Goal: Task Accomplishment & Management: Manage account settings

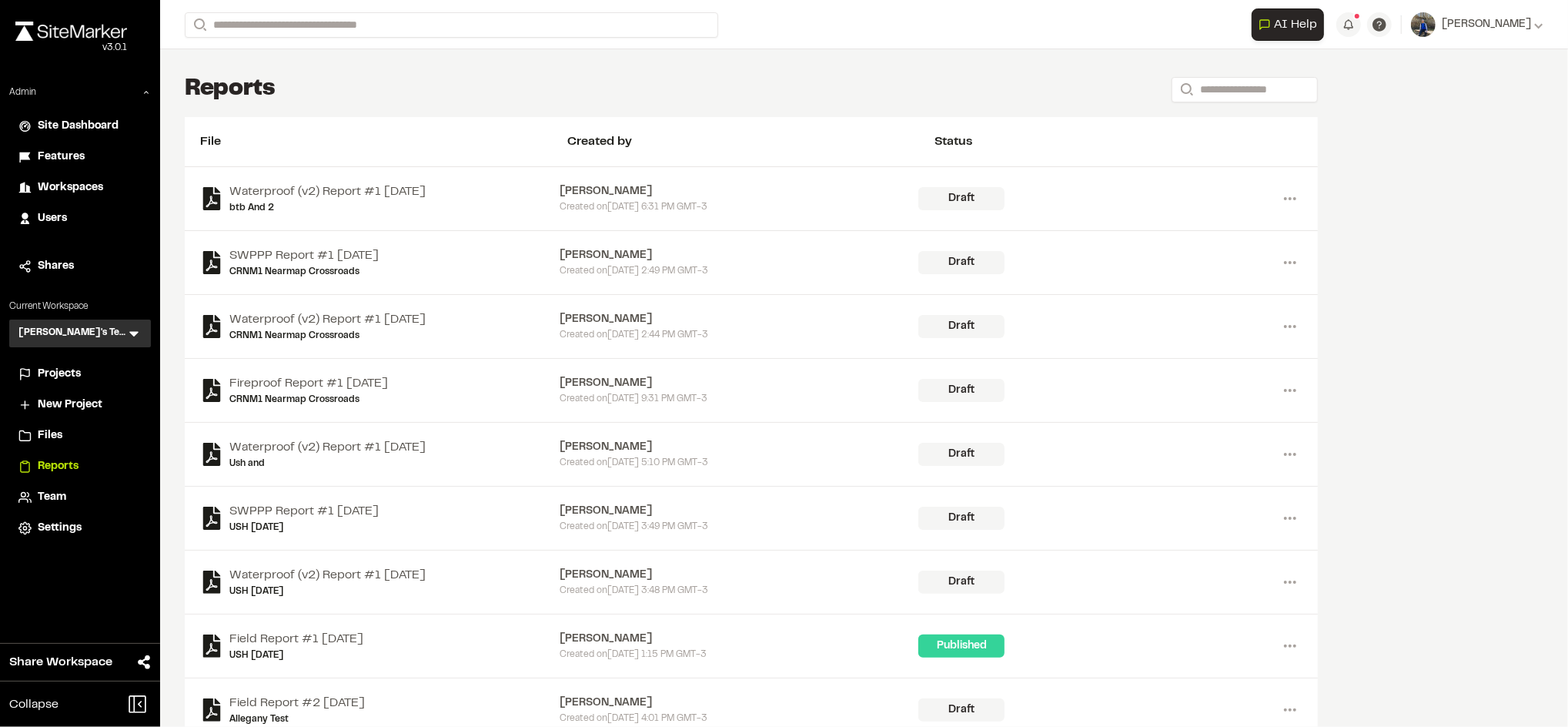
click at [133, 333] on icon at bounding box center [134, 334] width 10 height 6
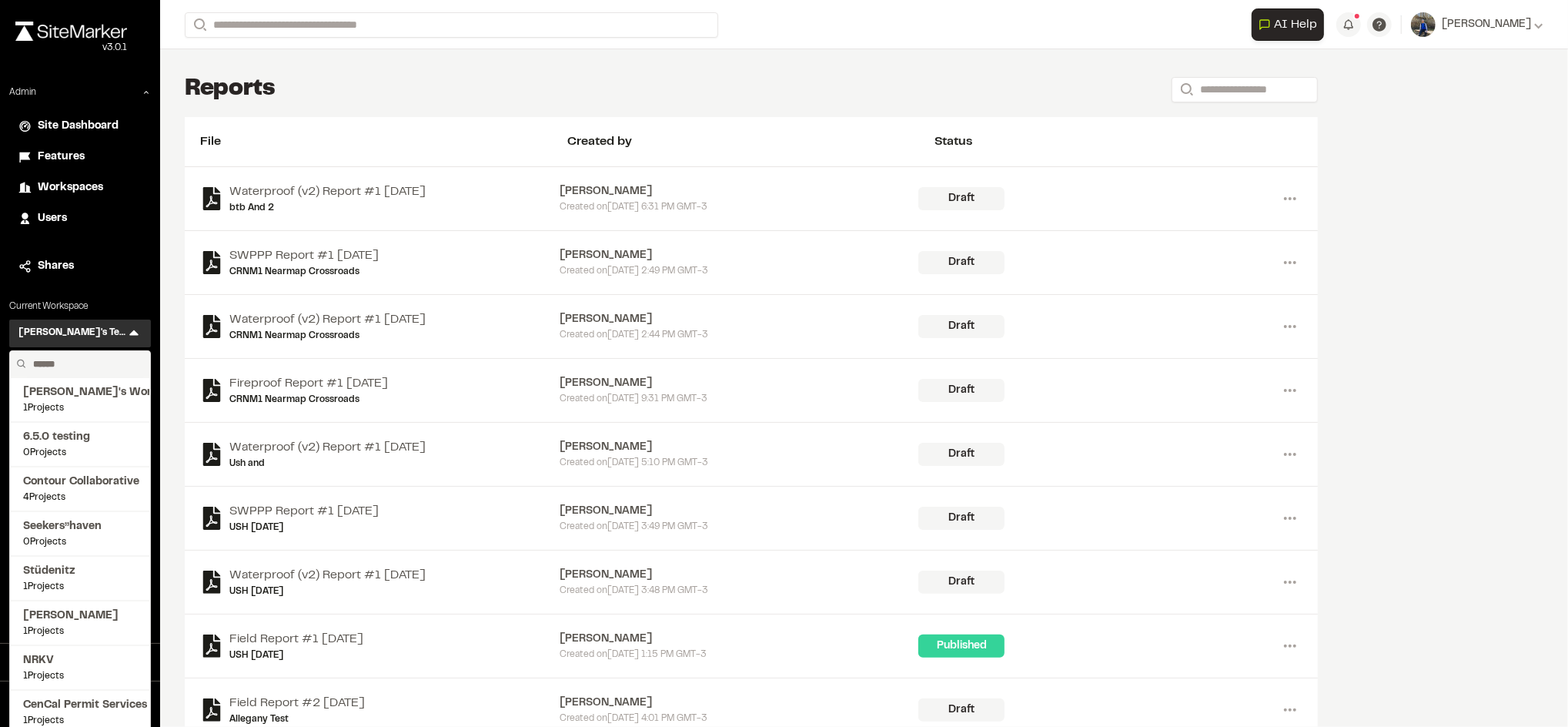
click at [91, 366] on input "text" at bounding box center [86, 364] width 117 height 27
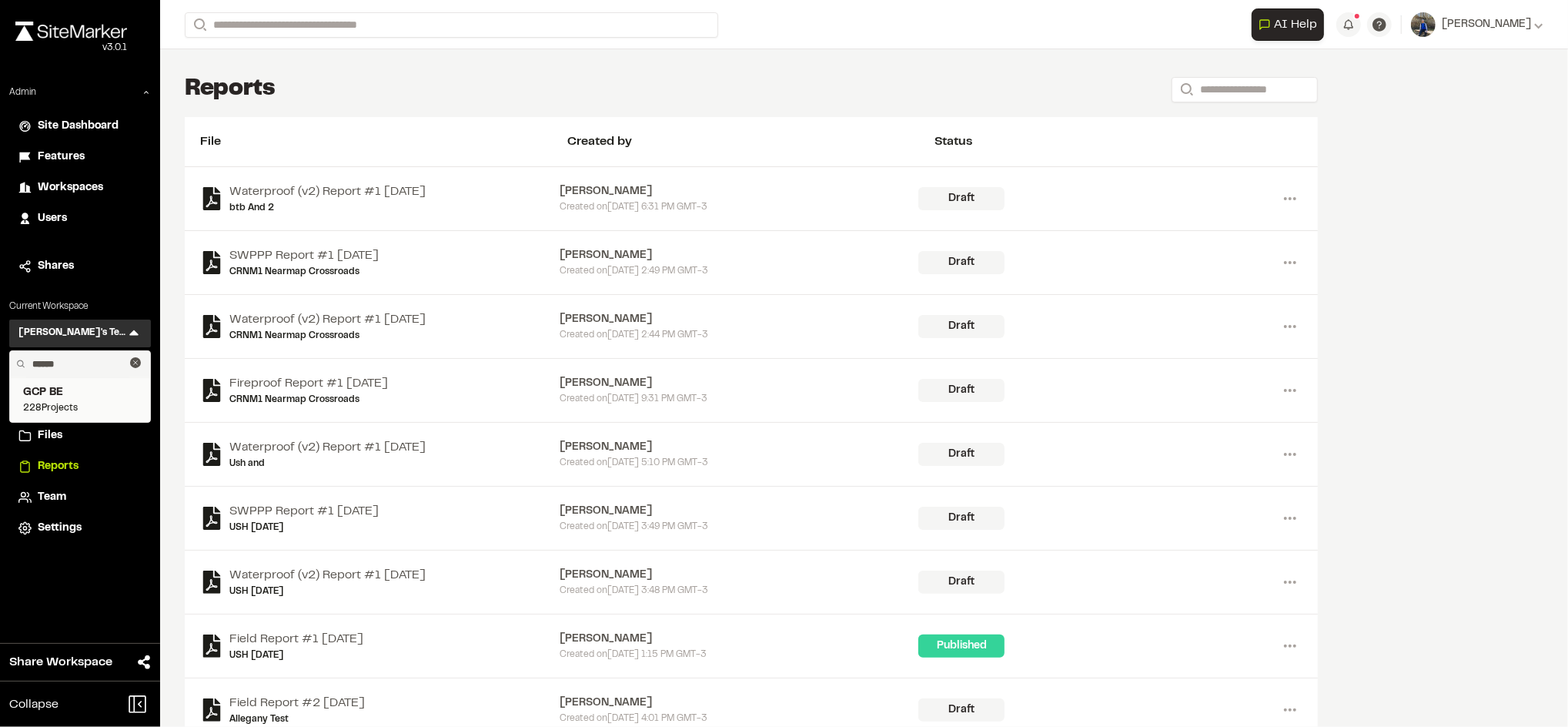
type input "******"
click at [76, 392] on span "GCP BE" at bounding box center [80, 393] width 114 height 17
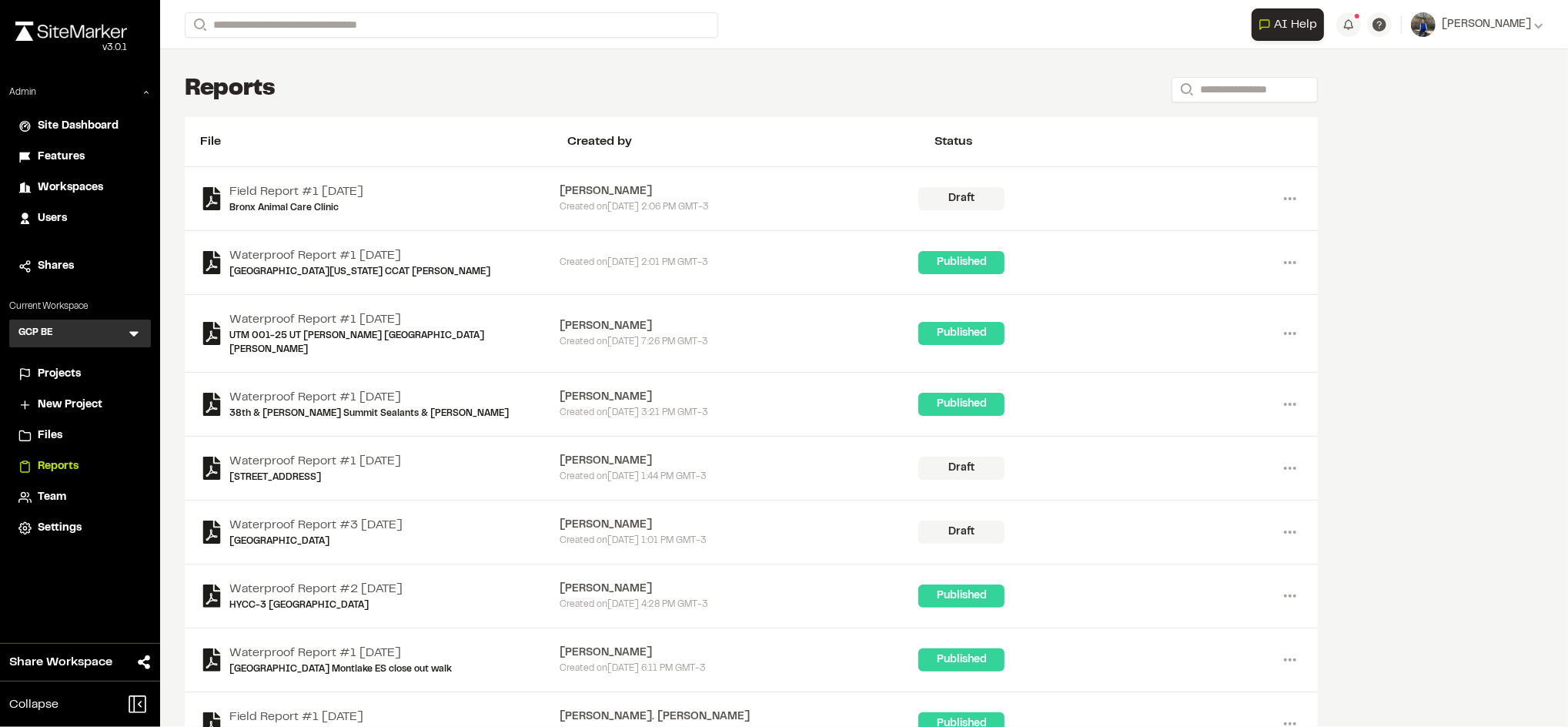
click at [51, 435] on span "Files" at bounding box center [50, 435] width 25 height 17
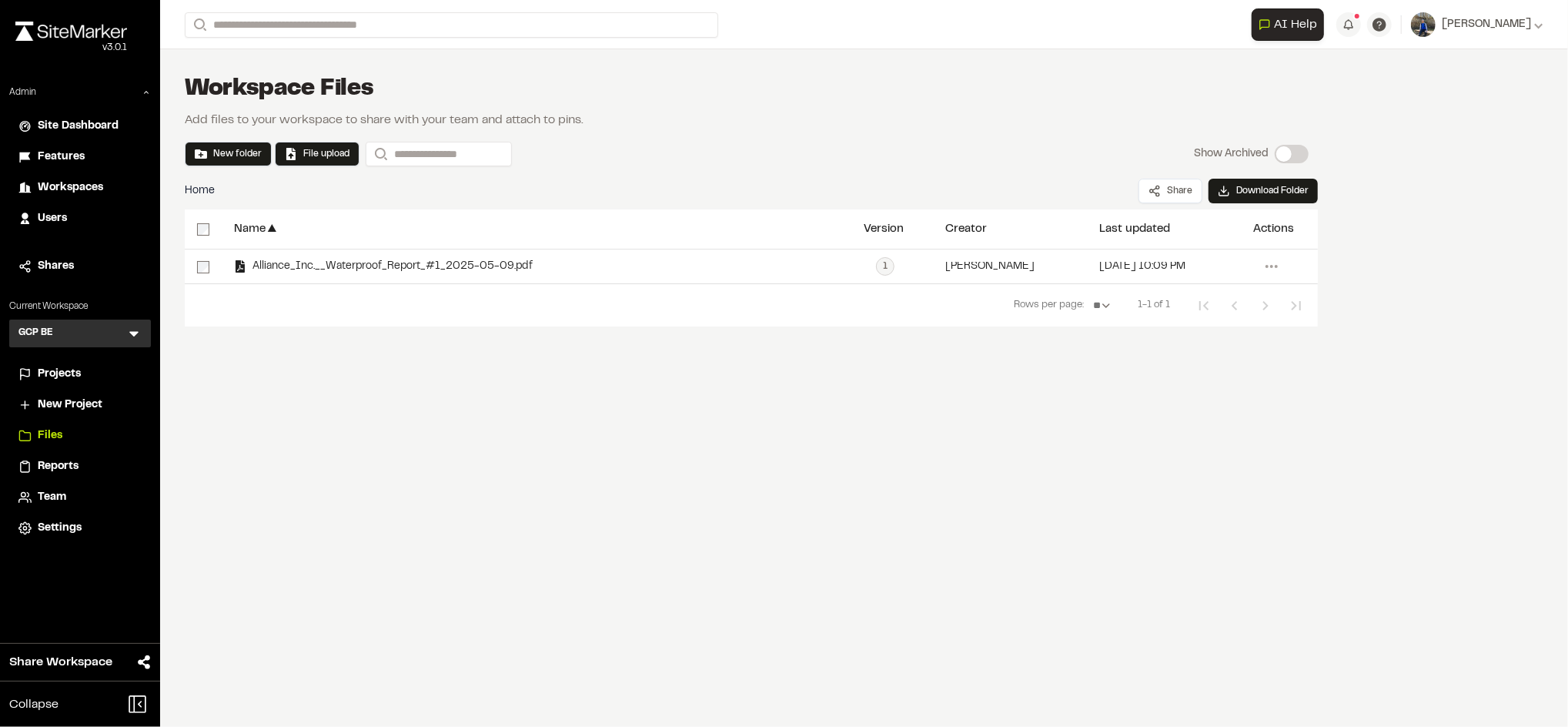
click at [43, 376] on span "Projects" at bounding box center [59, 374] width 43 height 17
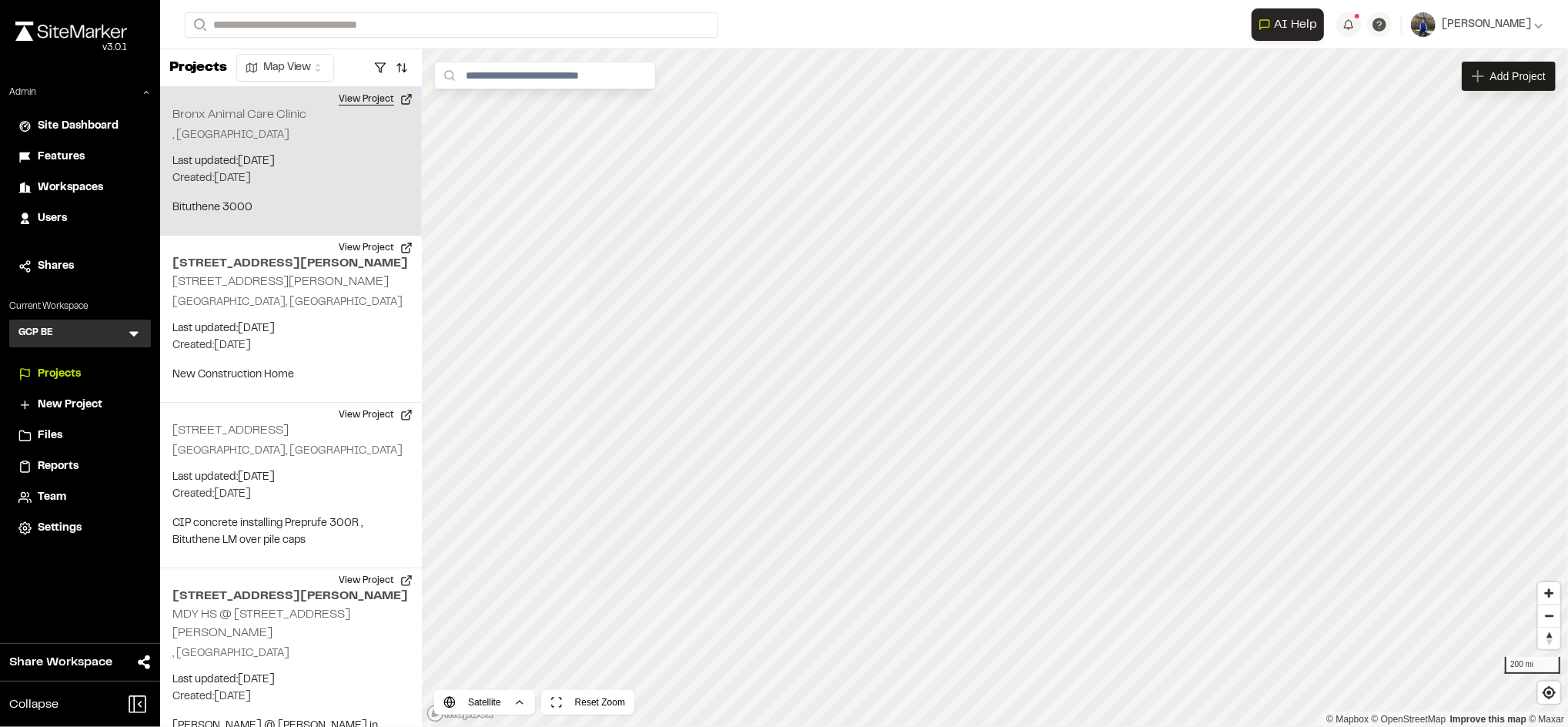
click at [360, 104] on button "View Project" at bounding box center [375, 99] width 92 height 25
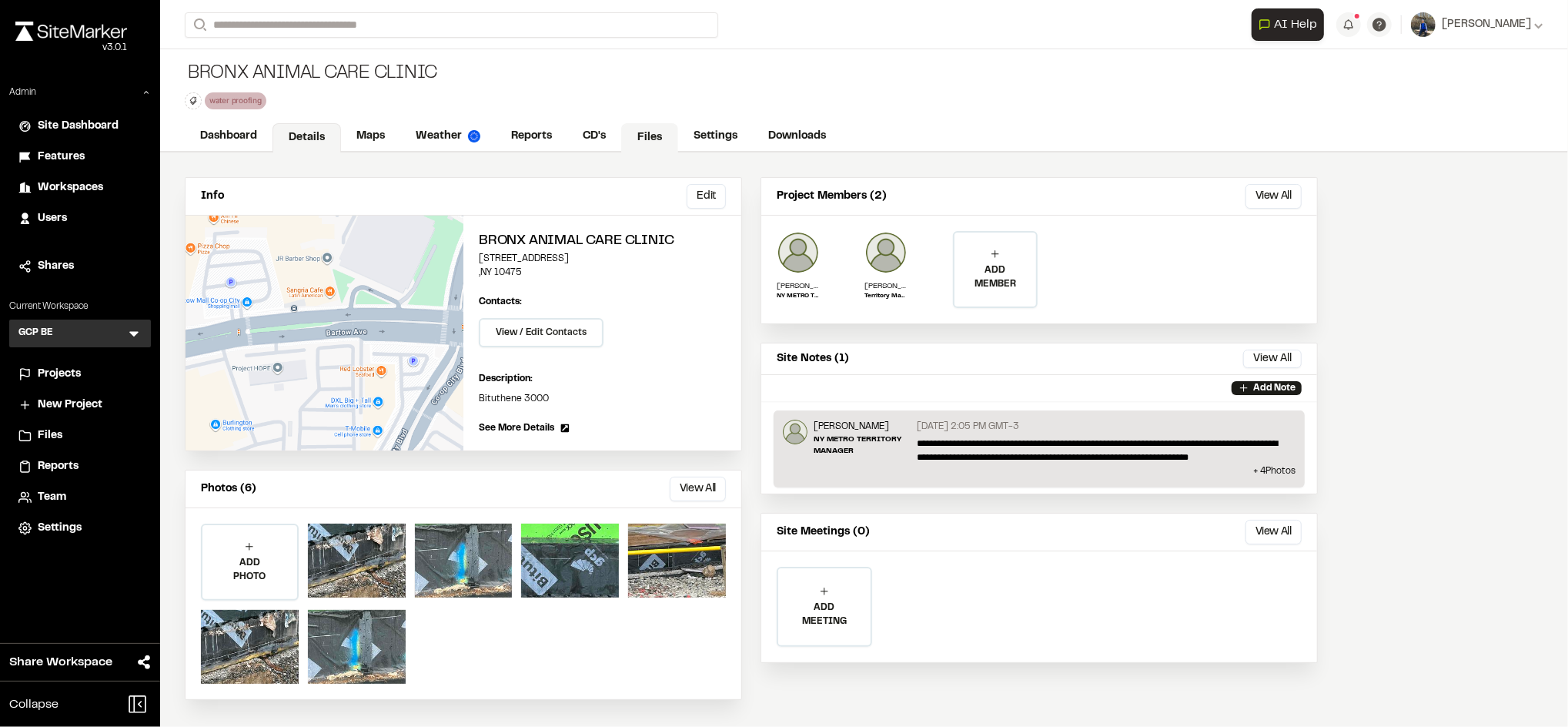
click at [646, 141] on link "Files" at bounding box center [650, 137] width 57 height 29
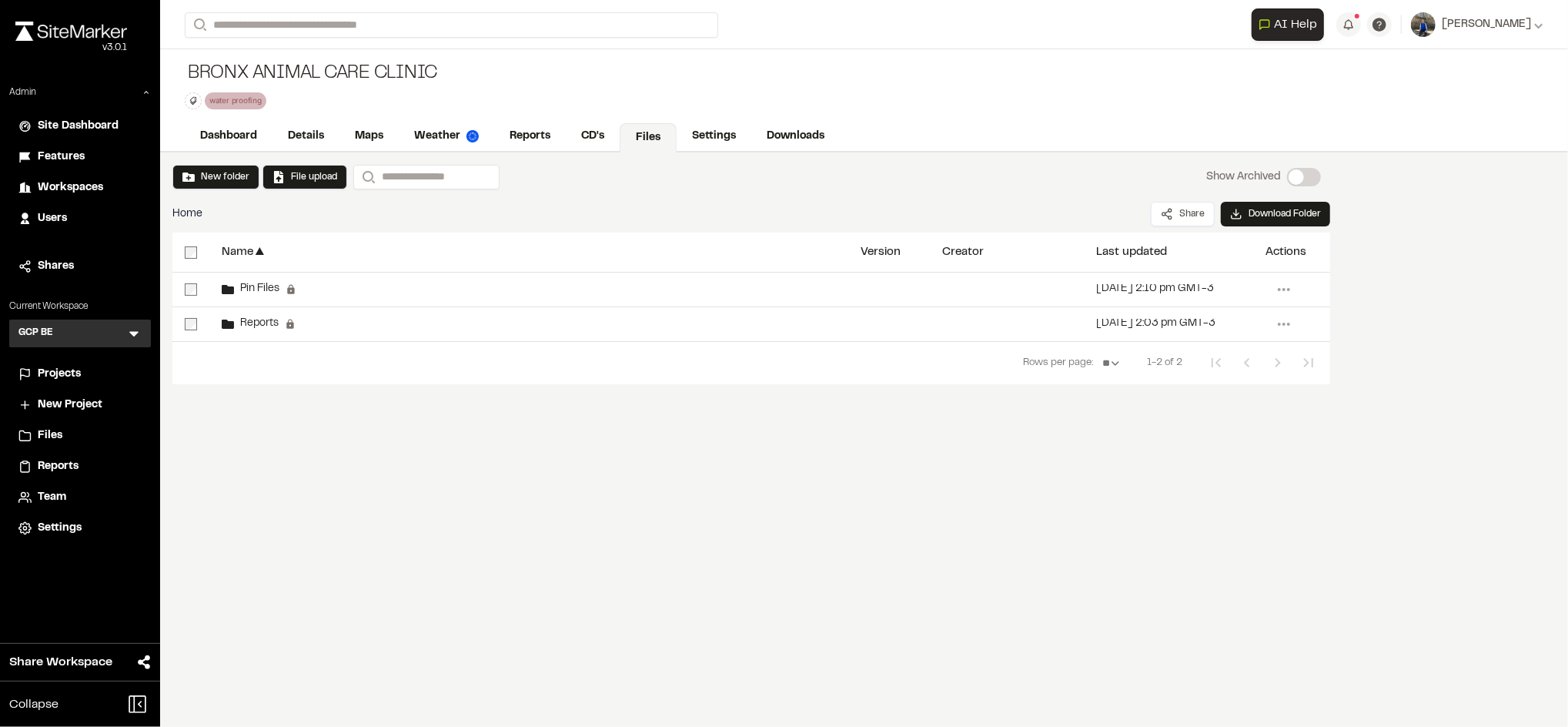
click at [50, 440] on span "Files" at bounding box center [50, 435] width 25 height 17
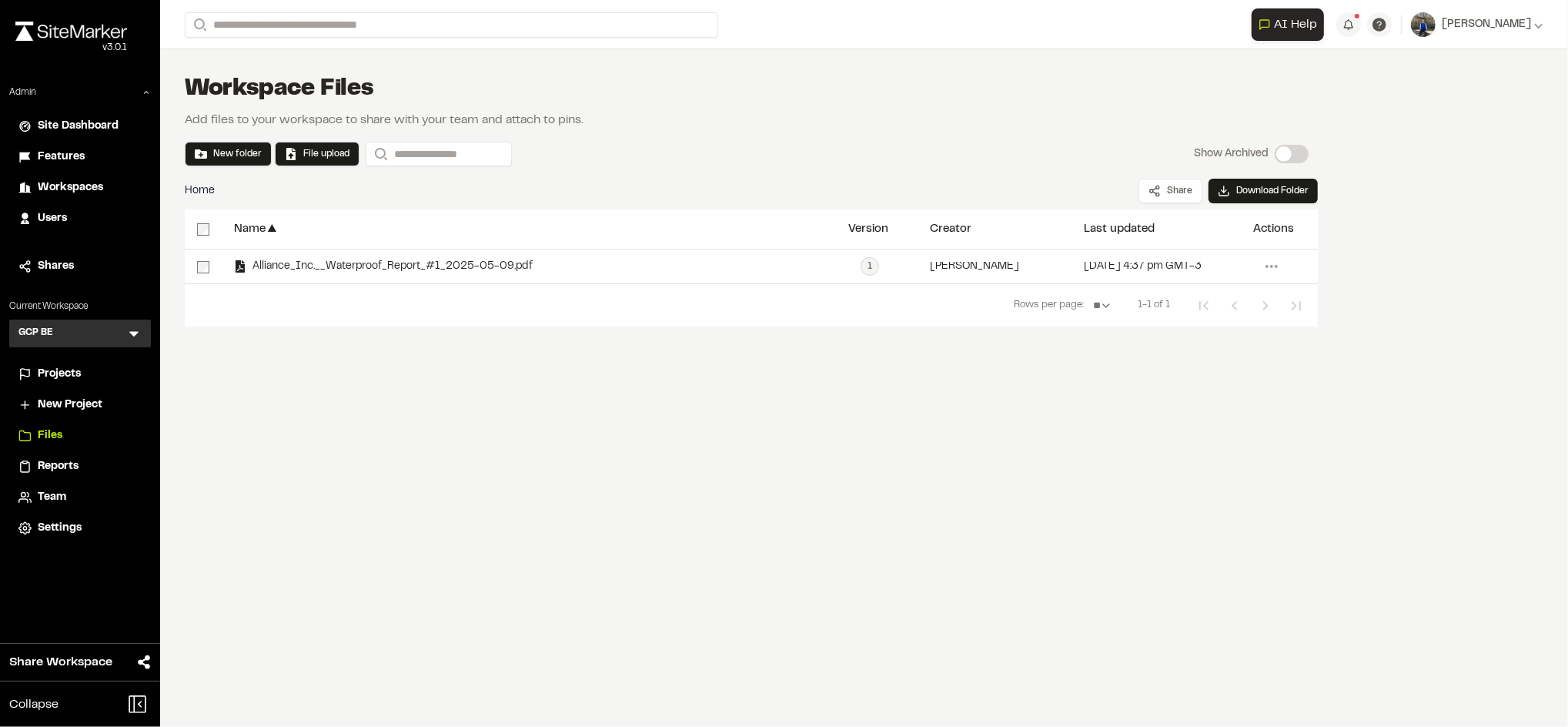
click at [41, 490] on span "Team" at bounding box center [51, 497] width 28 height 17
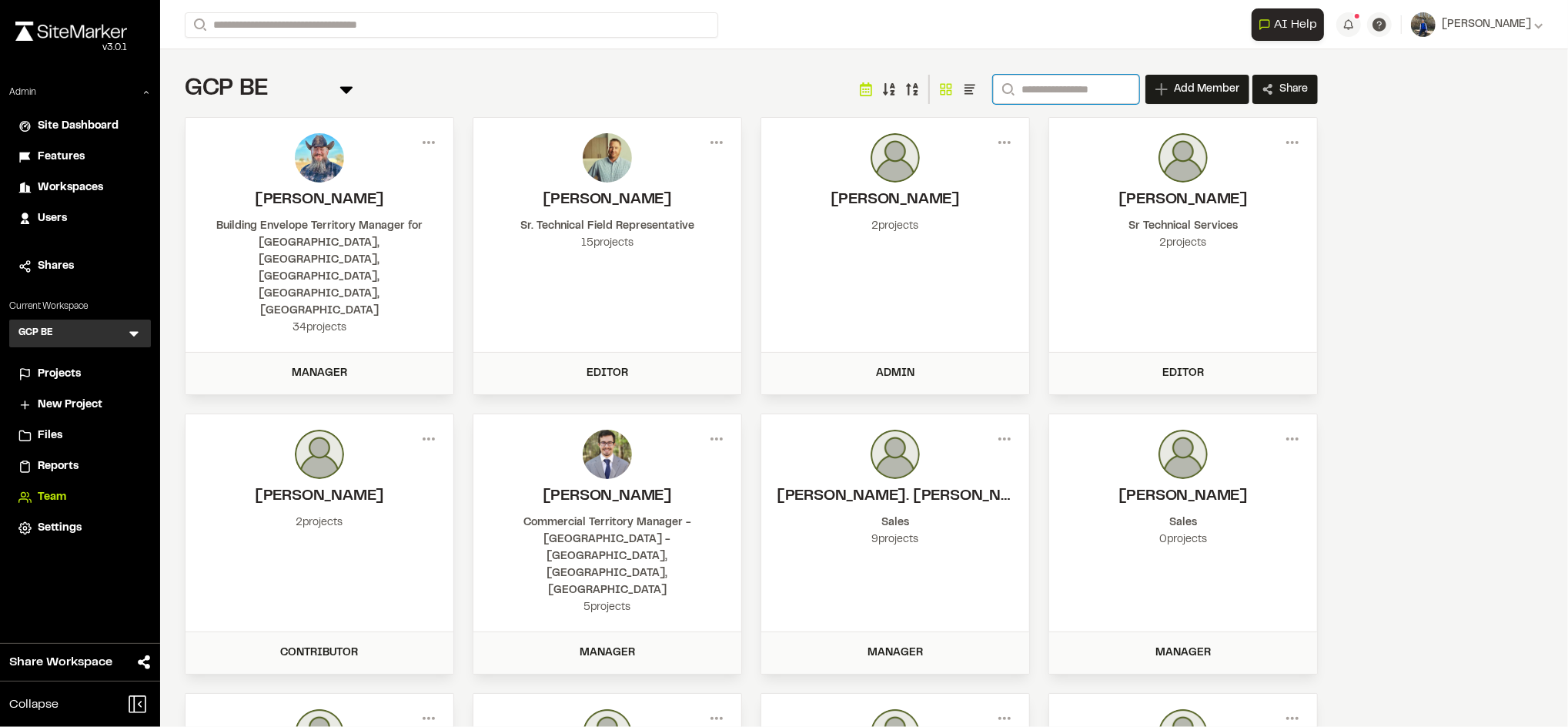
click at [1084, 86] on input "Search" at bounding box center [1066, 89] width 146 height 29
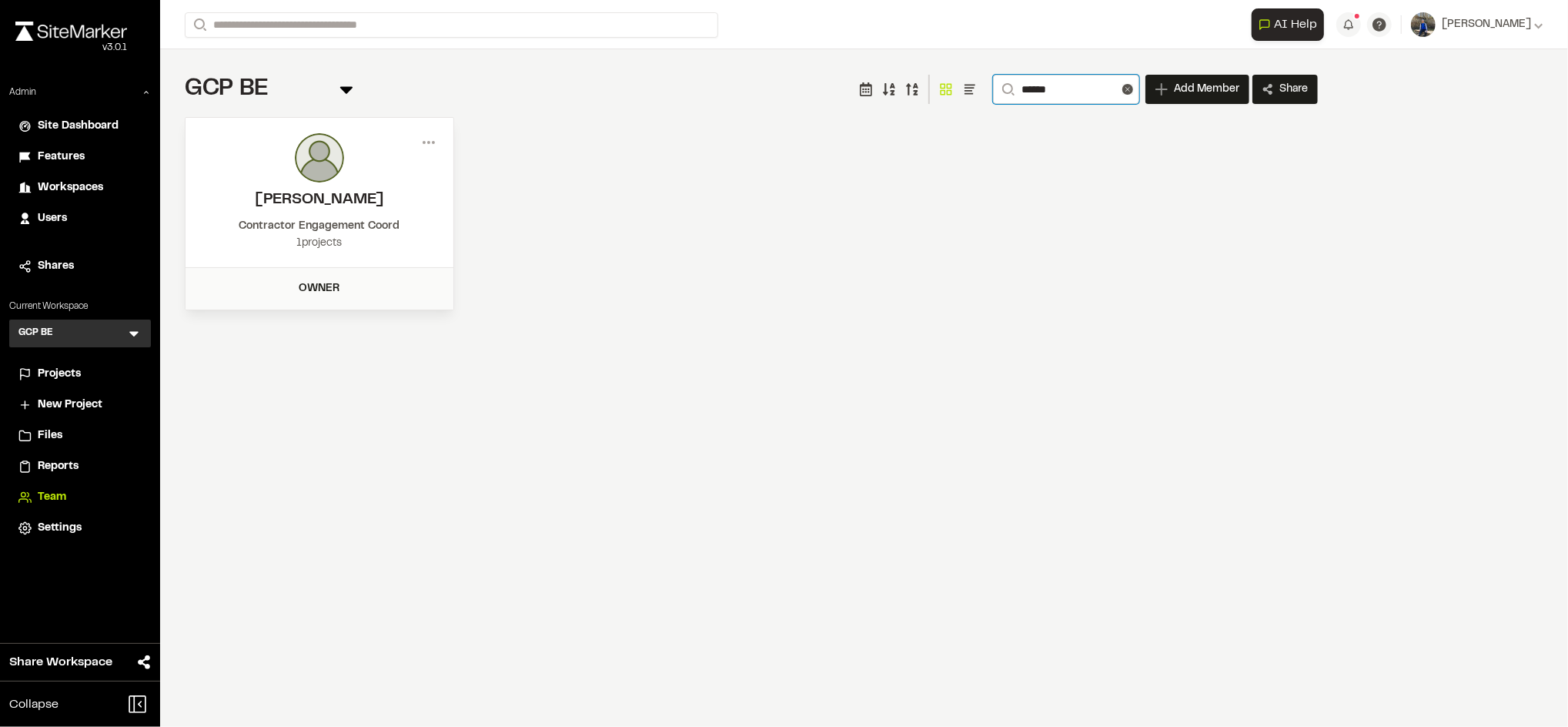
click at [1063, 84] on input "******" at bounding box center [1066, 89] width 146 height 29
type input "******"
click at [1126, 88] on line at bounding box center [1128, 89] width 4 height 4
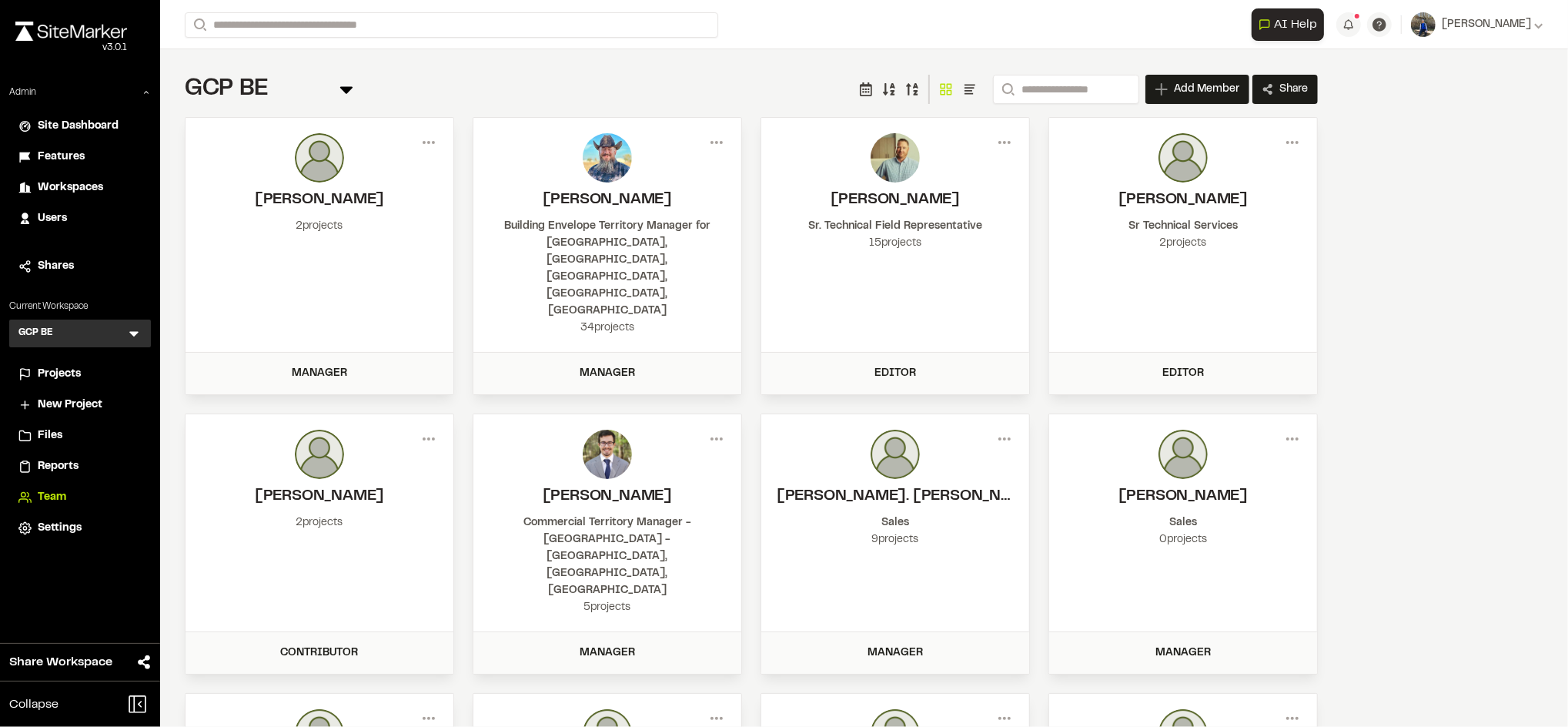
click at [789, 60] on div "GCP BE Team Menu Search Add Member Invite New Team Member * Required Name Email…" at bounding box center [751, 505] width 1183 height 913
click at [1023, 101] on input "Search" at bounding box center [1066, 89] width 146 height 29
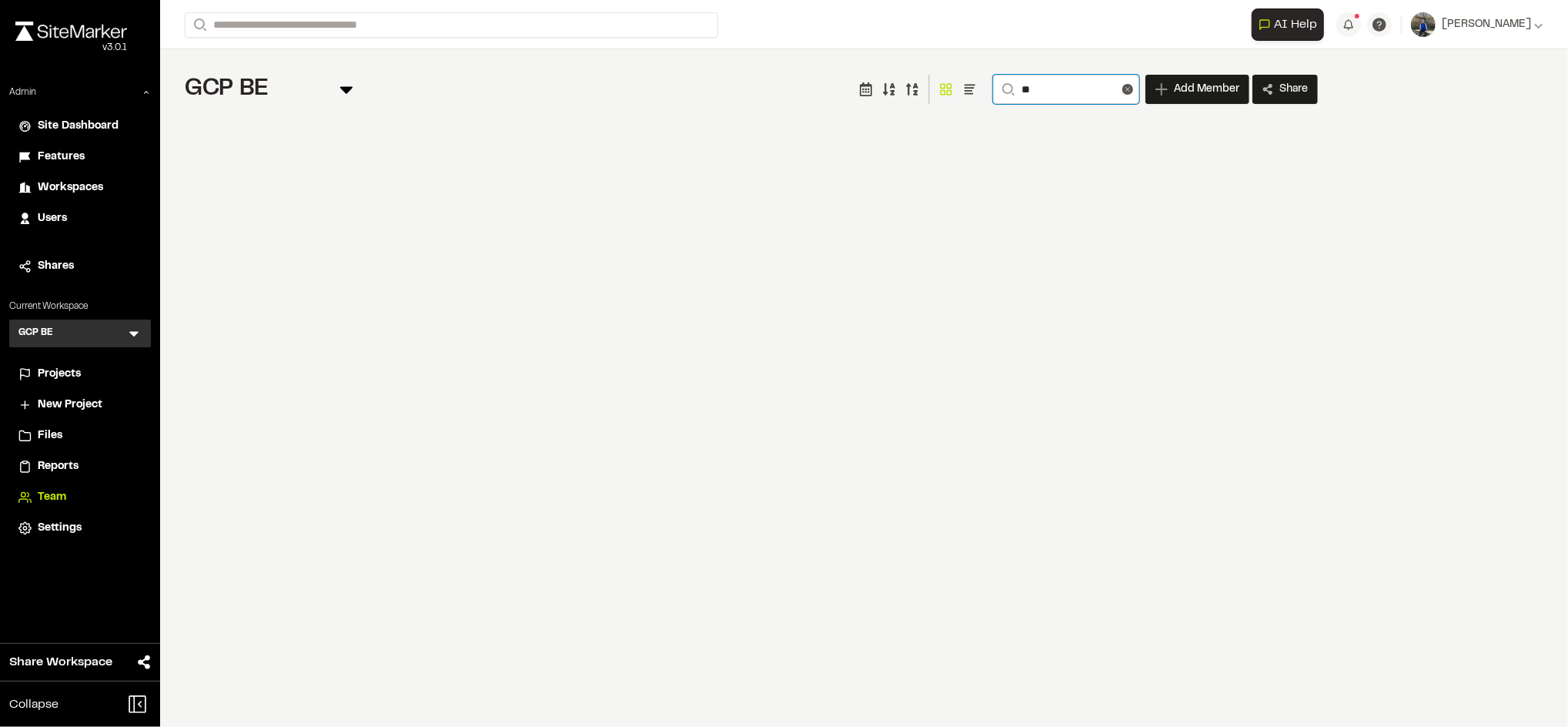
type input "*"
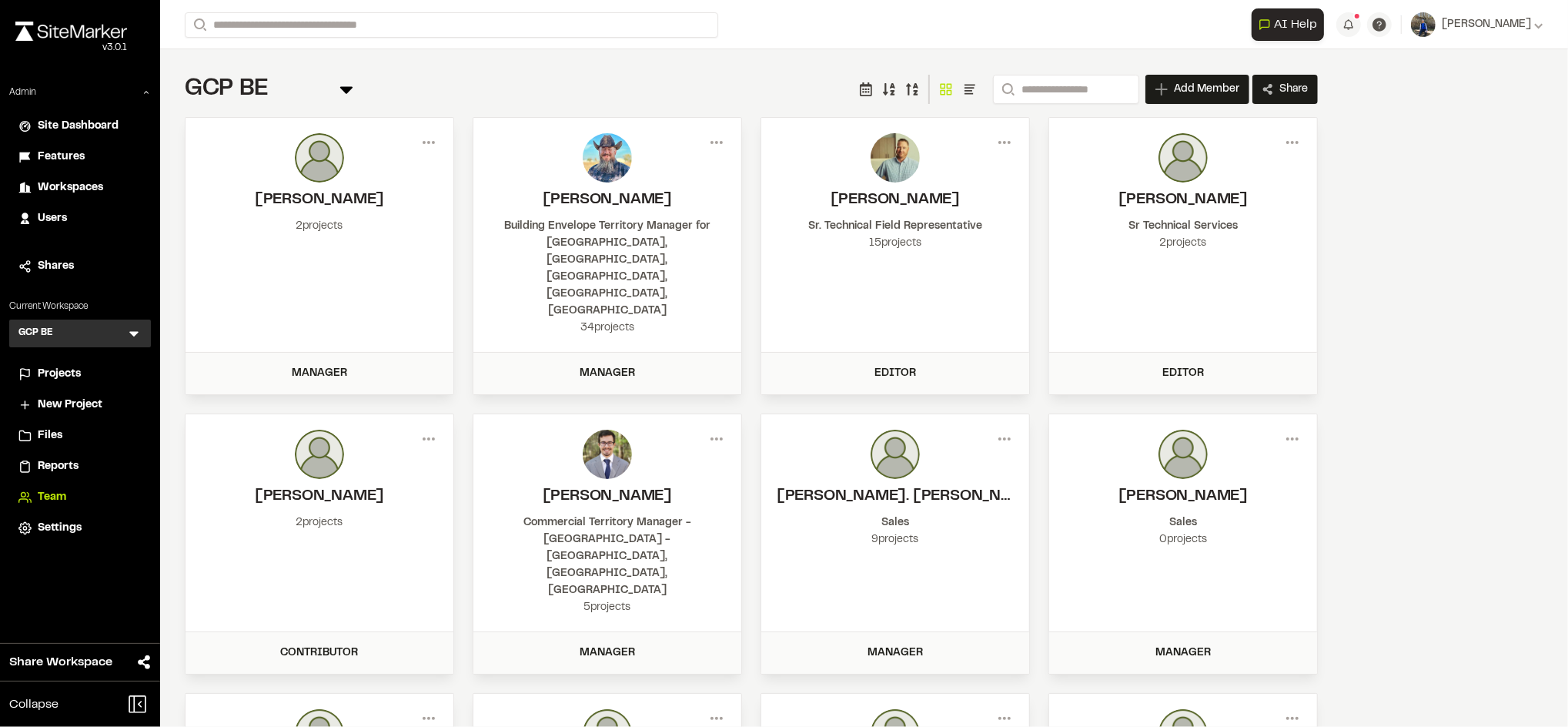
click at [687, 78] on div "GCP BE Team Menu Search Add Member Invite New Team Member * Required Name Email…" at bounding box center [751, 89] width 1134 height 31
click at [1047, 93] on input "Search" at bounding box center [1066, 89] width 146 height 29
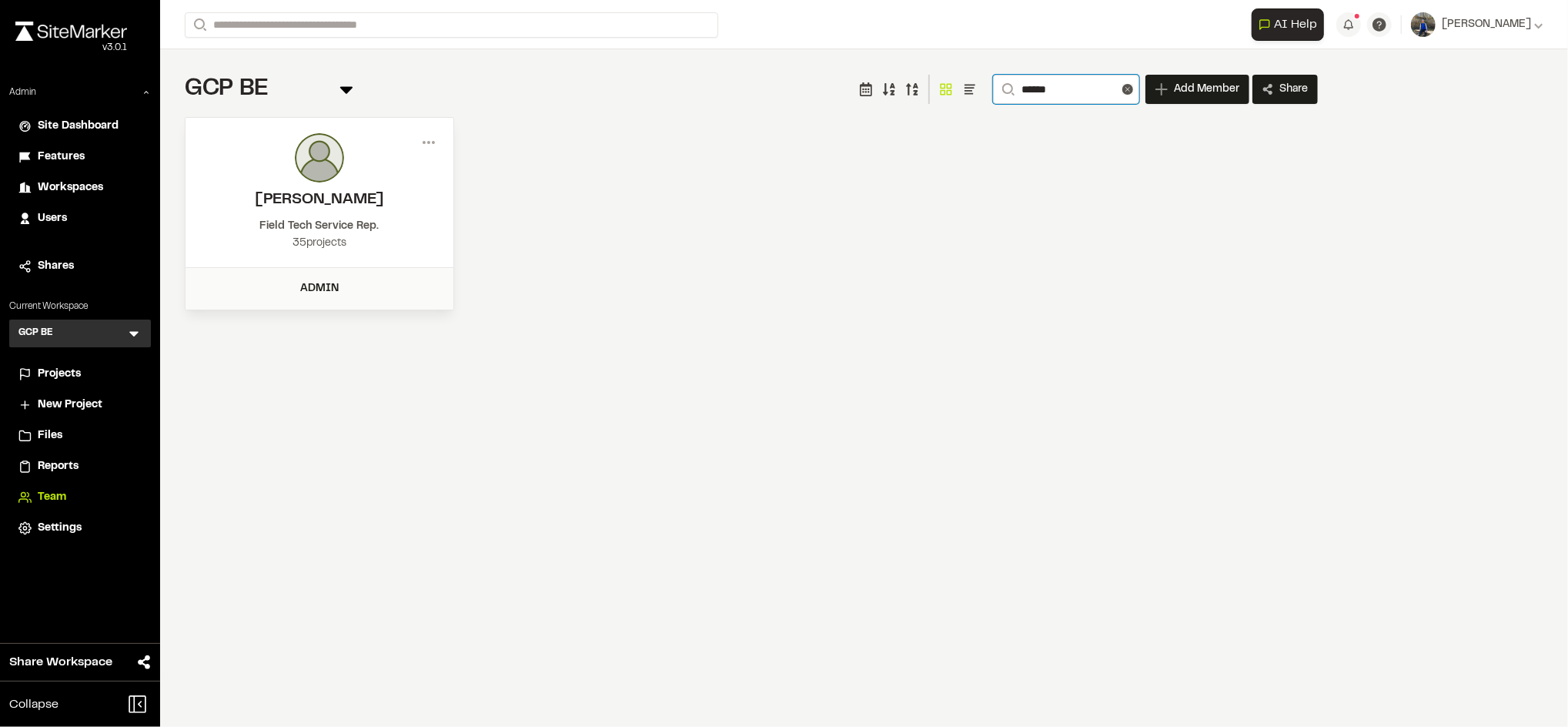
type input "******"
click at [605, 79] on div "GCP BE Team Menu Search ****** Add Member Invite New Team Member * Required Nam…" at bounding box center [751, 89] width 1134 height 31
click at [364, 303] on div "Admin" at bounding box center [320, 289] width 268 height 42
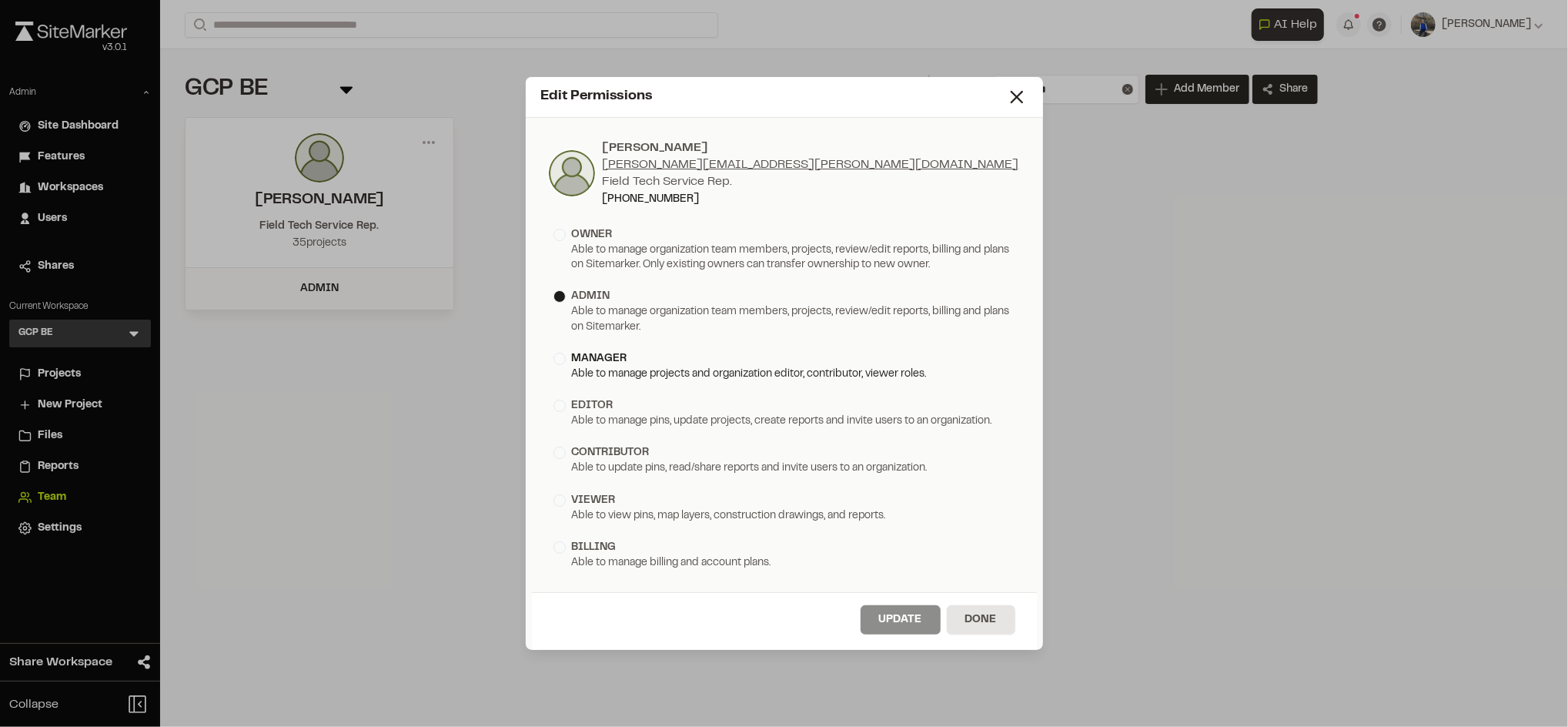
click at [612, 378] on div "Able to manage projects and organization editor, contributor, viewer roles." at bounding box center [784, 374] width 462 height 14
click at [902, 619] on button "Update" at bounding box center [901, 620] width 80 height 29
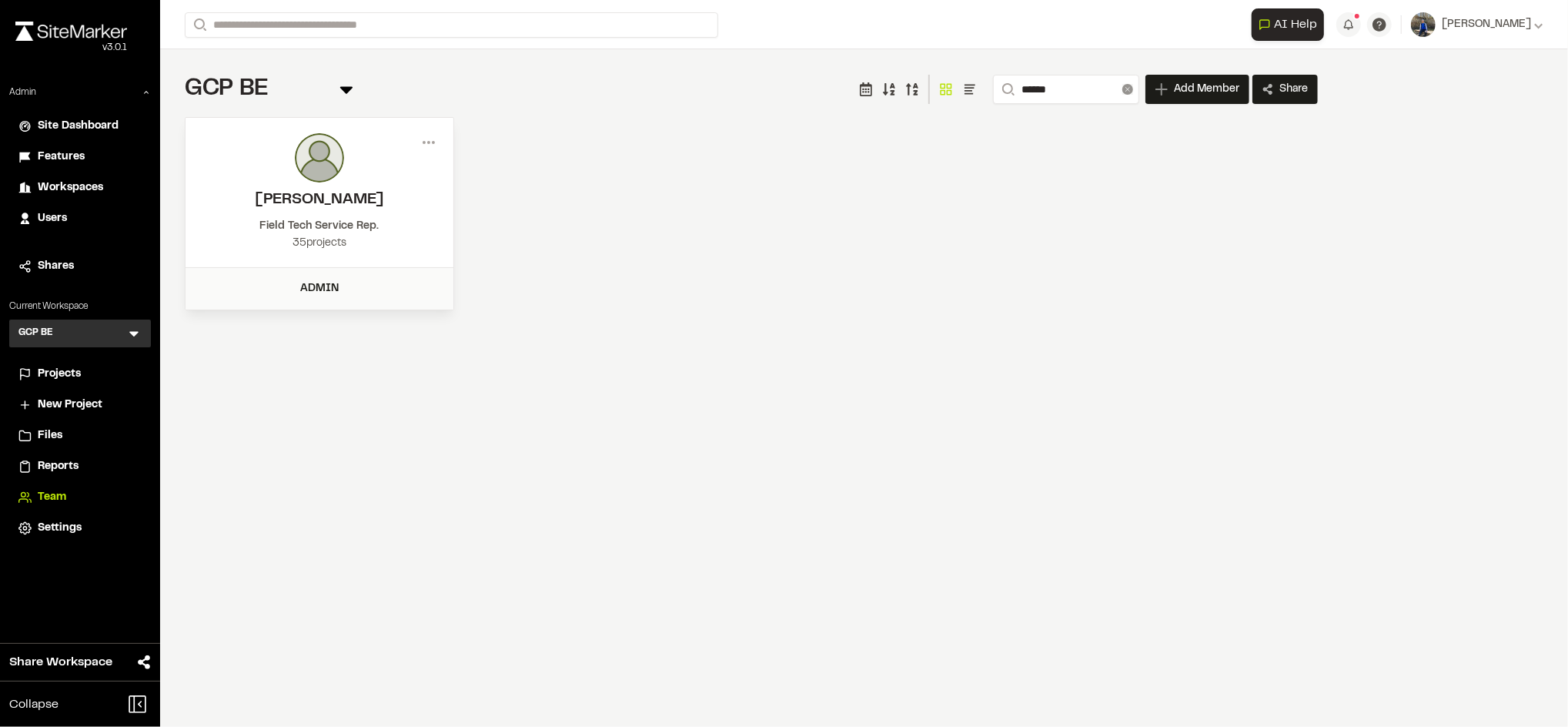
click at [1126, 90] on icon at bounding box center [1127, 89] width 10 height 10
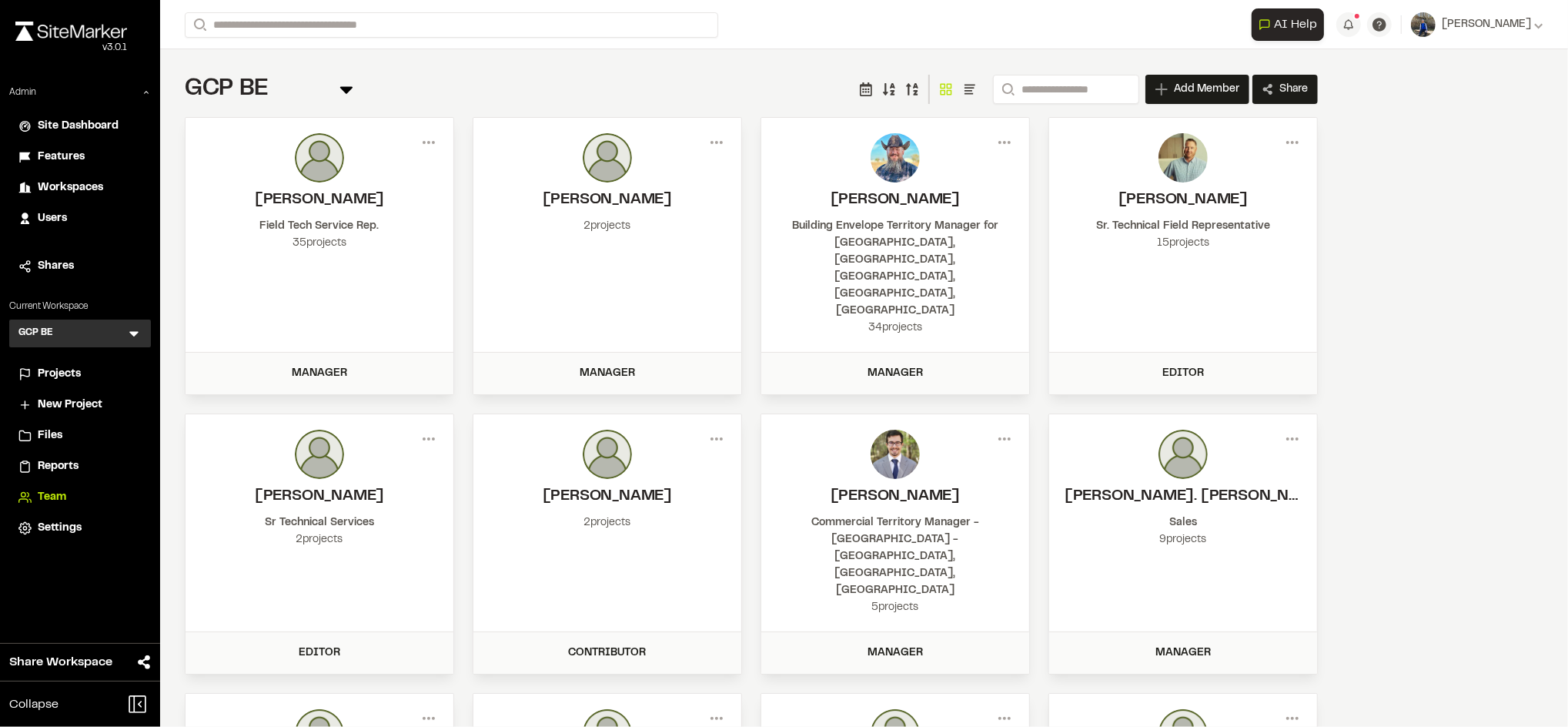
click at [56, 434] on span "Files" at bounding box center [50, 435] width 25 height 17
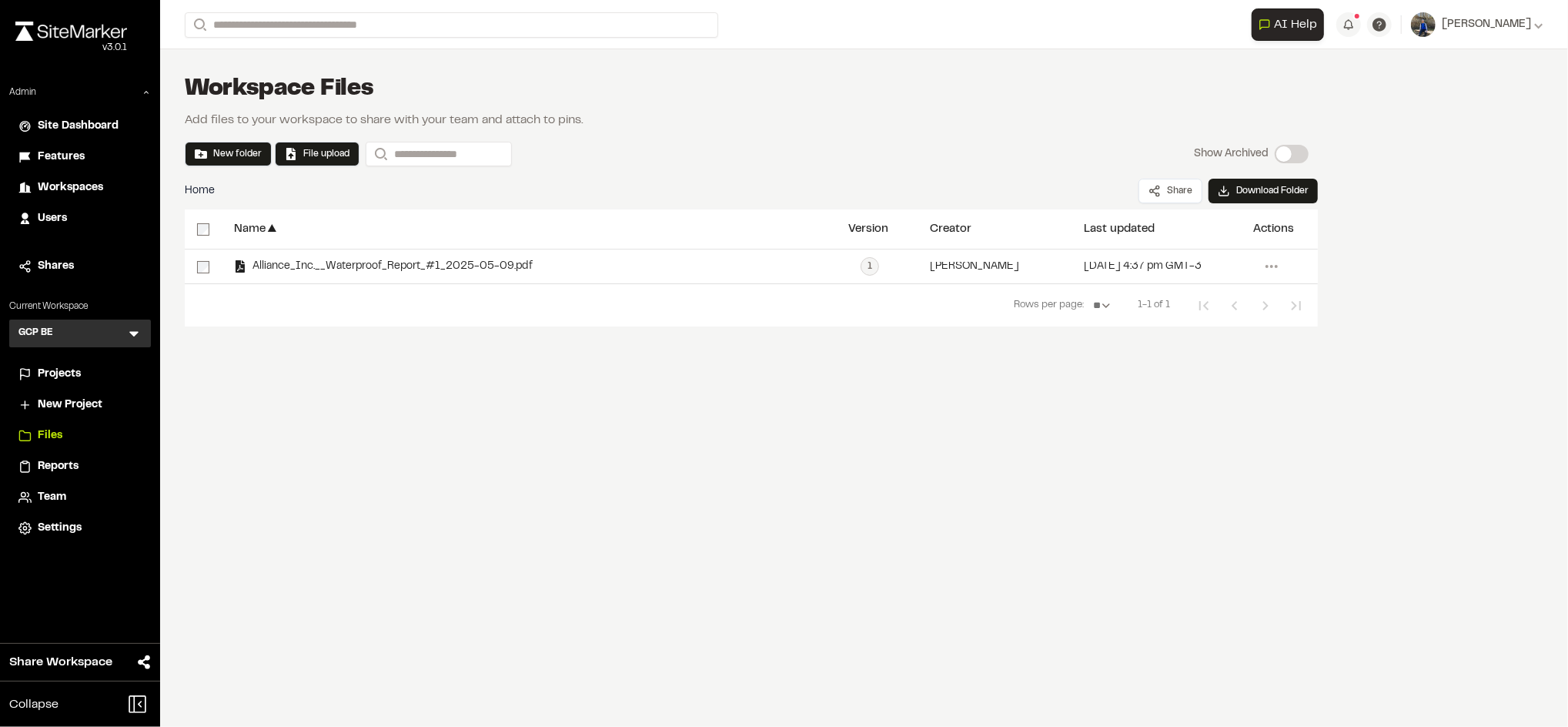
click at [55, 494] on span "Team" at bounding box center [51, 497] width 28 height 17
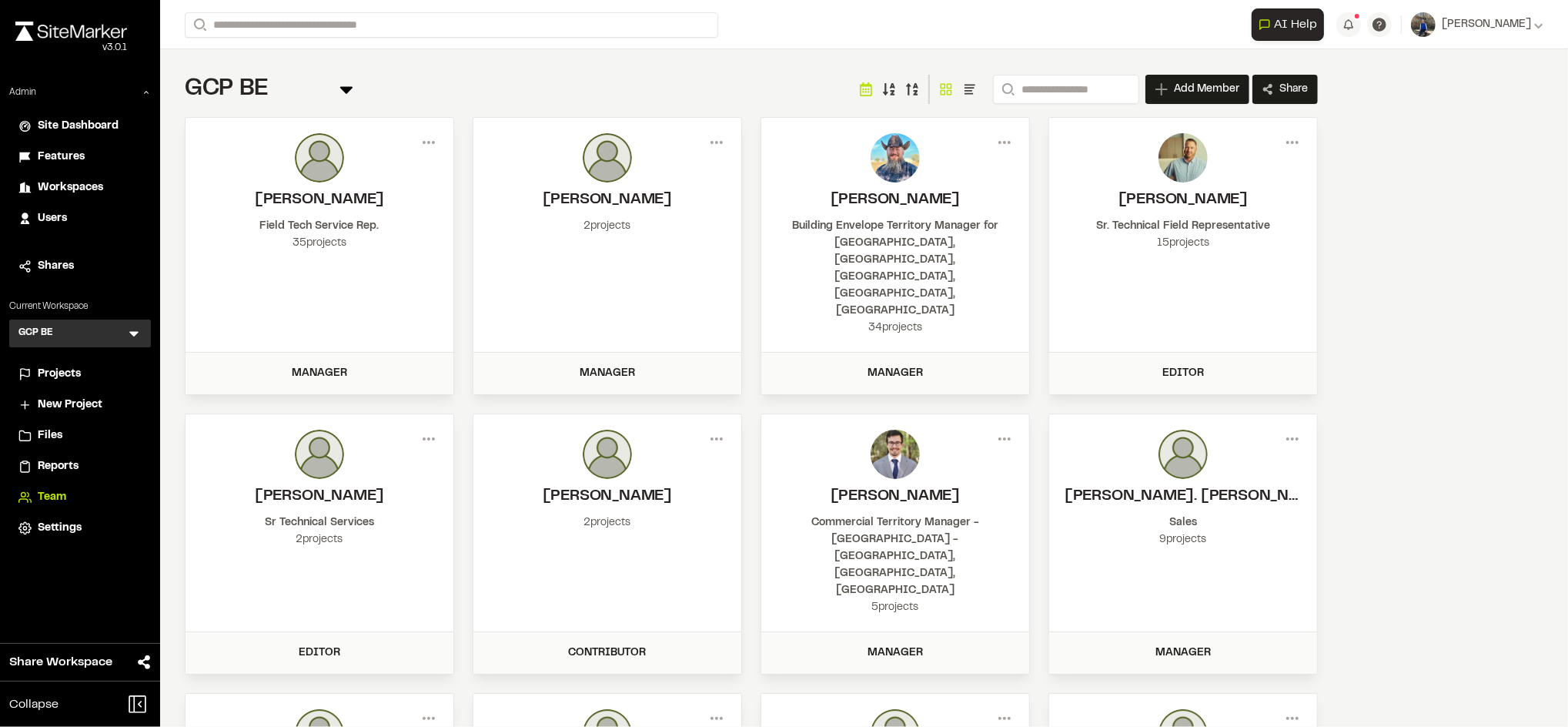
scroll to position [117, 0]
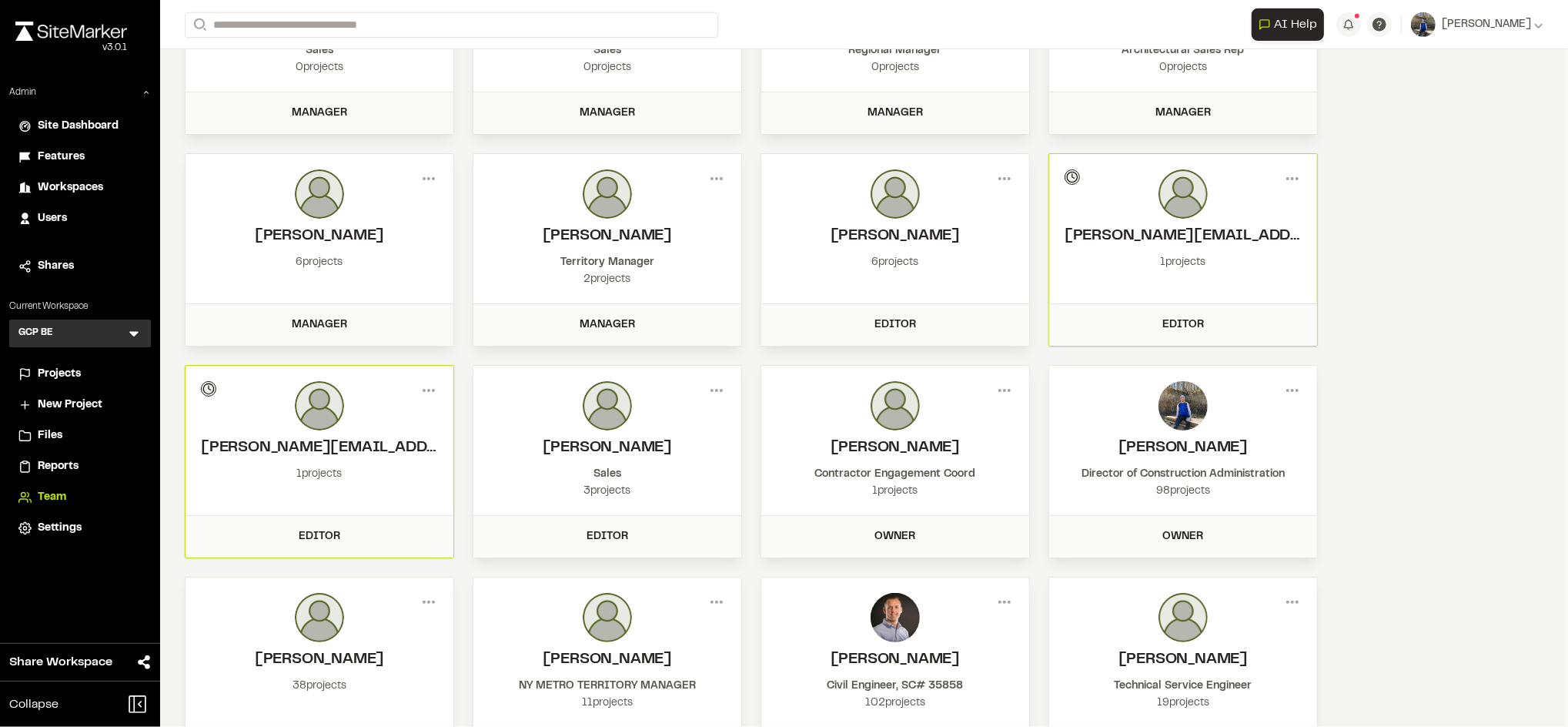
scroll to position [749, 0]
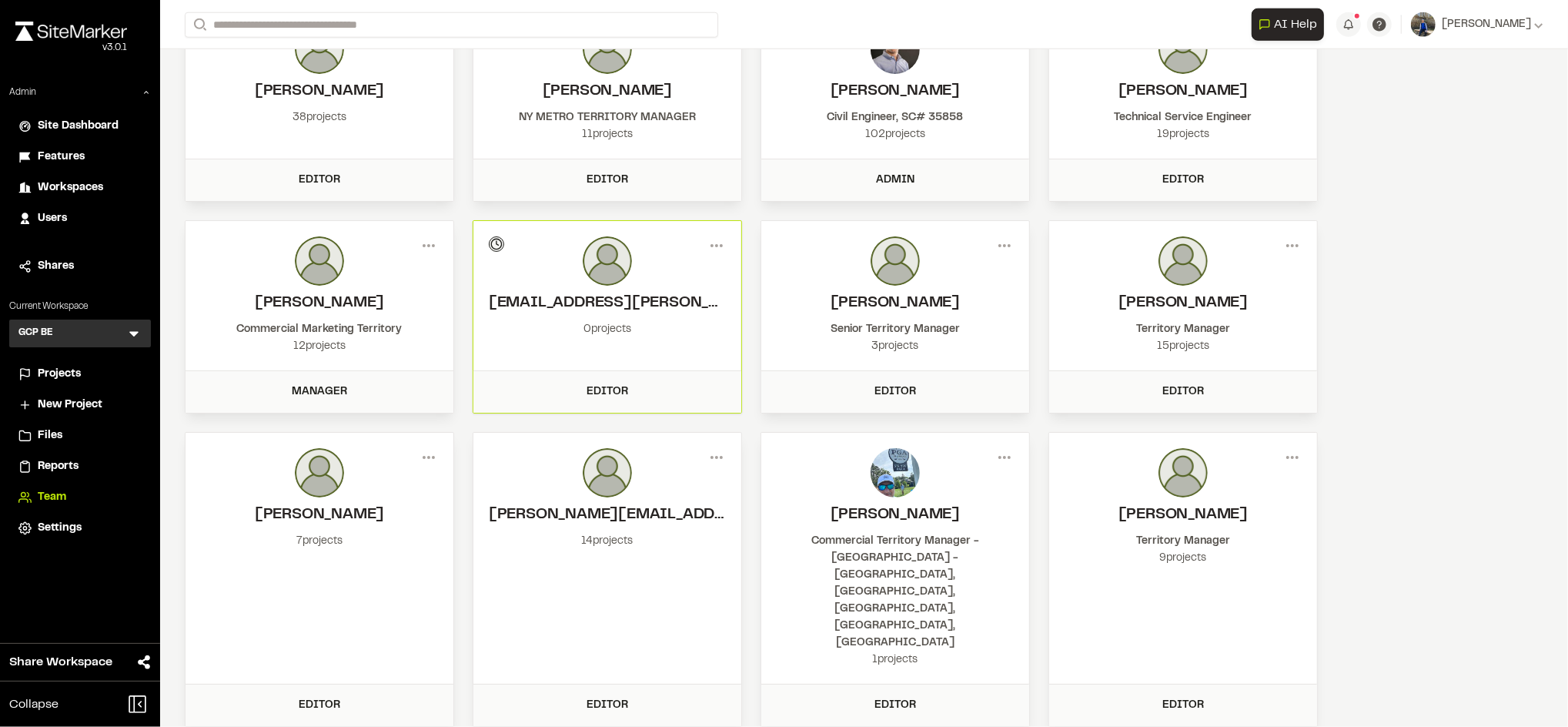
scroll to position [1407, 0]
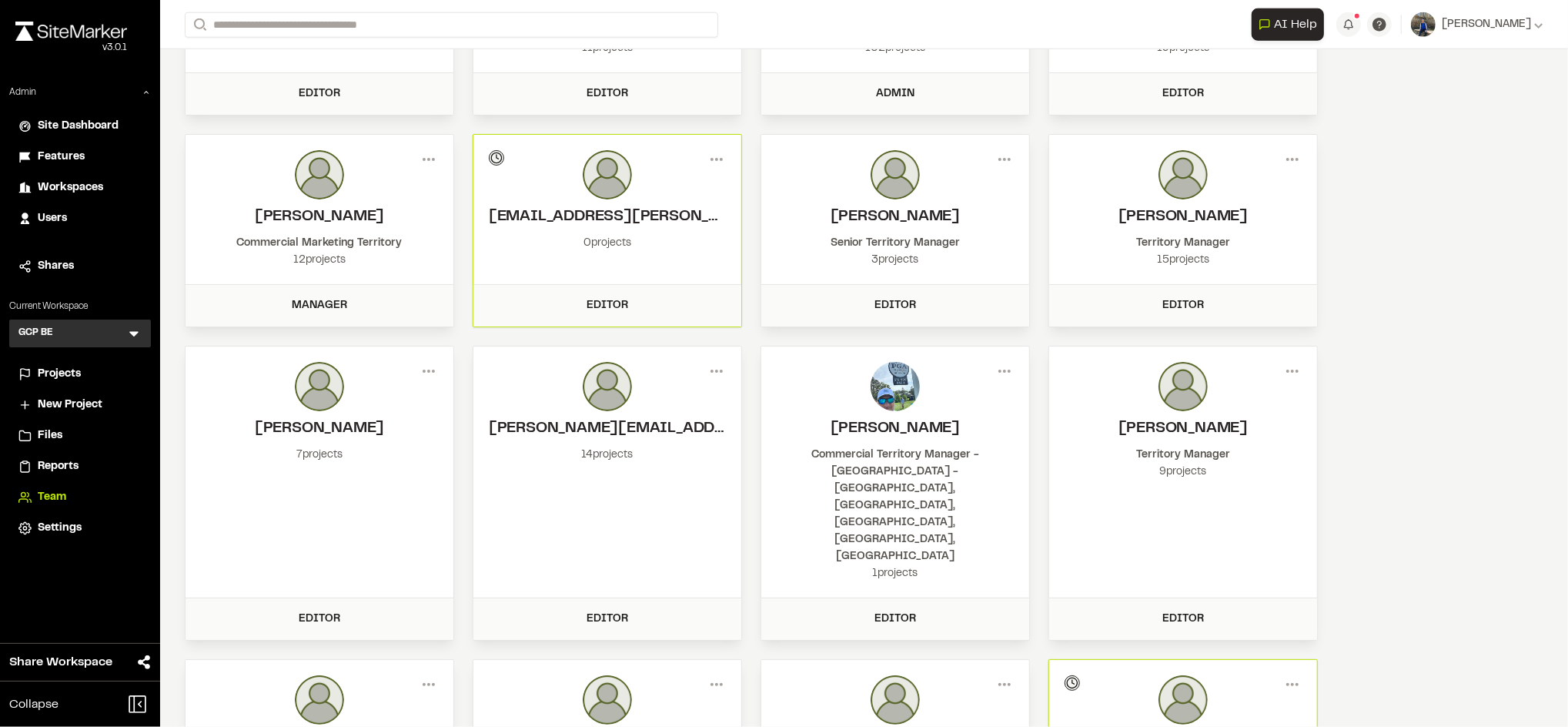
drag, startPoint x: 635, startPoint y: 338, endPoint x: 568, endPoint y: 337, distance: 67.0
click at [568, 447] on div "14 projects" at bounding box center [607, 455] width 237 height 17
drag, startPoint x: 568, startPoint y: 337, endPoint x: 668, endPoint y: 337, distance: 100.0
click at [668, 447] on div "14 projects" at bounding box center [607, 455] width 237 height 17
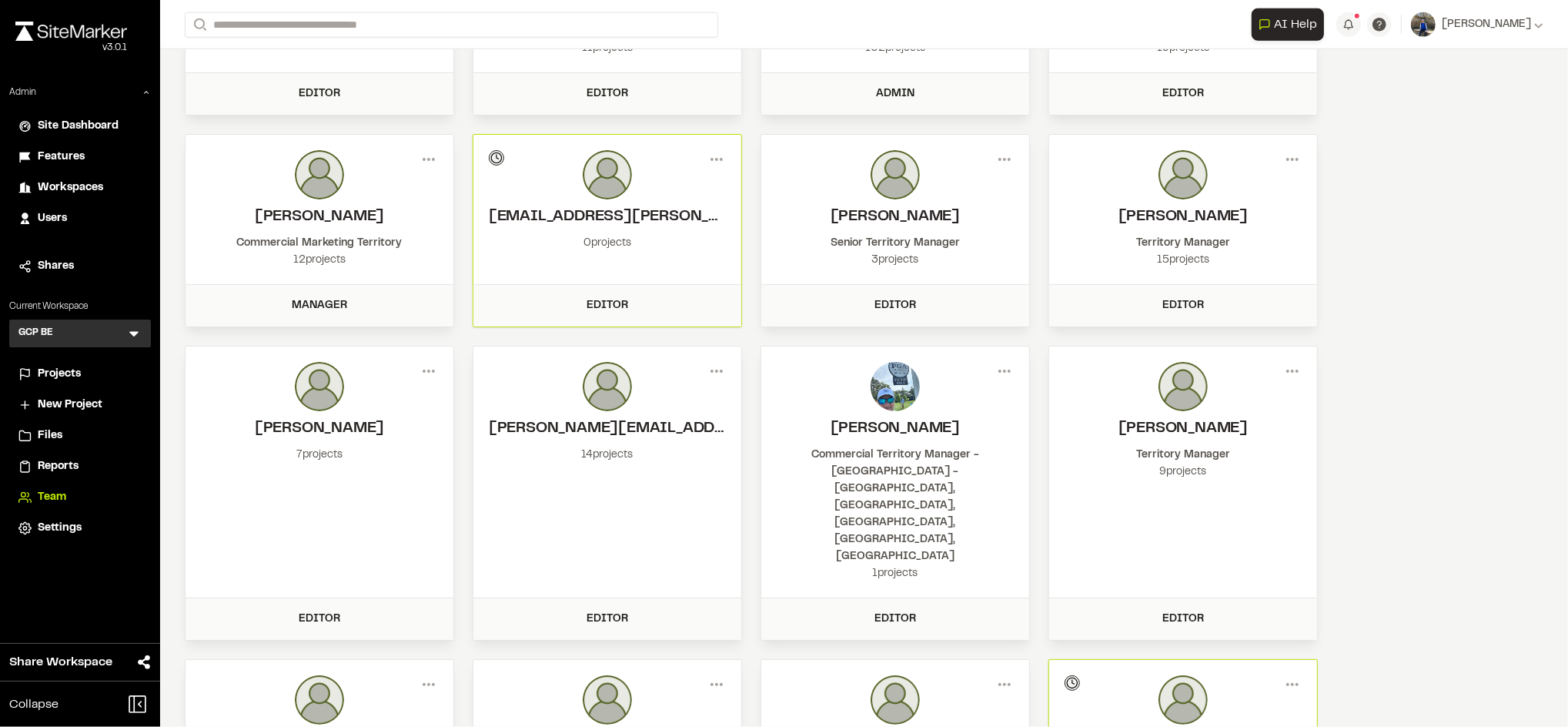
drag, startPoint x: 668, startPoint y: 337, endPoint x: 609, endPoint y: 336, distance: 59.0
click at [609, 447] on div "14 projects" at bounding box center [607, 455] width 237 height 17
click at [562, 447] on div "14 projects" at bounding box center [607, 455] width 237 height 17
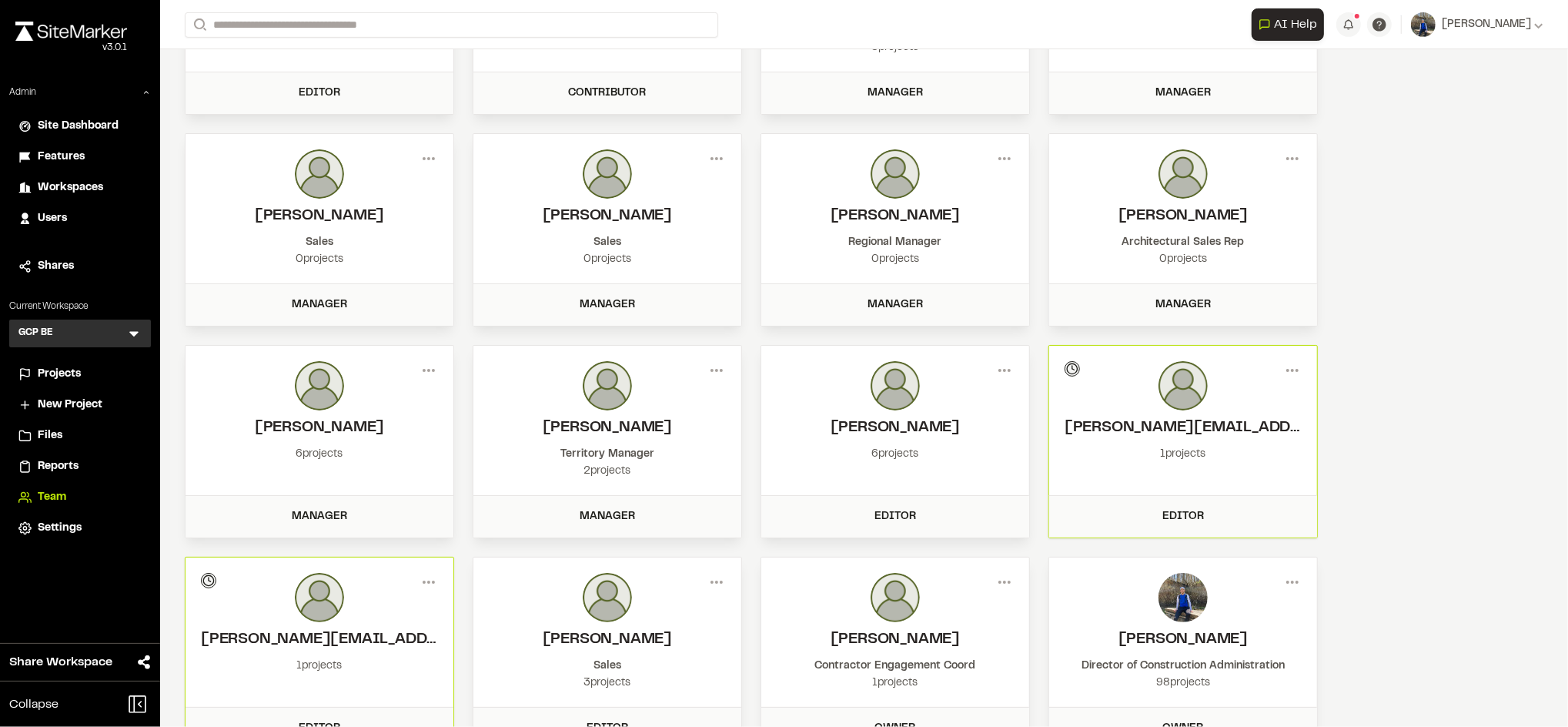
scroll to position [0, 0]
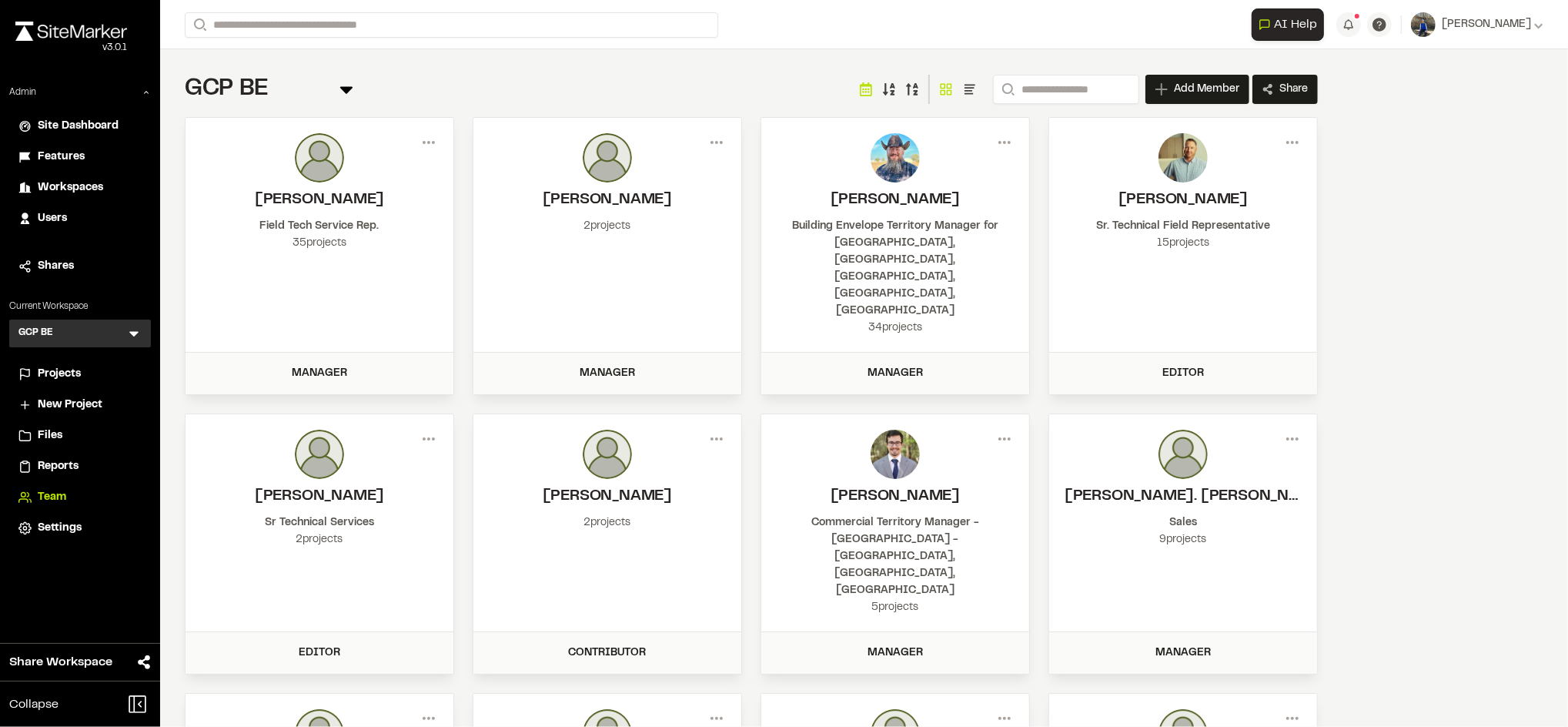
click at [67, 367] on span "Projects" at bounding box center [59, 374] width 43 height 17
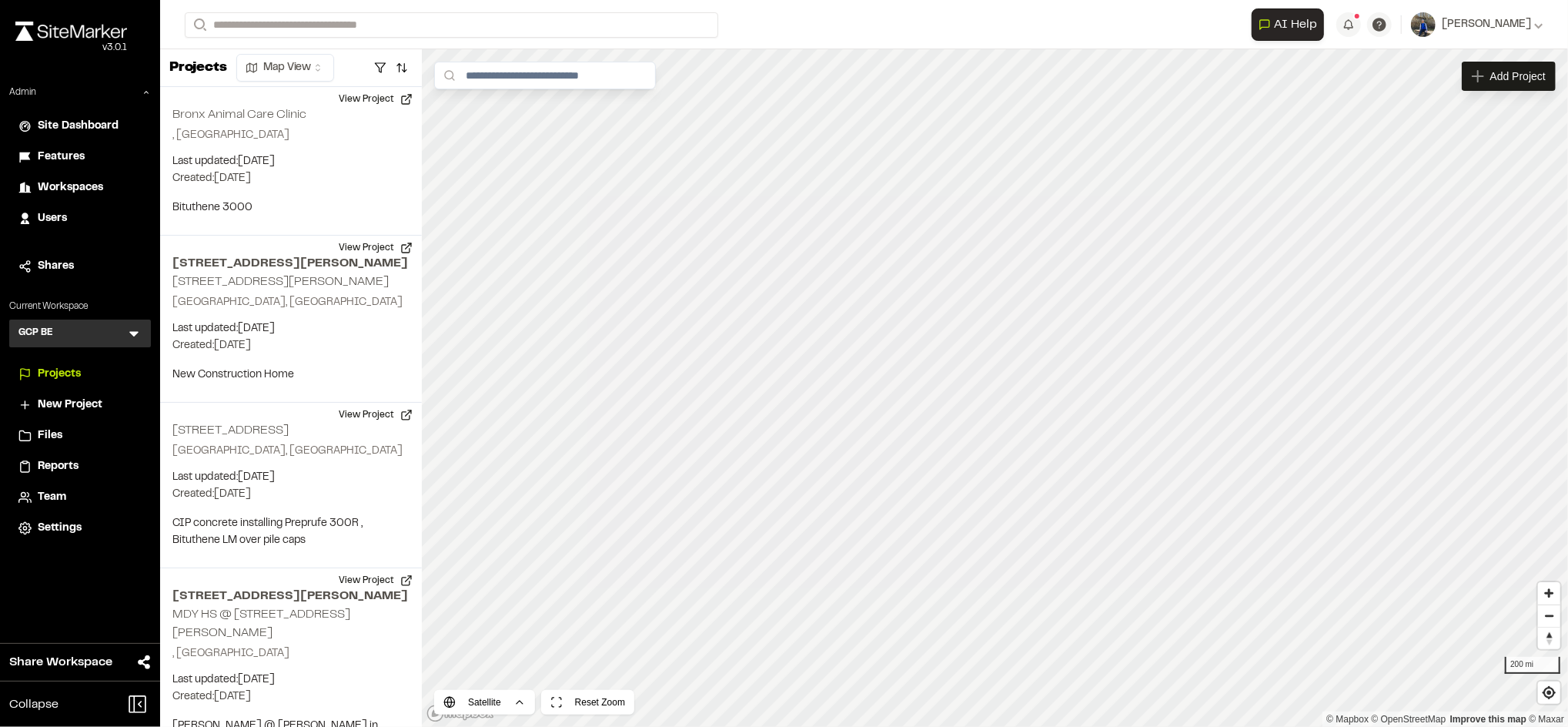
click at [51, 459] on span "Reports" at bounding box center [58, 467] width 41 height 17
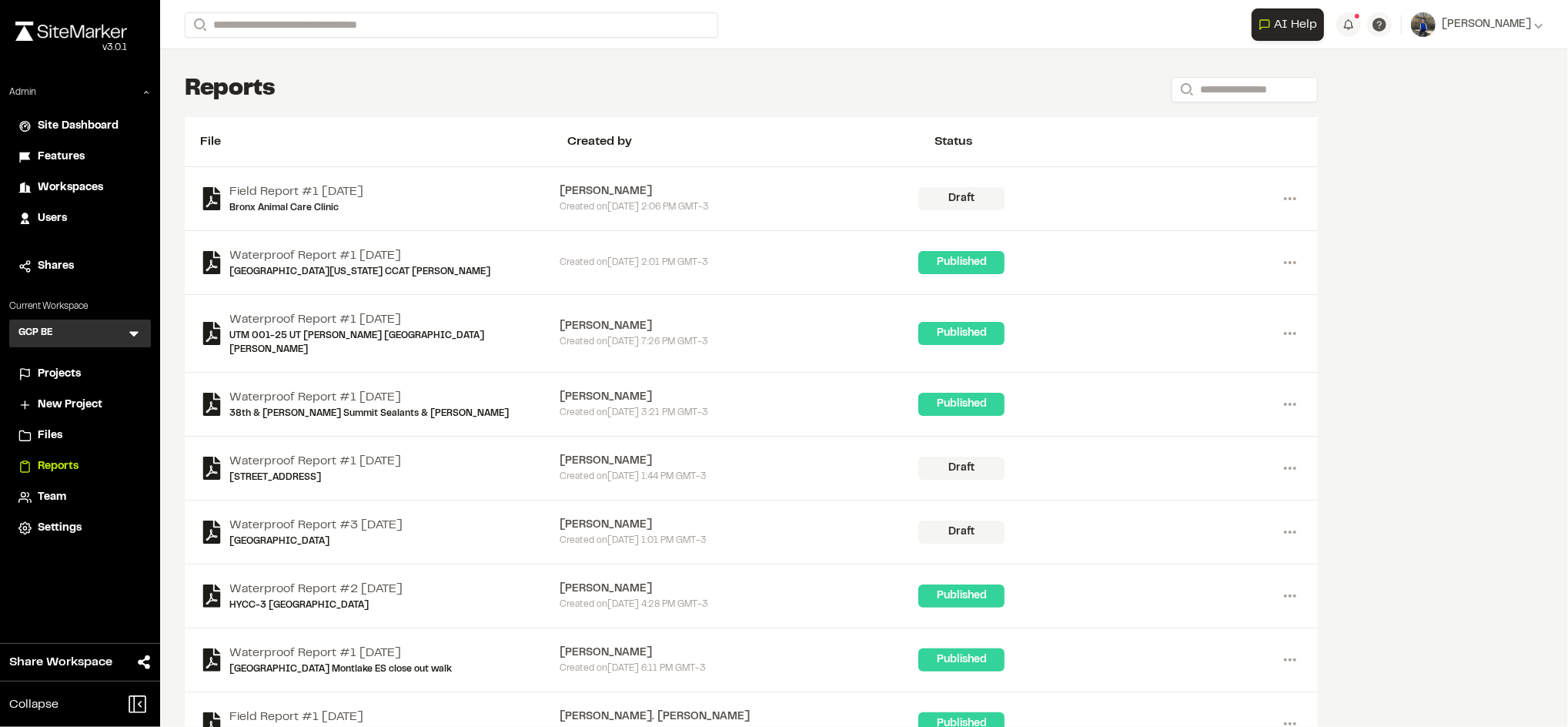
click at [568, 76] on div "Reports Search" at bounding box center [751, 89] width 1134 height 31
click at [46, 492] on span "Team" at bounding box center [51, 497] width 28 height 17
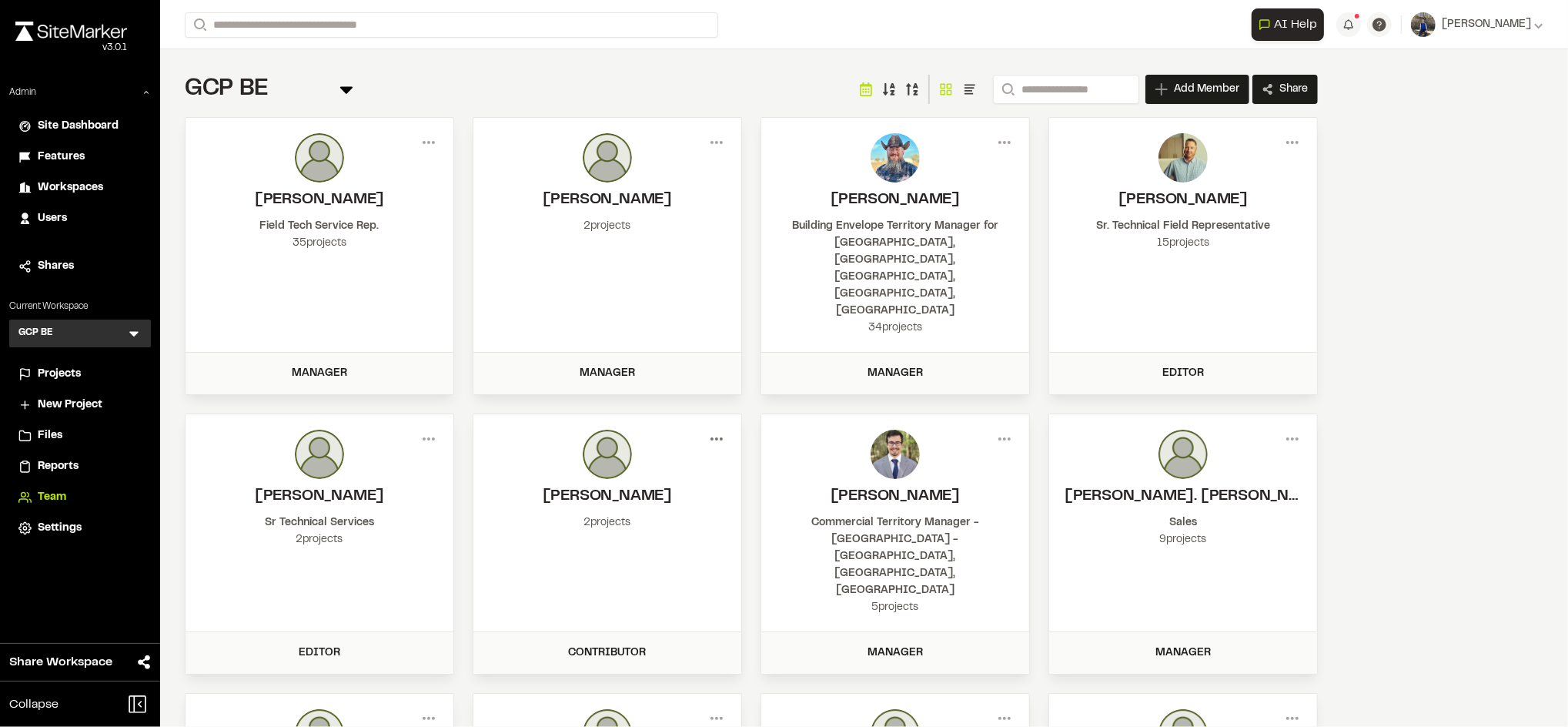
click at [710, 427] on icon at bounding box center [716, 439] width 25 height 25
click at [629, 460] on div "View" at bounding box center [661, 472] width 134 height 23
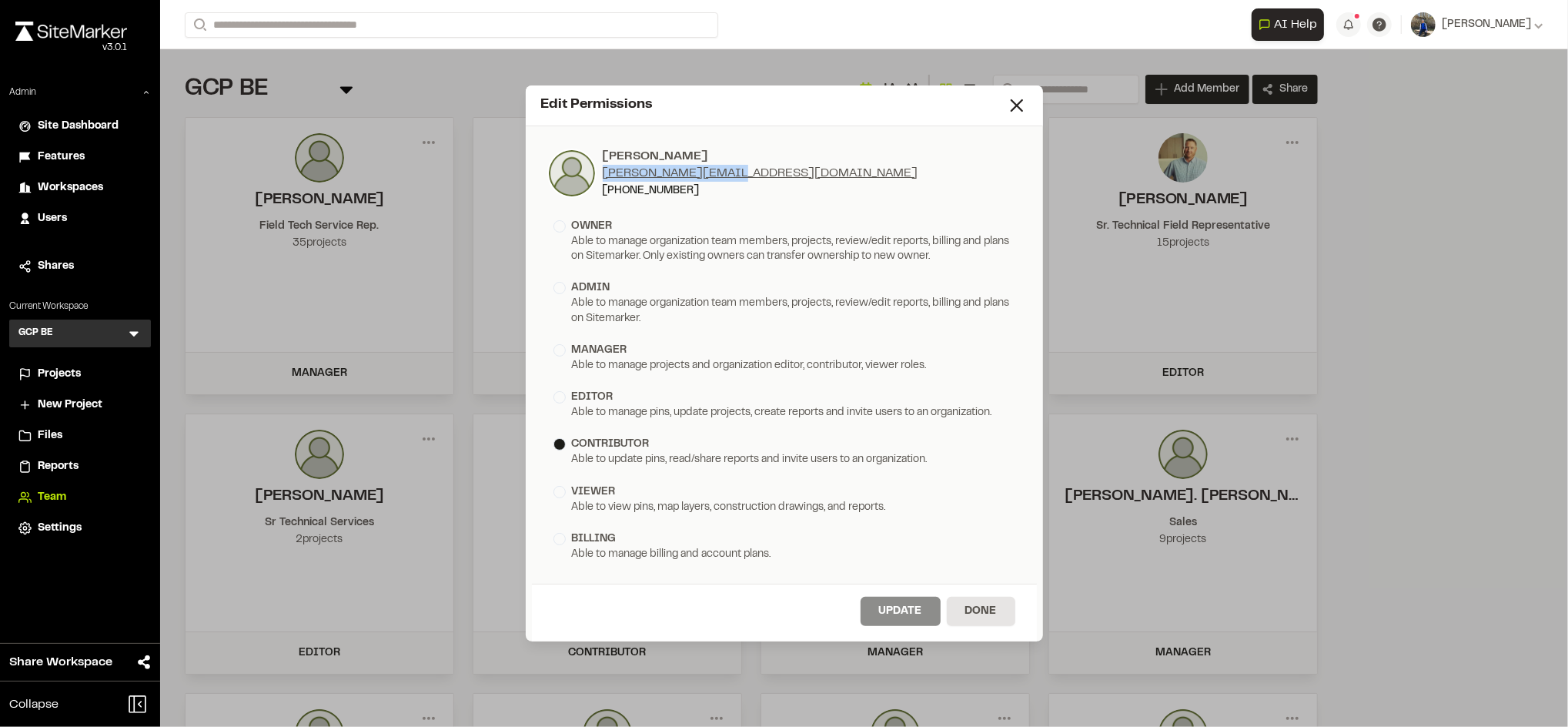
drag, startPoint x: 754, startPoint y: 174, endPoint x: 601, endPoint y: 176, distance: 153.0
click at [601, 176] on div "Amy Lau amyl@power-house.ca (604) 505-8919" at bounding box center [784, 174] width 474 height 51
copy link "amyl@power-house.ca"
click at [1076, 90] on div "Edit Permissions Amy Lau amyl@power-house.ca (604) 505-8919 owner Able to manag…" at bounding box center [784, 363] width 1568 height 727
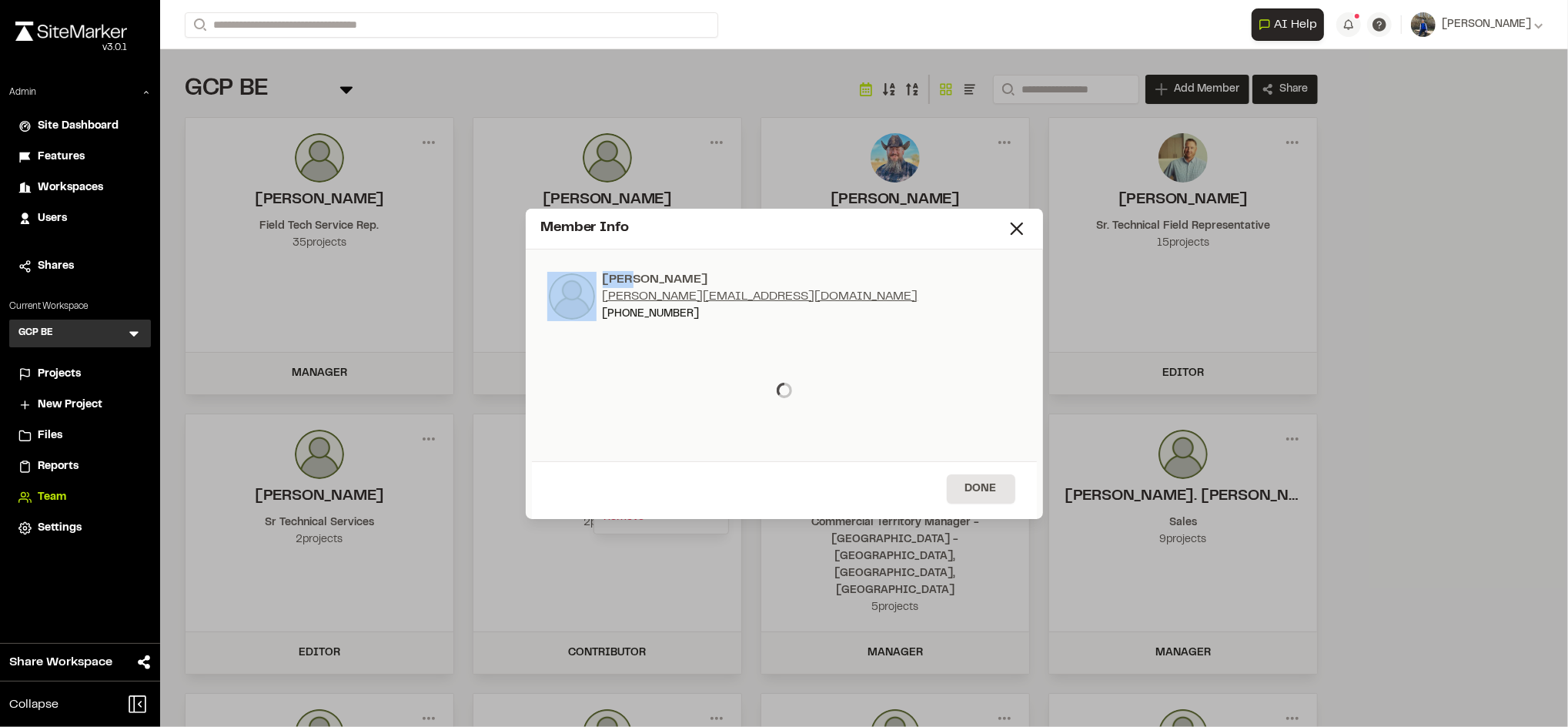
click at [1076, 90] on div "Member Info Amy Lau amyl@power-house.ca (604) 505-8919 Done" at bounding box center [784, 363] width 1568 height 727
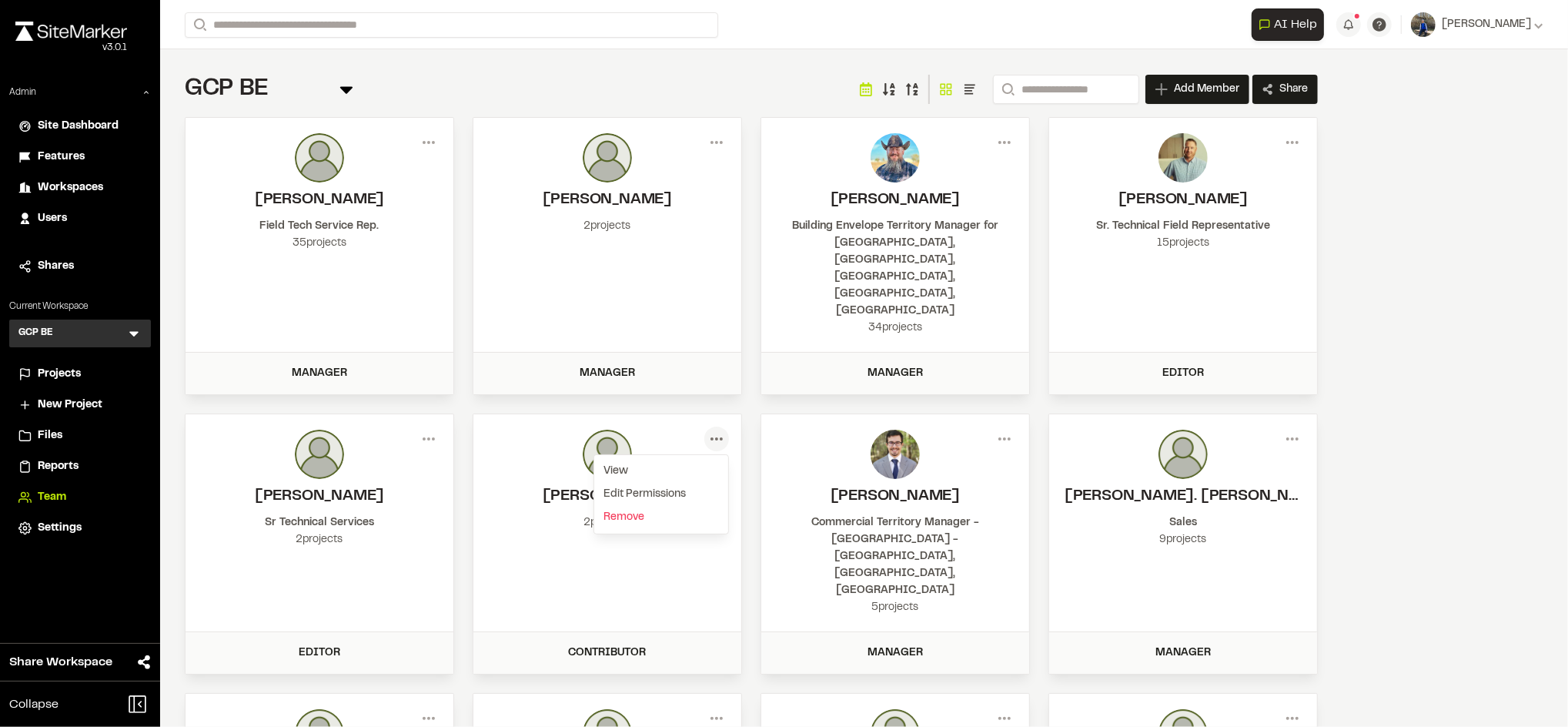
drag, startPoint x: 1076, startPoint y: 90, endPoint x: 1051, endPoint y: 88, distance: 25.1
click at [1051, 88] on div "Edit Permissions Amy Lau amyl@power-house.ca (604) 505-8919 owner Able to manag…" at bounding box center [784, 375] width 1568 height 727
click at [1051, 88] on input "Search" at bounding box center [1066, 89] width 146 height 29
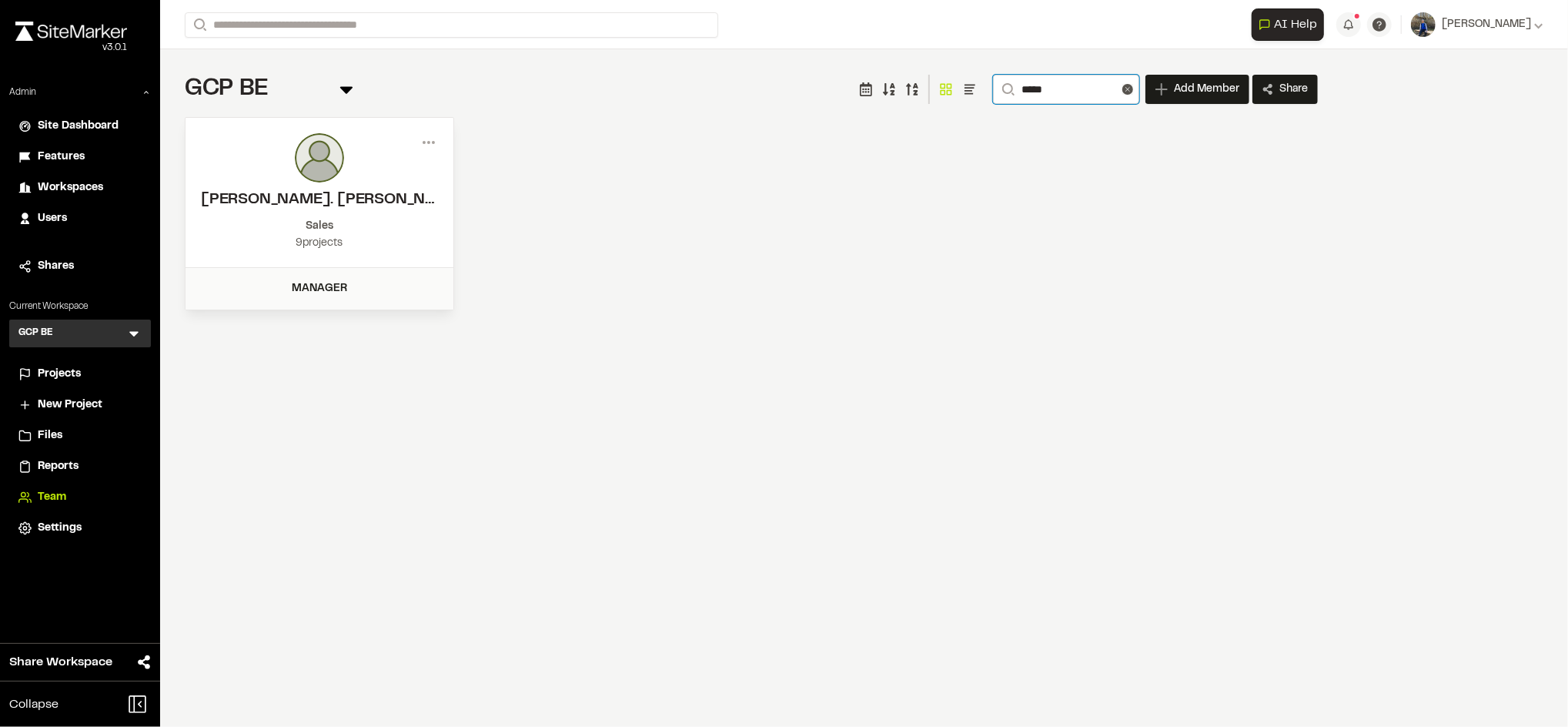
type input "*****"
click at [605, 229] on div "Menu David St. James Sales 9 projects Manager Member Info David St. James david…" at bounding box center [751, 214] width 1134 height 194
click at [1126, 90] on line at bounding box center [1128, 89] width 4 height 4
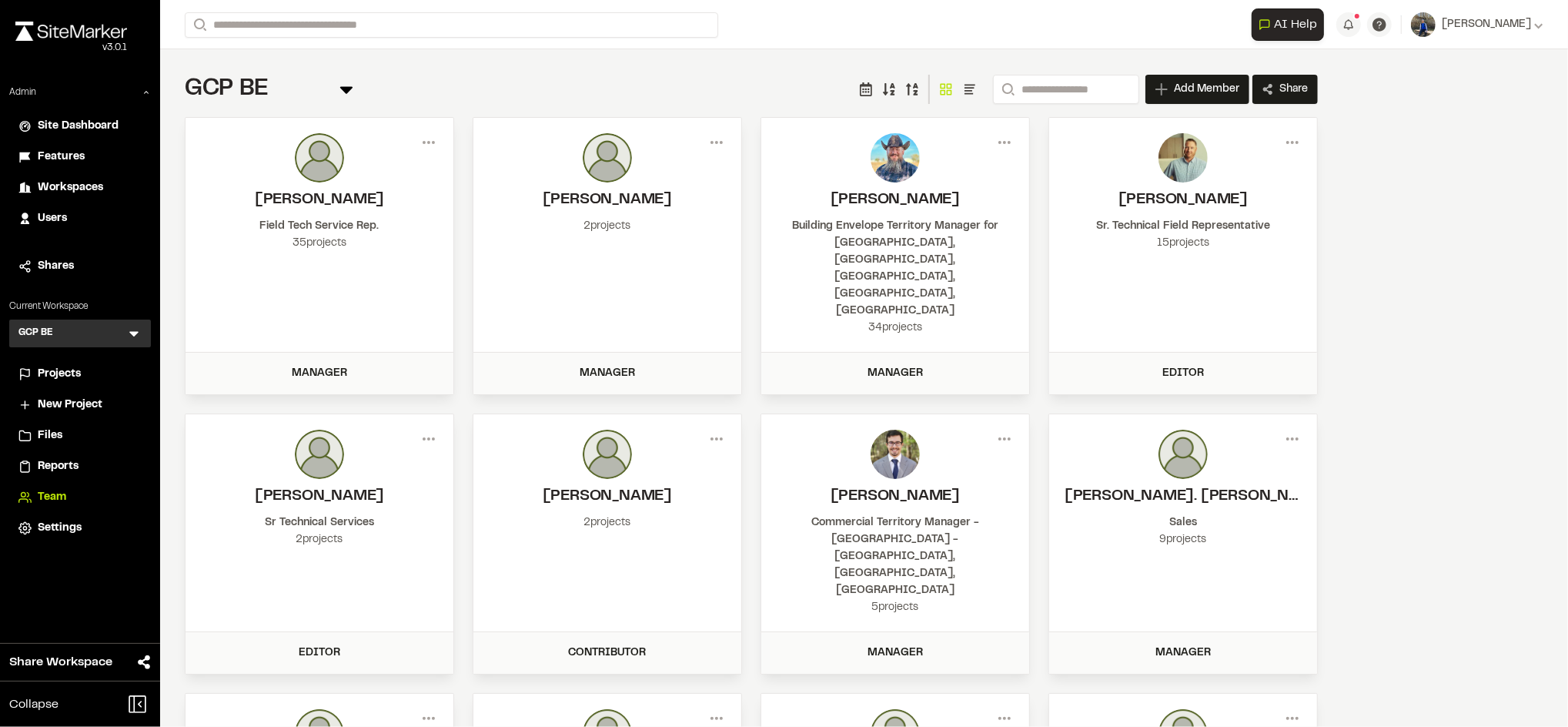
click at [611, 430] on img at bounding box center [607, 454] width 49 height 49
click at [59, 216] on span "Users" at bounding box center [52, 219] width 29 height 17
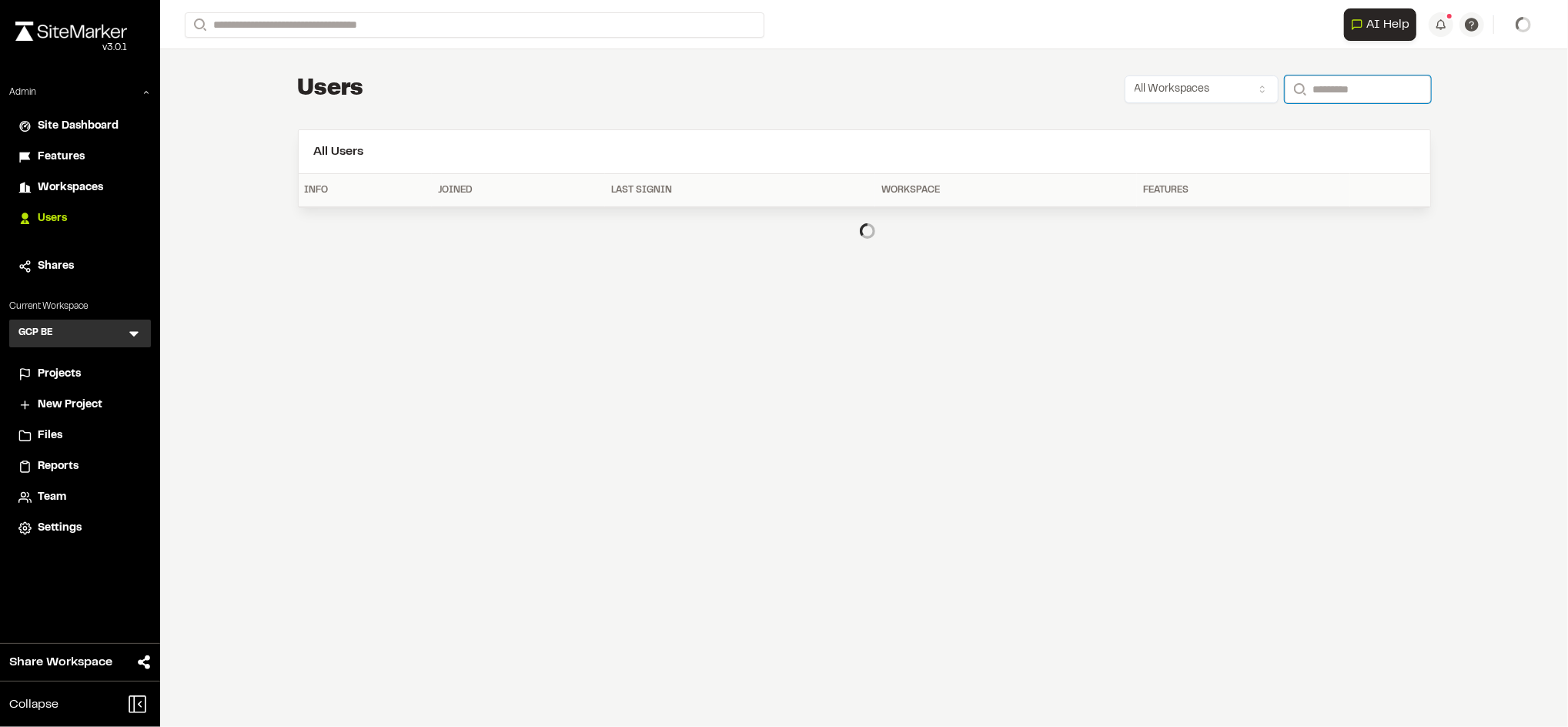
click at [1319, 88] on input "Search" at bounding box center [1358, 89] width 146 height 28
paste input "**********"
type input "**********"
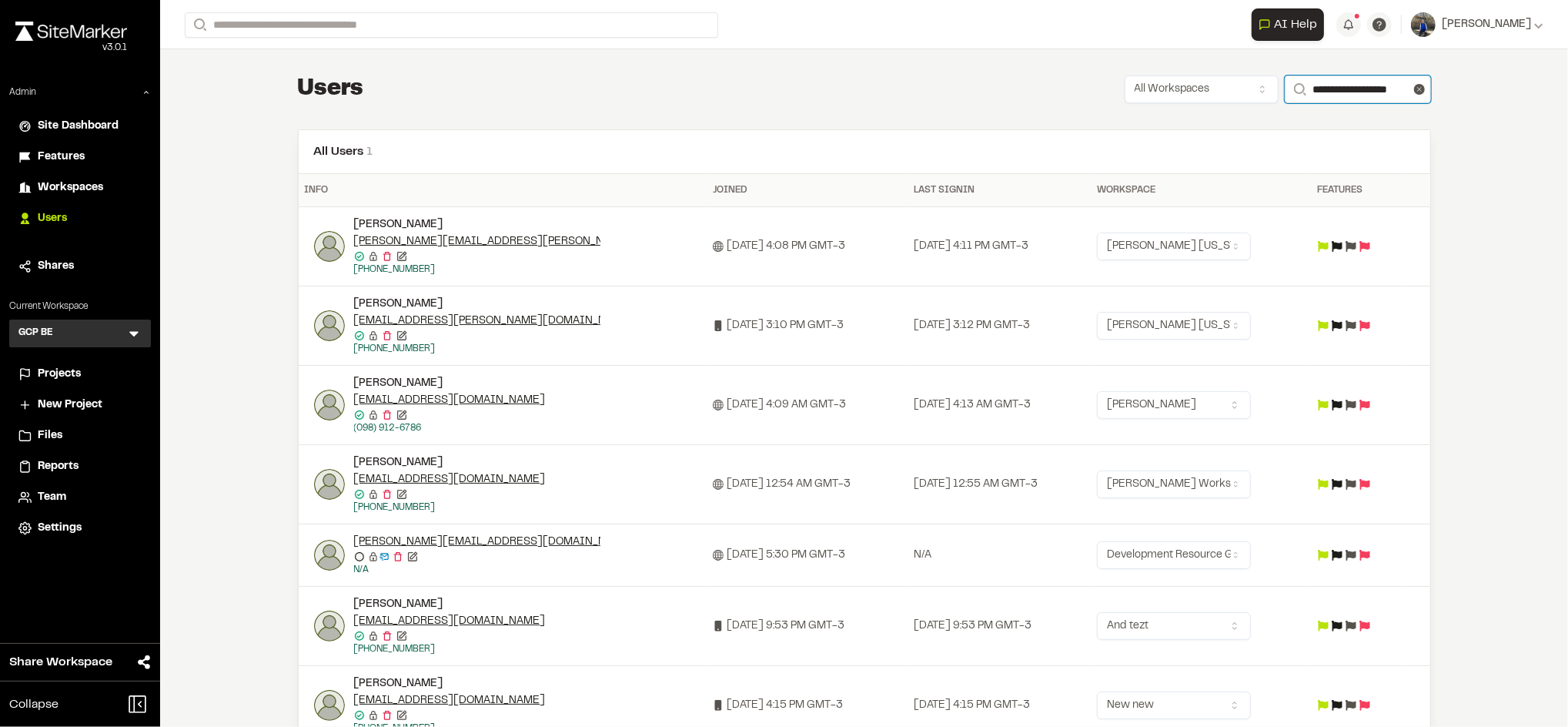
click at [1367, 86] on input "**********" at bounding box center [1358, 89] width 146 height 28
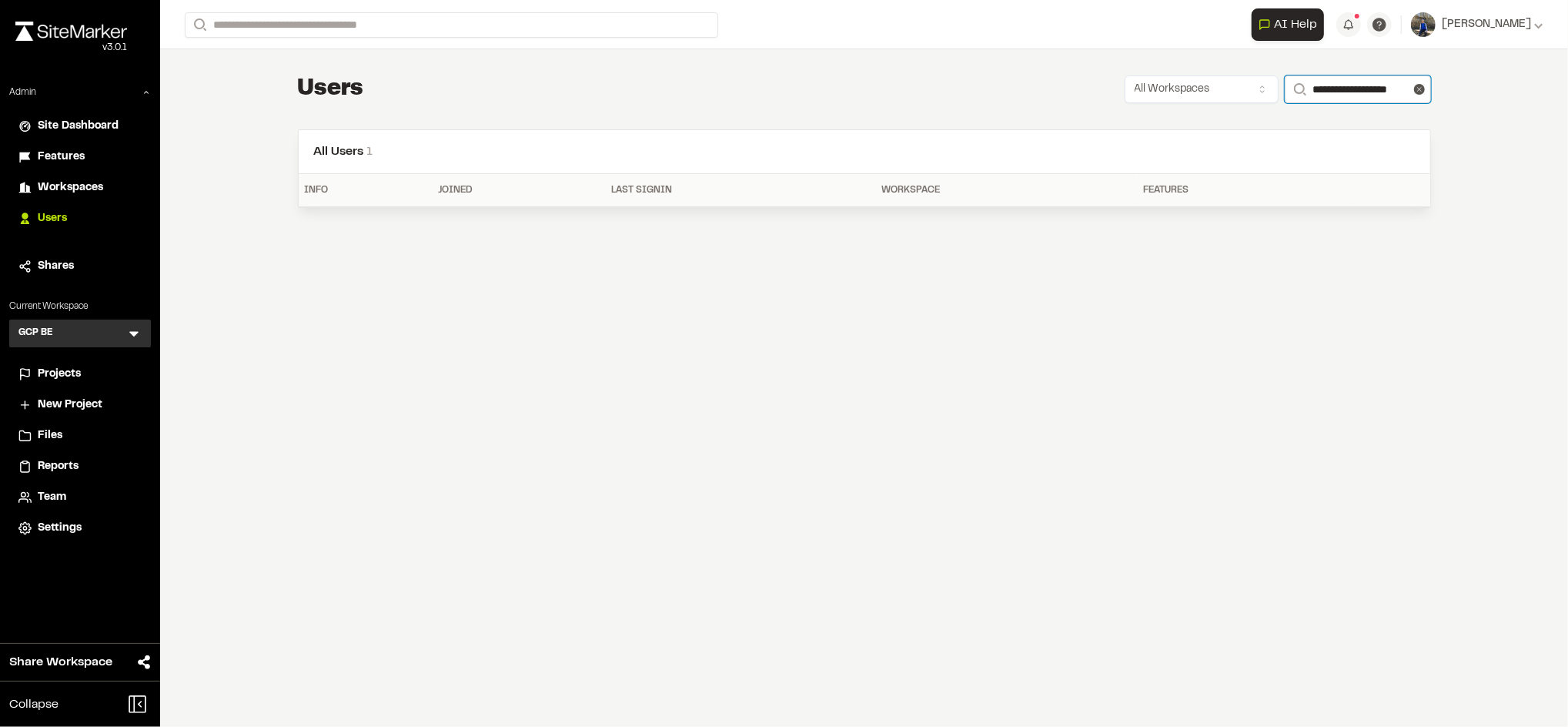
click at [1364, 96] on input "**********" at bounding box center [1358, 89] width 146 height 28
paste input "**********"
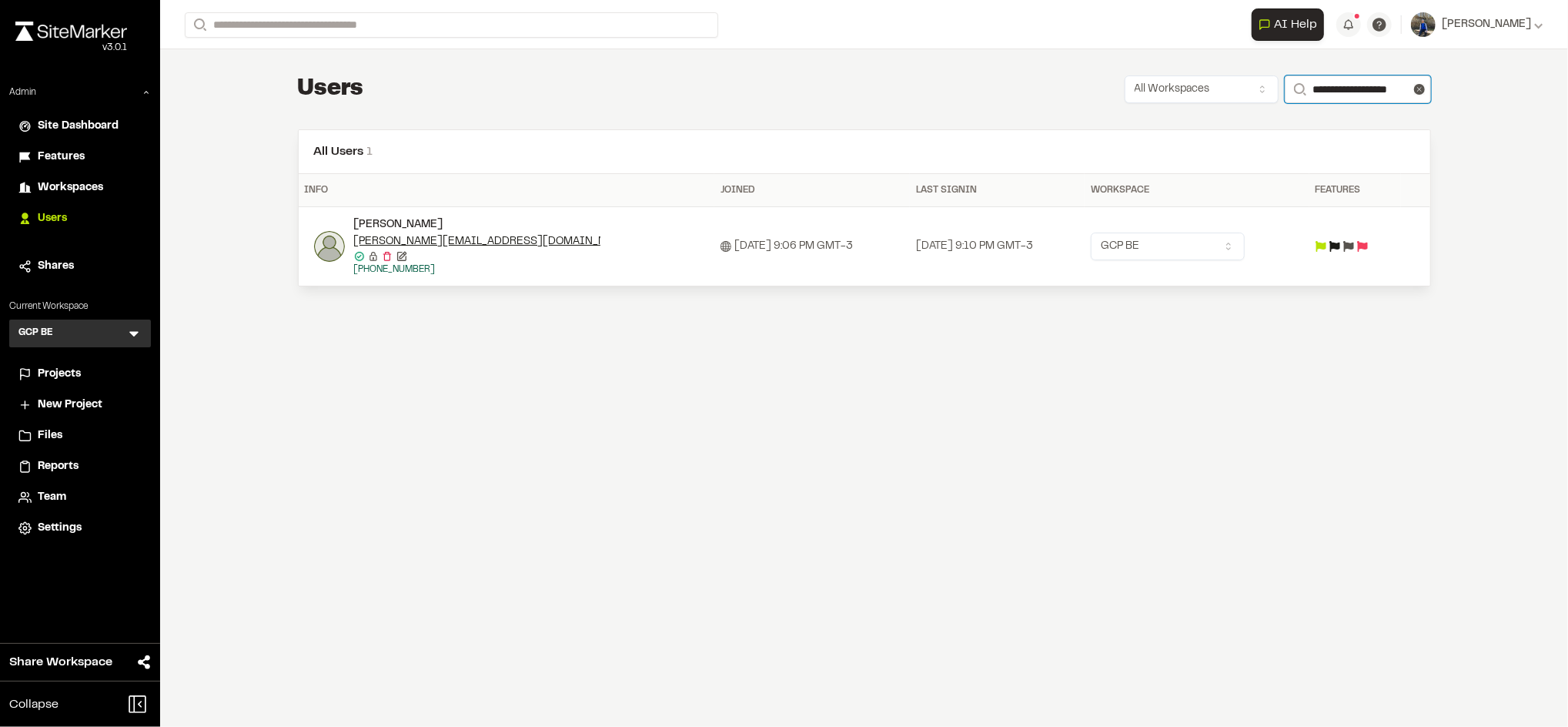
type input "**********"
click at [328, 242] on img at bounding box center [329, 247] width 31 height 31
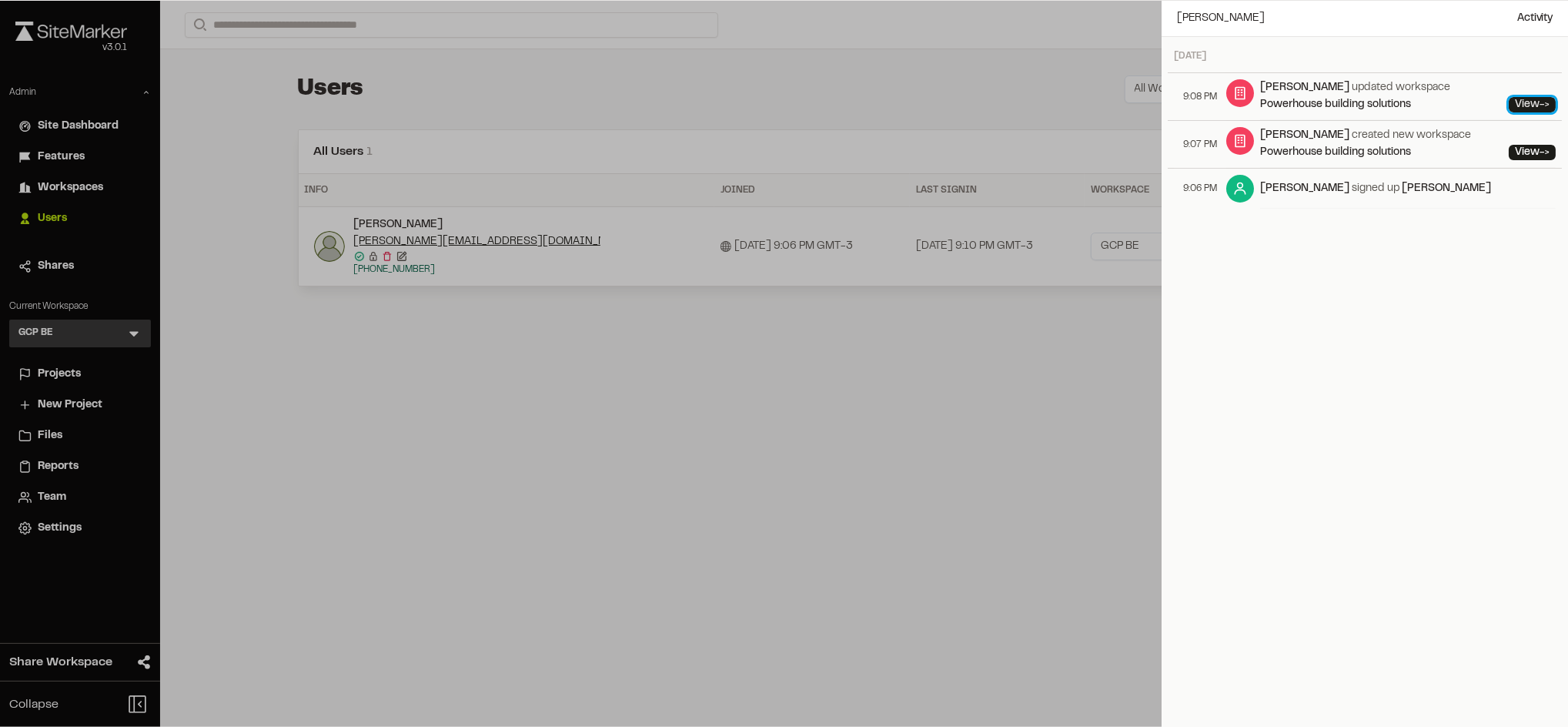
click at [1540, 105] on span "->" at bounding box center [1545, 105] width 10 height 10
click at [672, 185] on div at bounding box center [784, 363] width 1568 height 727
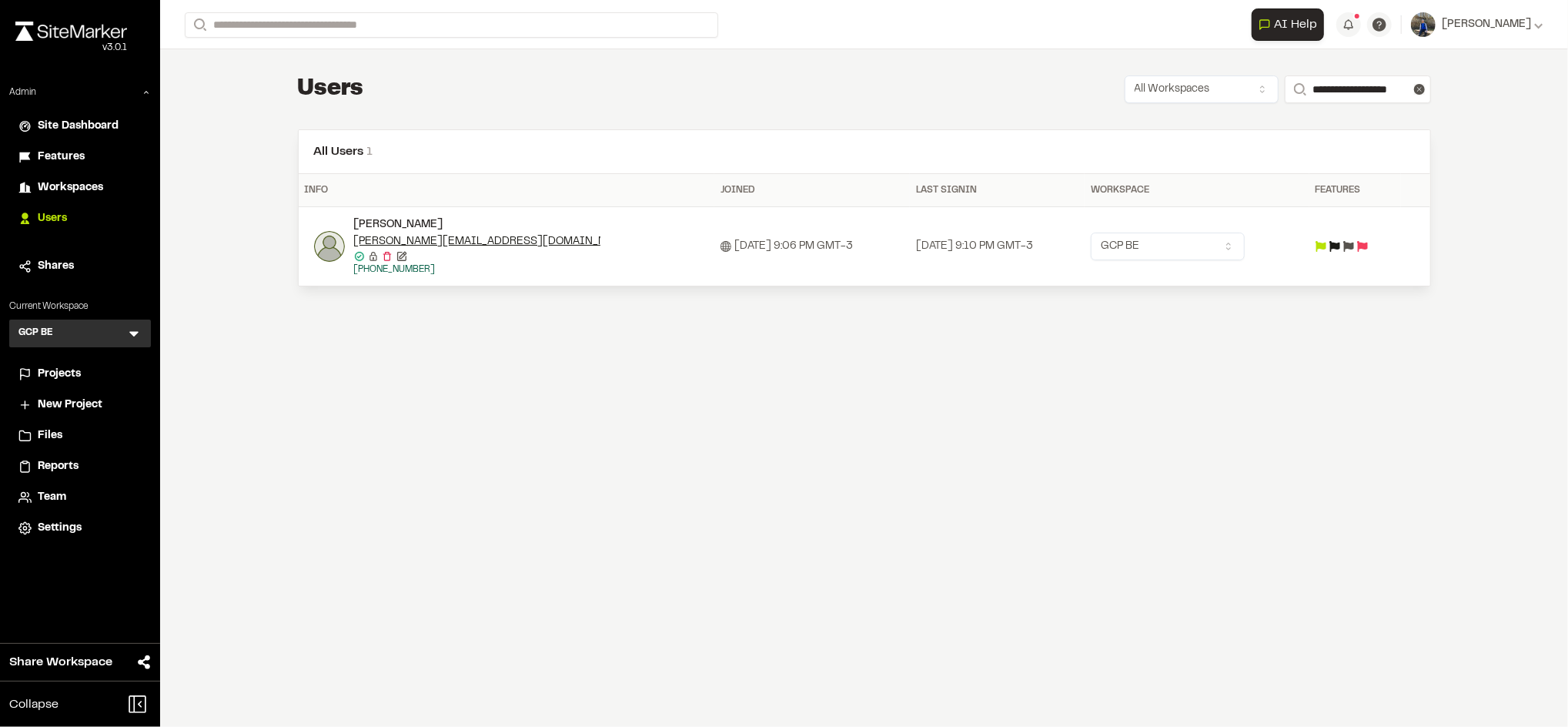
click at [1187, 235] on html "Close sidebar v 3.0.1 Admin Site Dashboard Features Workspaces Users Shares Cur…" at bounding box center [784, 363] width 1568 height 727
click at [1043, 157] on html "Close sidebar v 3.0.1 Admin Site Dashboard Features Workspaces Users Shares Cur…" at bounding box center [784, 363] width 1568 height 727
click at [67, 372] on span "Projects" at bounding box center [59, 374] width 43 height 17
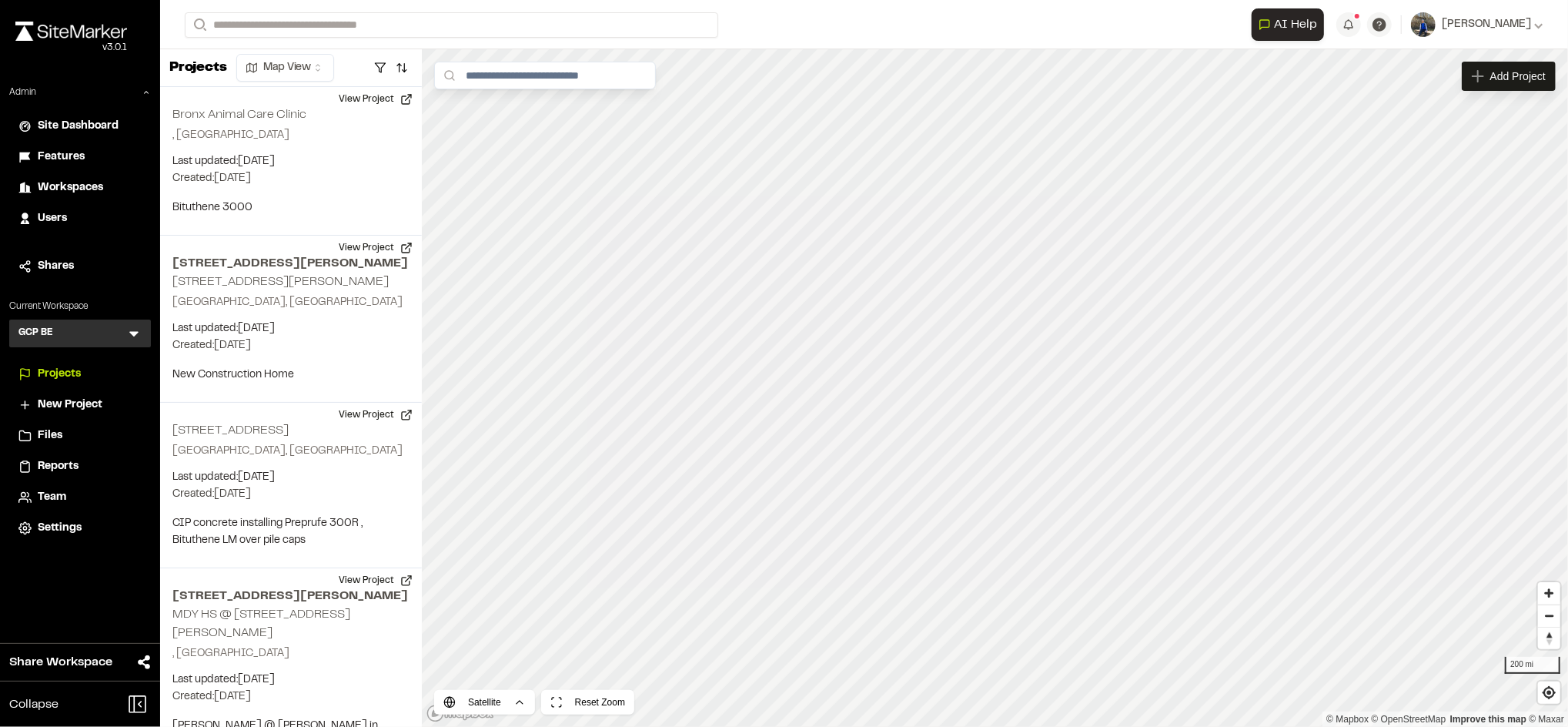
click at [64, 436] on div "Files" at bounding box center [89, 435] width 104 height 17
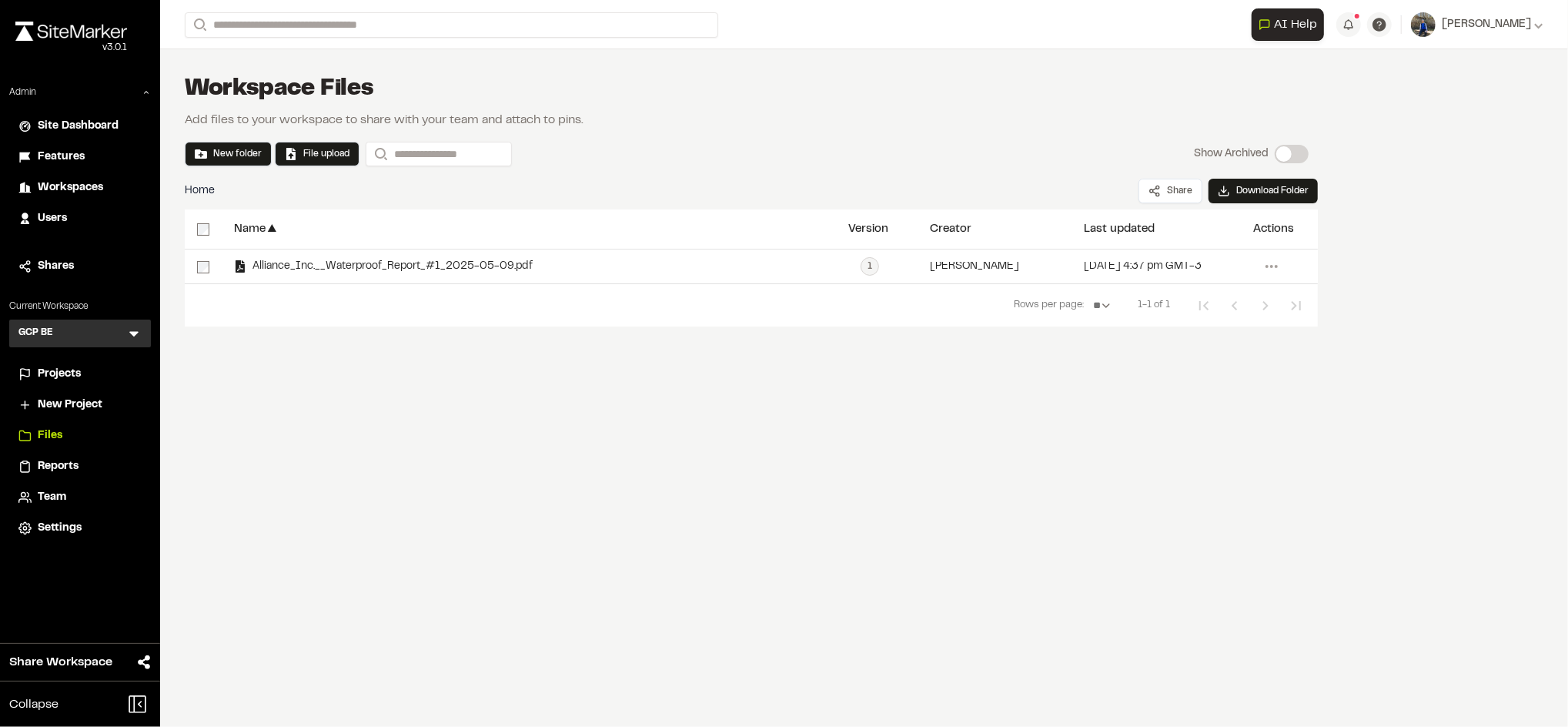
click at [627, 432] on div "**********" at bounding box center [751, 325] width 1134 height 231
click at [238, 155] on button "New folder" at bounding box center [228, 153] width 67 height 14
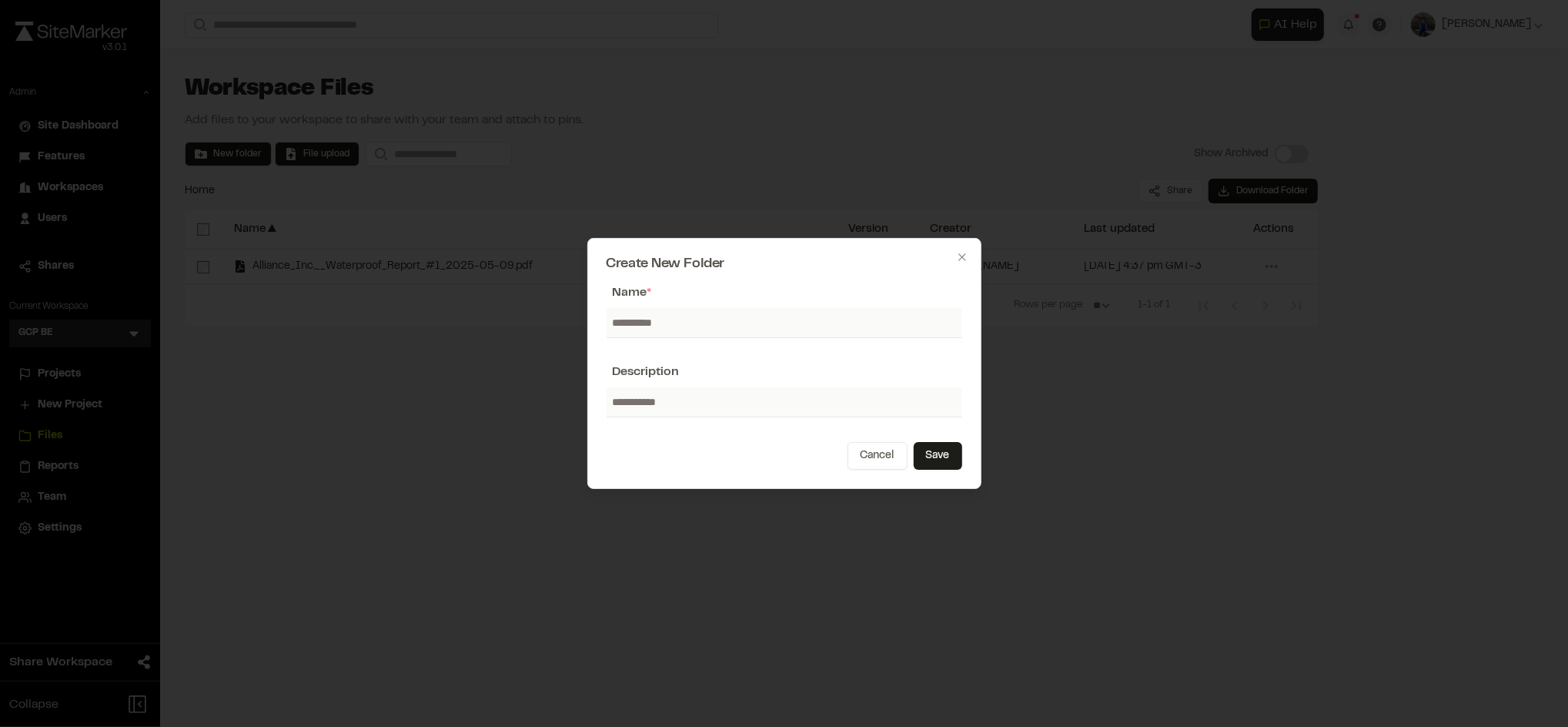
click at [705, 314] on input "text" at bounding box center [784, 323] width 356 height 29
type input "*****"
click at [945, 454] on button "Save" at bounding box center [938, 455] width 48 height 28
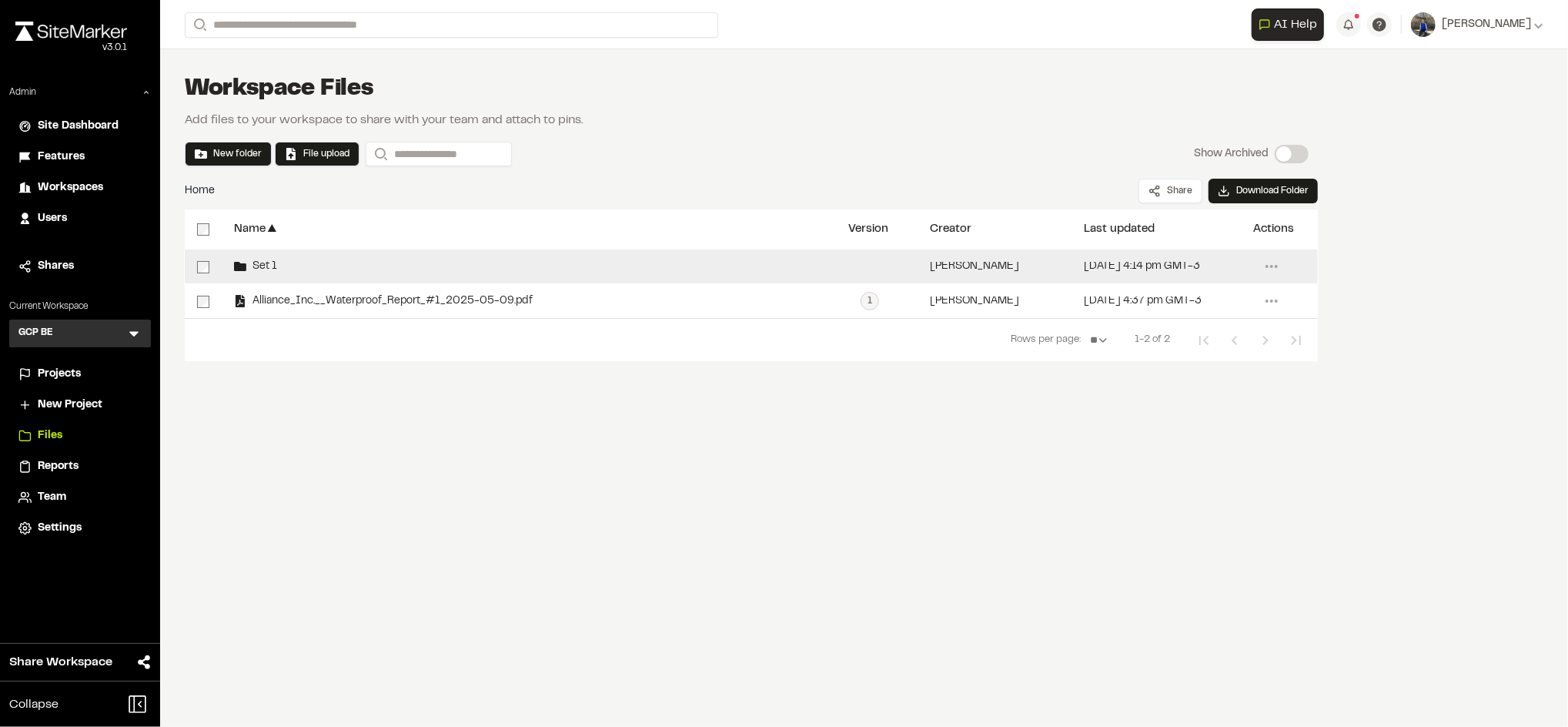
click at [265, 266] on span "Set 1" at bounding box center [262, 267] width 31 height 10
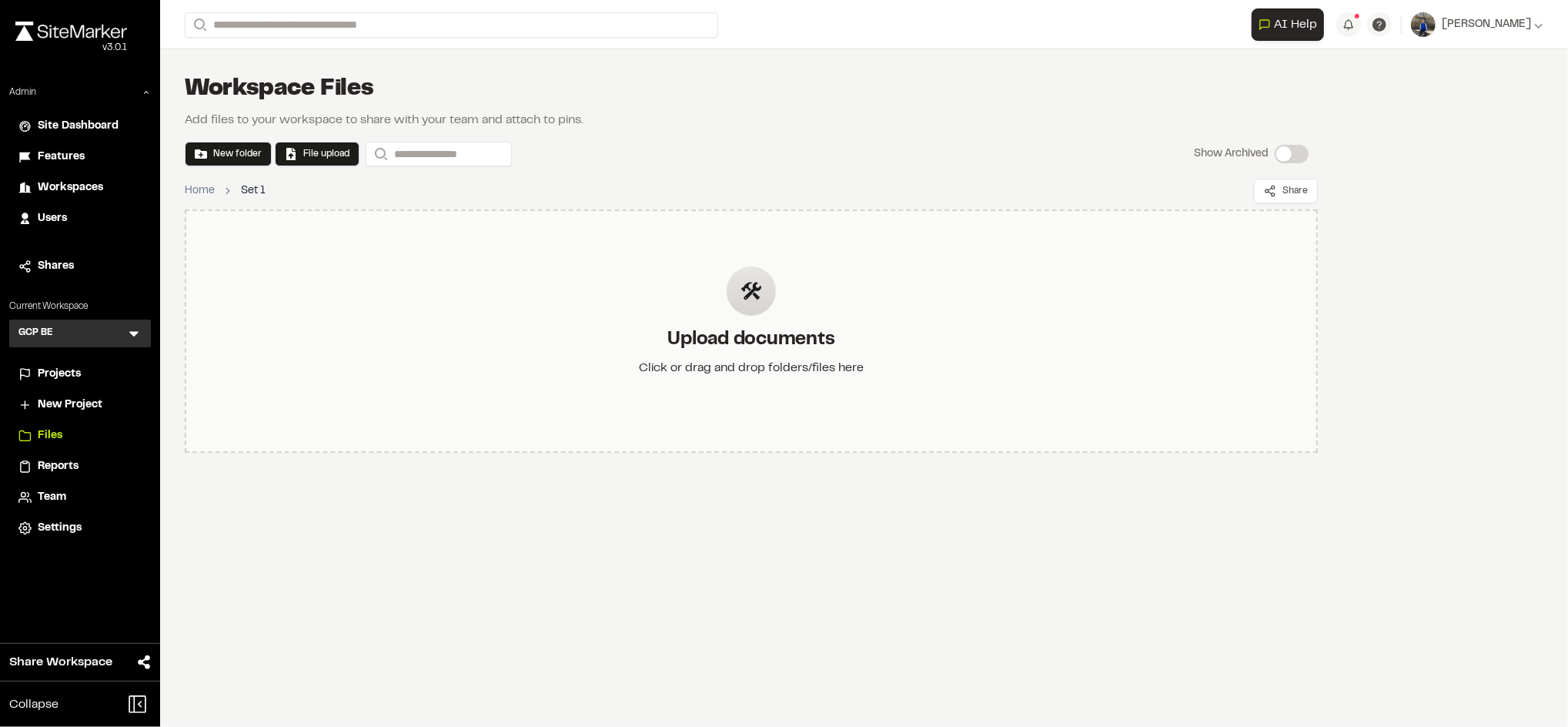
click at [543, 286] on div "Upload documents Click or drag and drop folders/files here" at bounding box center [751, 331] width 1134 height 243
click at [203, 187] on link "Home" at bounding box center [199, 190] width 30 height 17
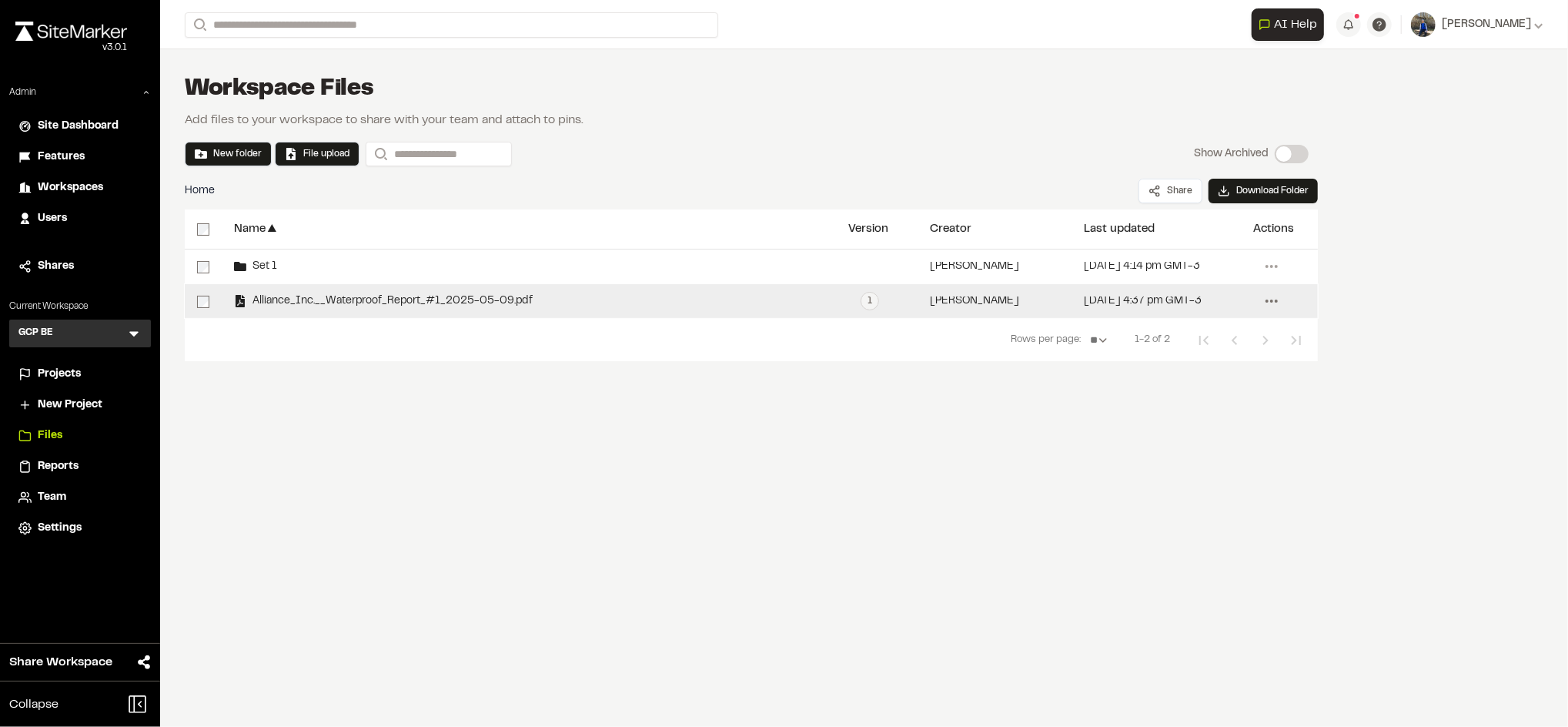
click at [1271, 302] on circle at bounding box center [1272, 301] width 3 height 3
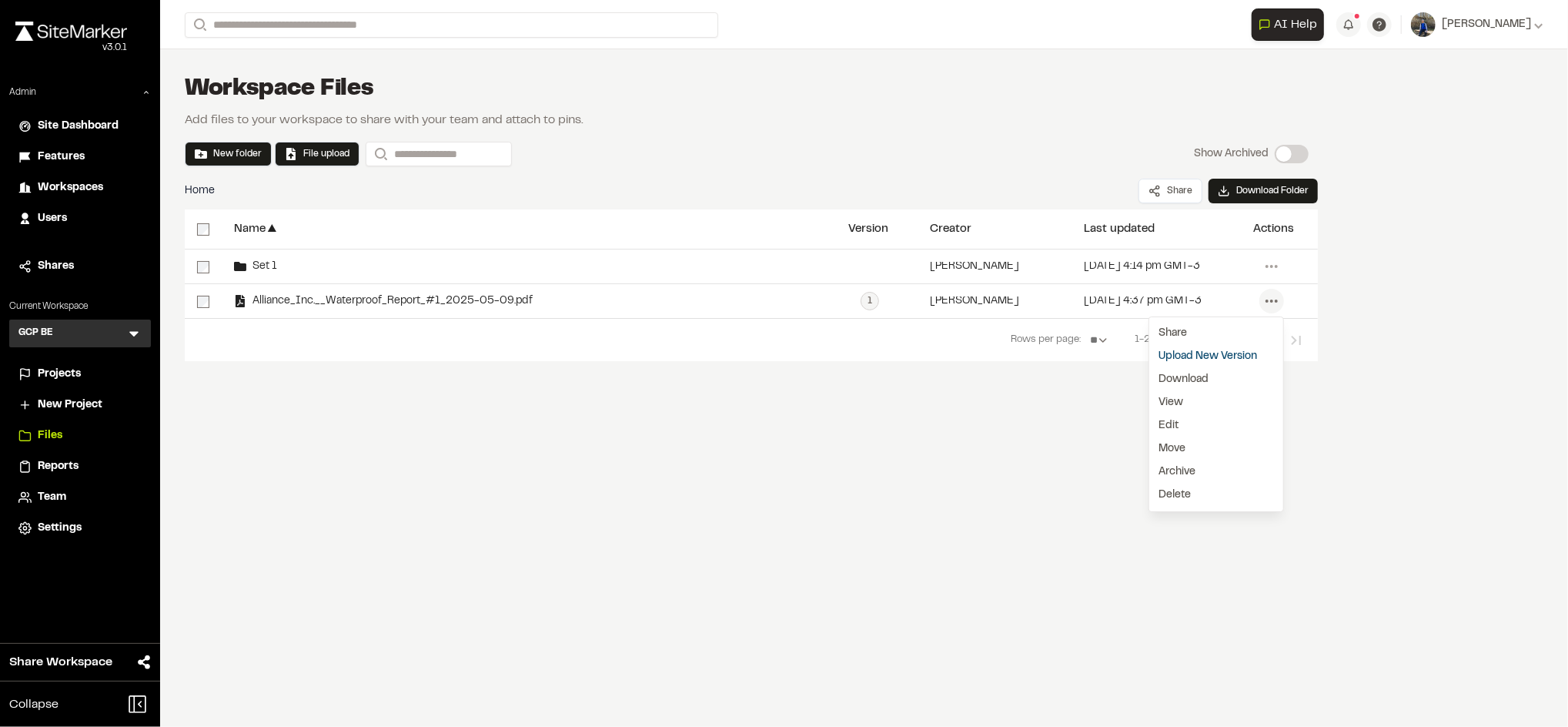
click at [766, 458] on div "**********" at bounding box center [751, 257] width 1183 height 416
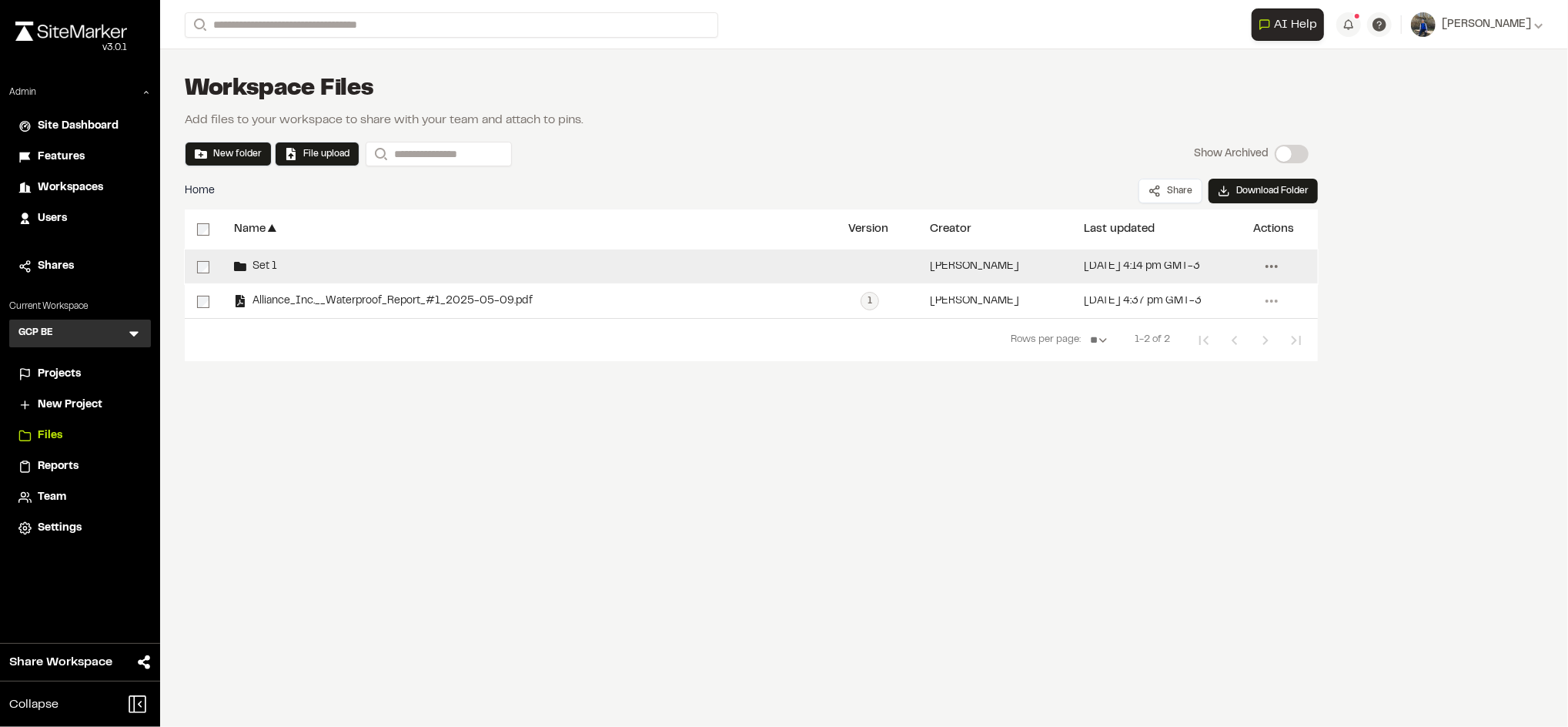
click at [1266, 270] on icon at bounding box center [1272, 266] width 25 height 25
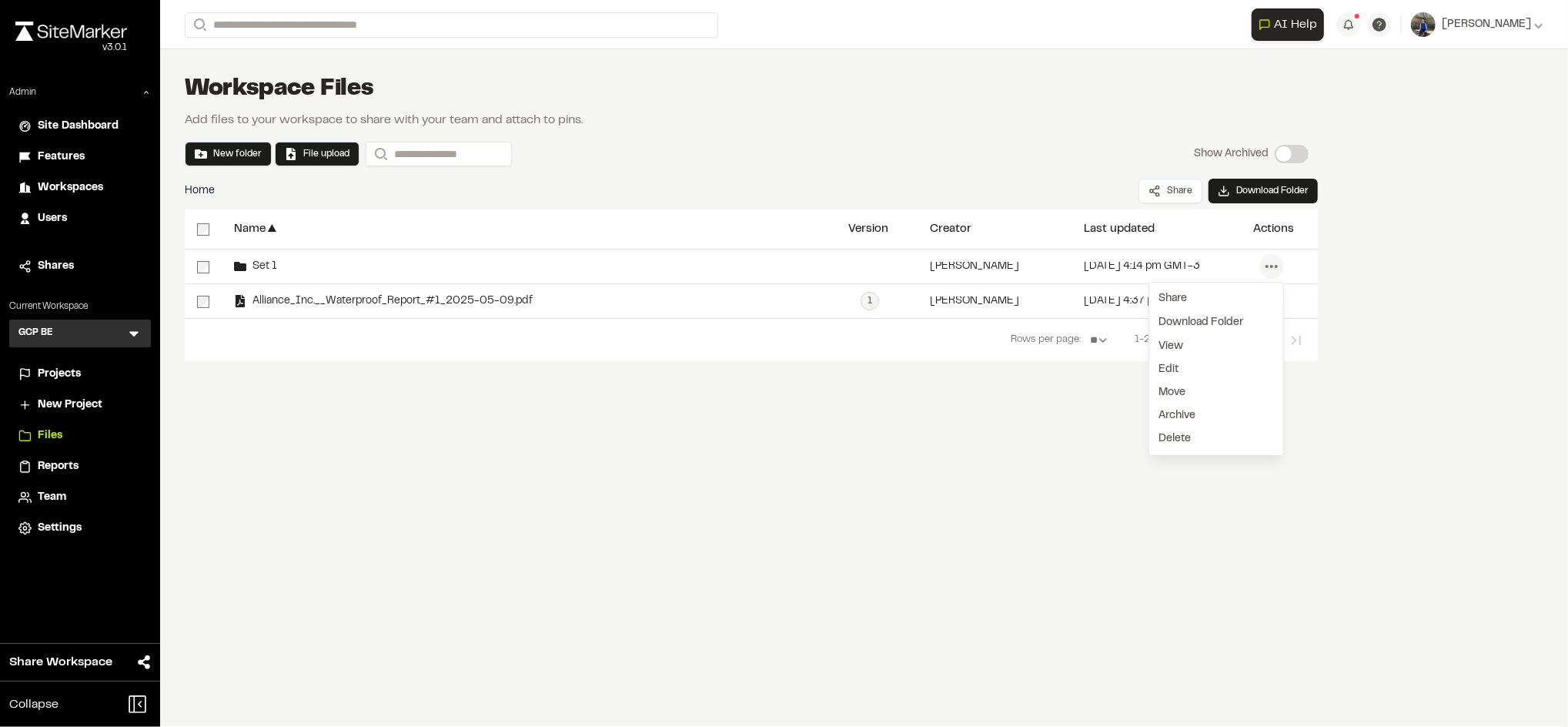
click at [963, 453] on div "**********" at bounding box center [751, 257] width 1183 height 416
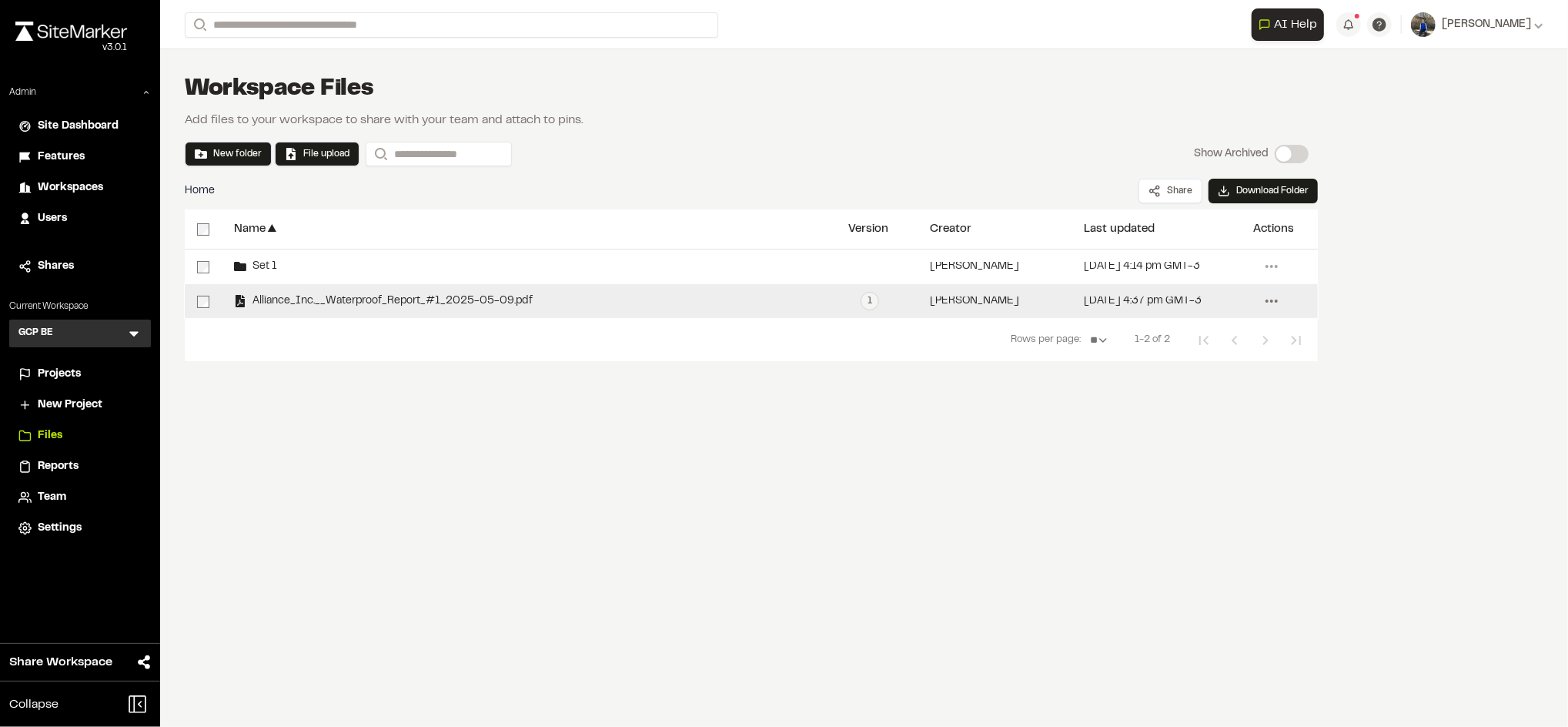
click at [1269, 304] on icon at bounding box center [1272, 301] width 25 height 25
click at [1179, 352] on link "Upload New Version" at bounding box center [1216, 357] width 134 height 23
click at [812, 635] on div "Upload New File Click to upload file or drag and drop Save Cancel" at bounding box center [784, 375] width 1568 height 727
click at [1267, 297] on icon at bounding box center [1272, 301] width 25 height 25
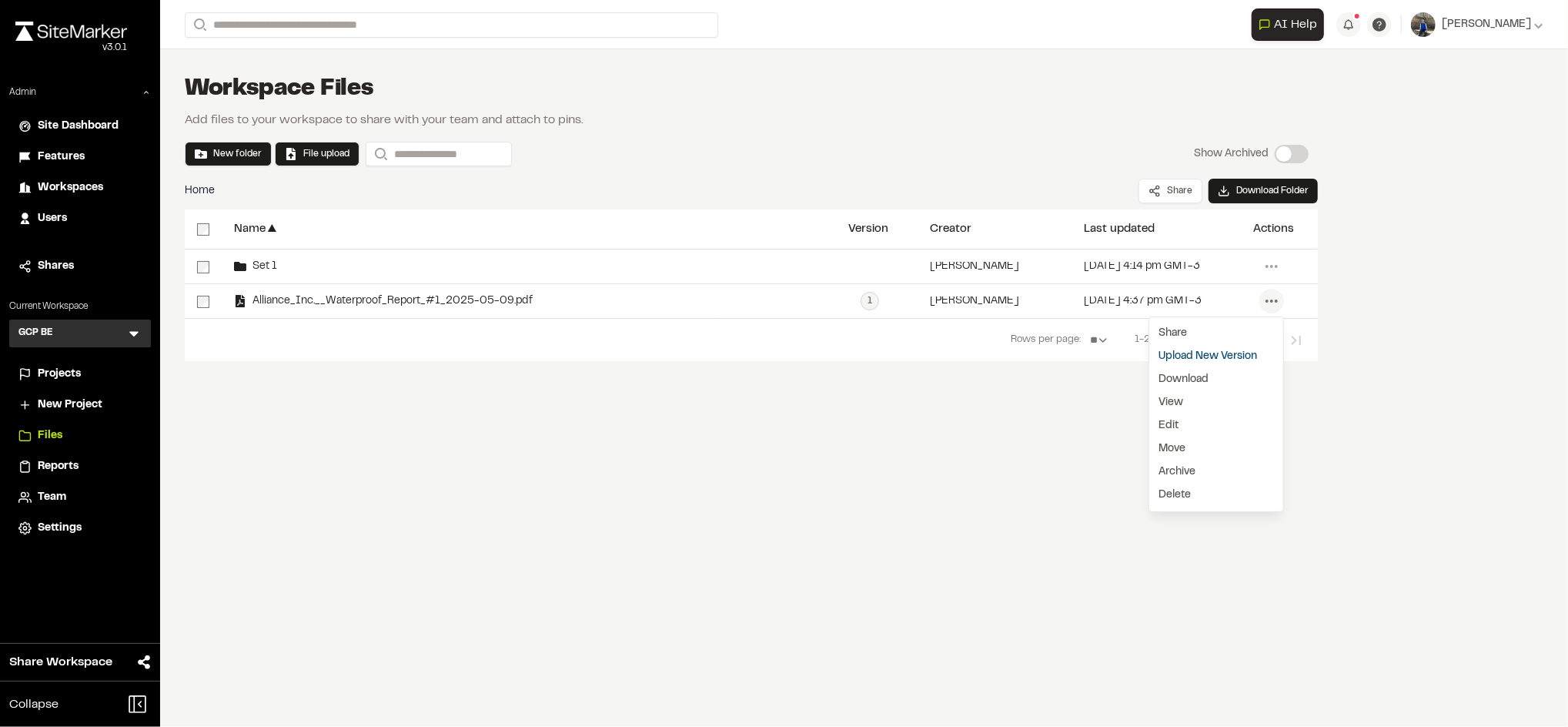
click at [1037, 401] on div "**********" at bounding box center [751, 325] width 1134 height 231
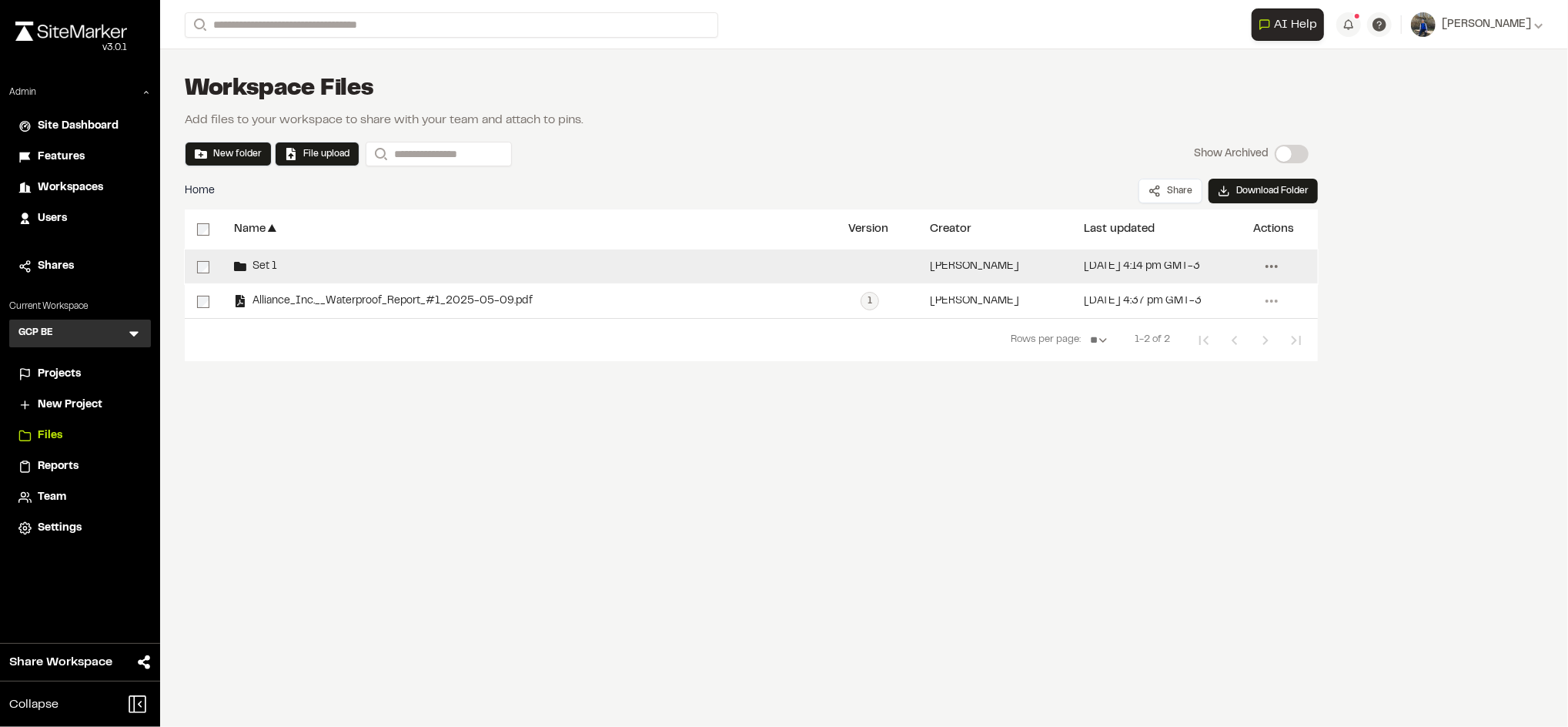
click at [1272, 266] on circle at bounding box center [1272, 267] width 3 height 3
click at [1171, 439] on span "Delete" at bounding box center [1175, 439] width 32 height 17
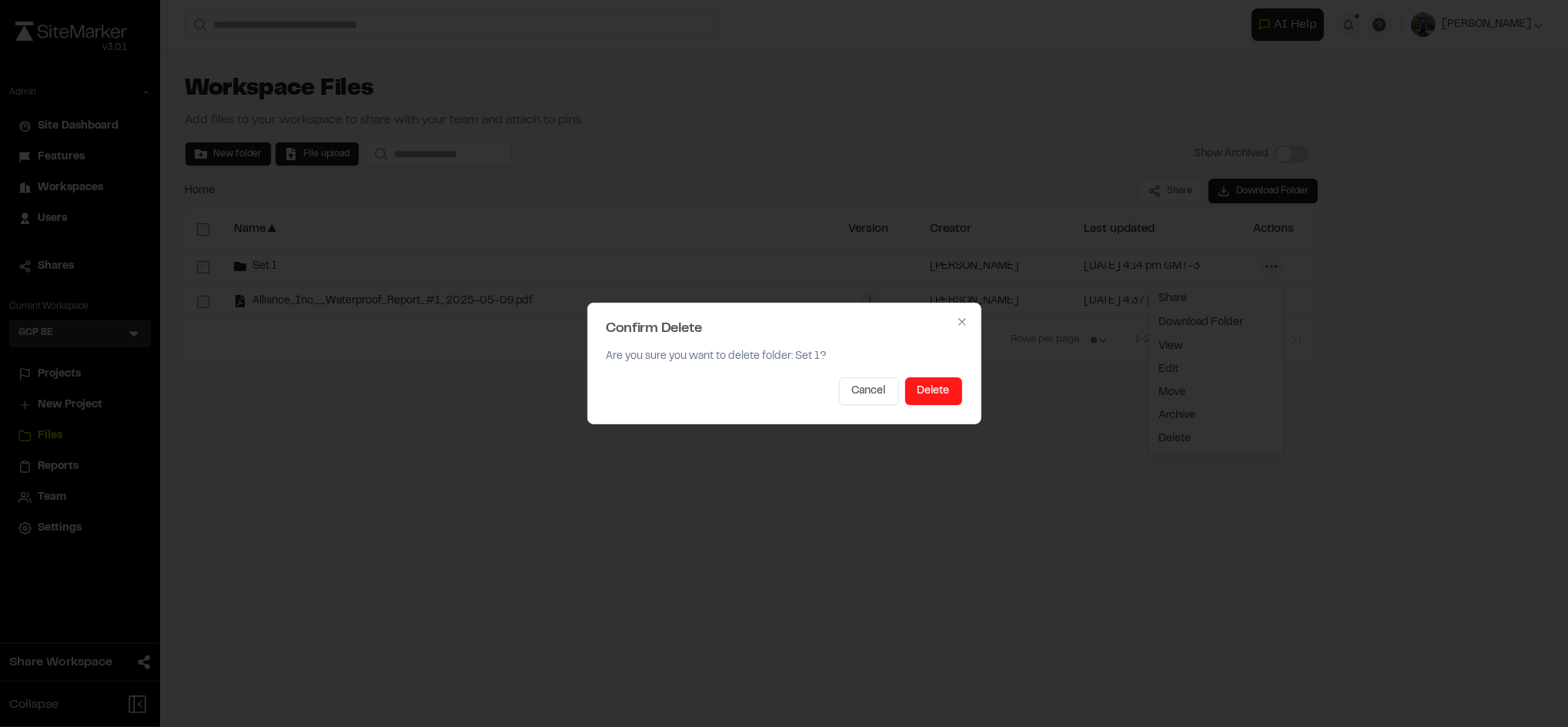
click at [925, 392] on button "Delete" at bounding box center [934, 391] width 57 height 28
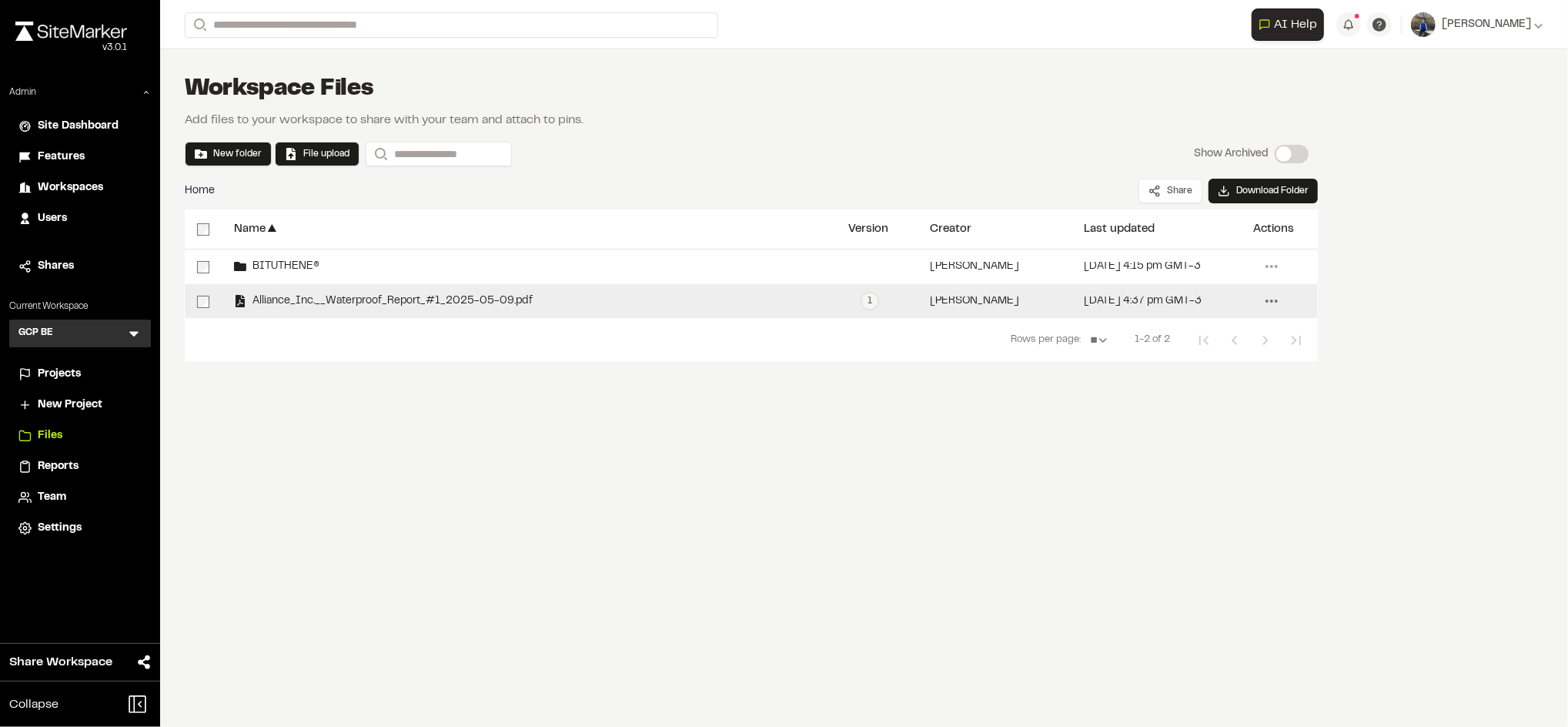
click at [1277, 304] on icon at bounding box center [1272, 301] width 25 height 25
click at [1166, 493] on span "Delete" at bounding box center [1175, 495] width 32 height 17
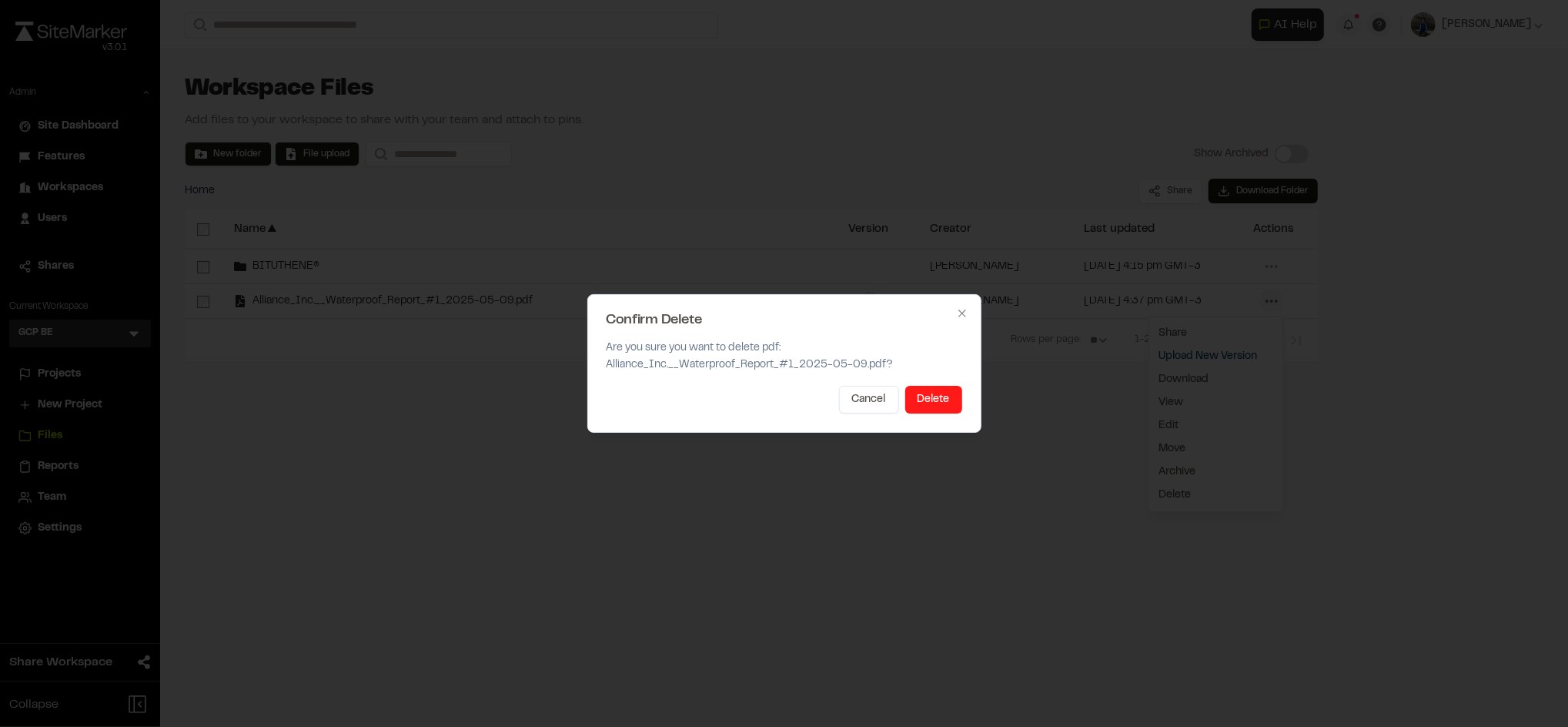
click at [939, 401] on button "Delete" at bounding box center [934, 399] width 57 height 28
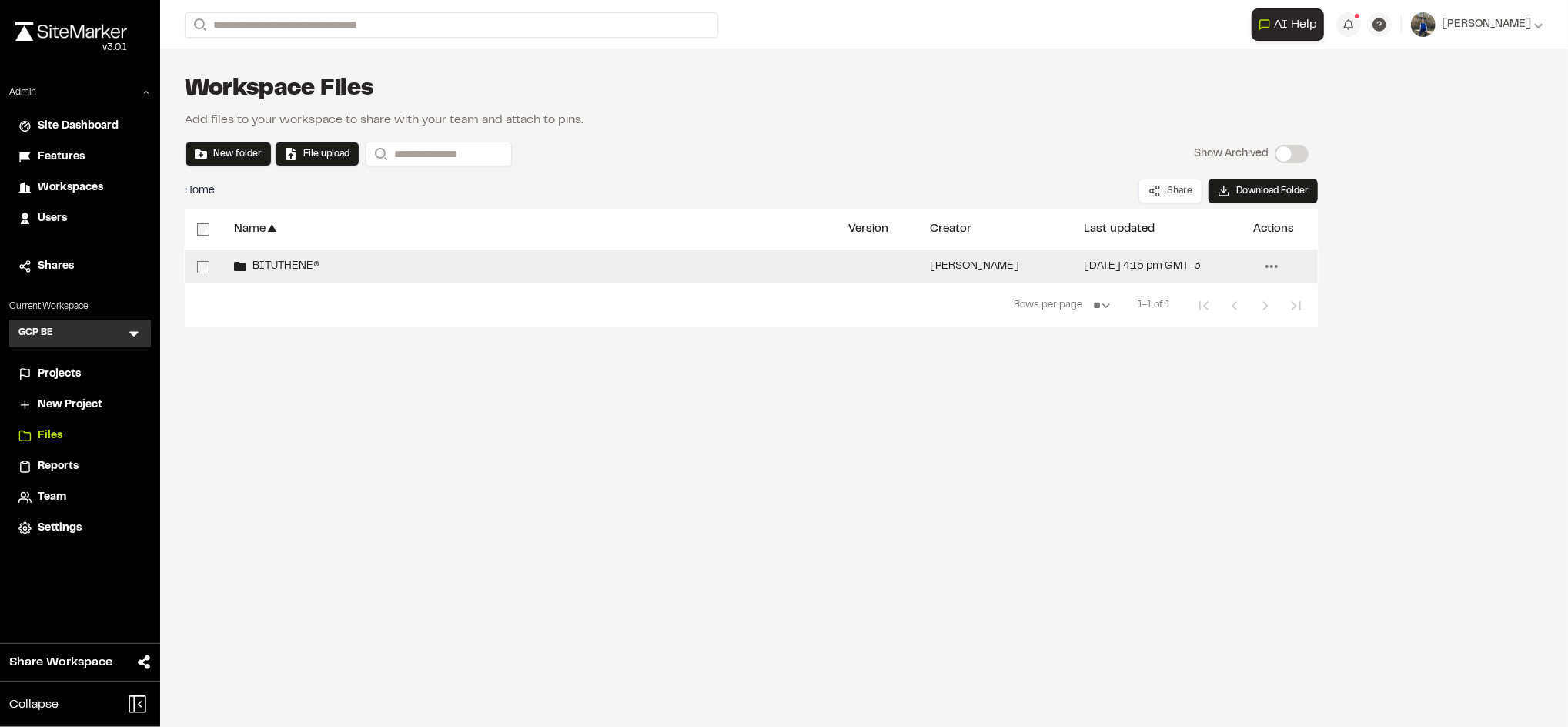
click at [1272, 269] on icon at bounding box center [1272, 266] width 25 height 25
click at [1175, 363] on span "Edit" at bounding box center [1168, 370] width 20 height 17
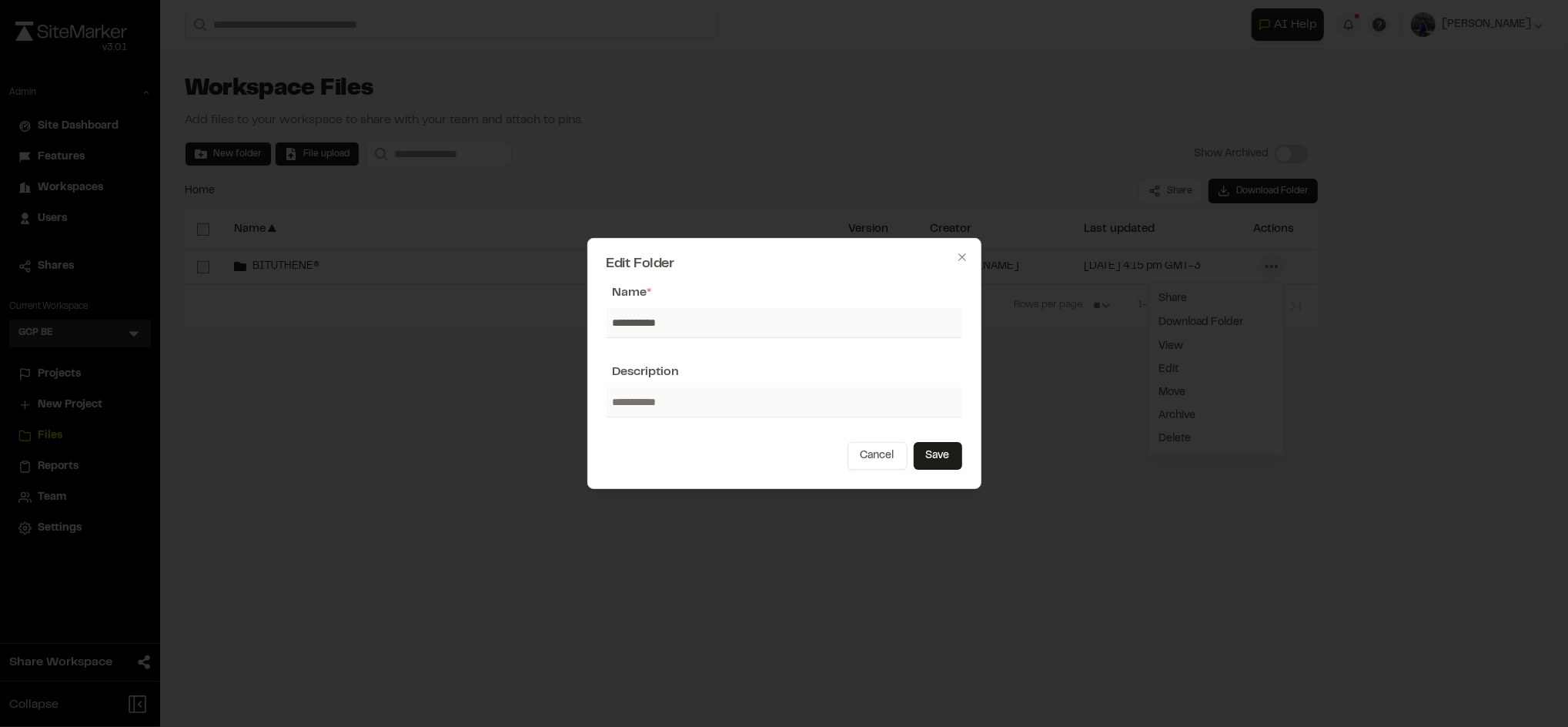
click at [866, 527] on div at bounding box center [784, 363] width 1568 height 727
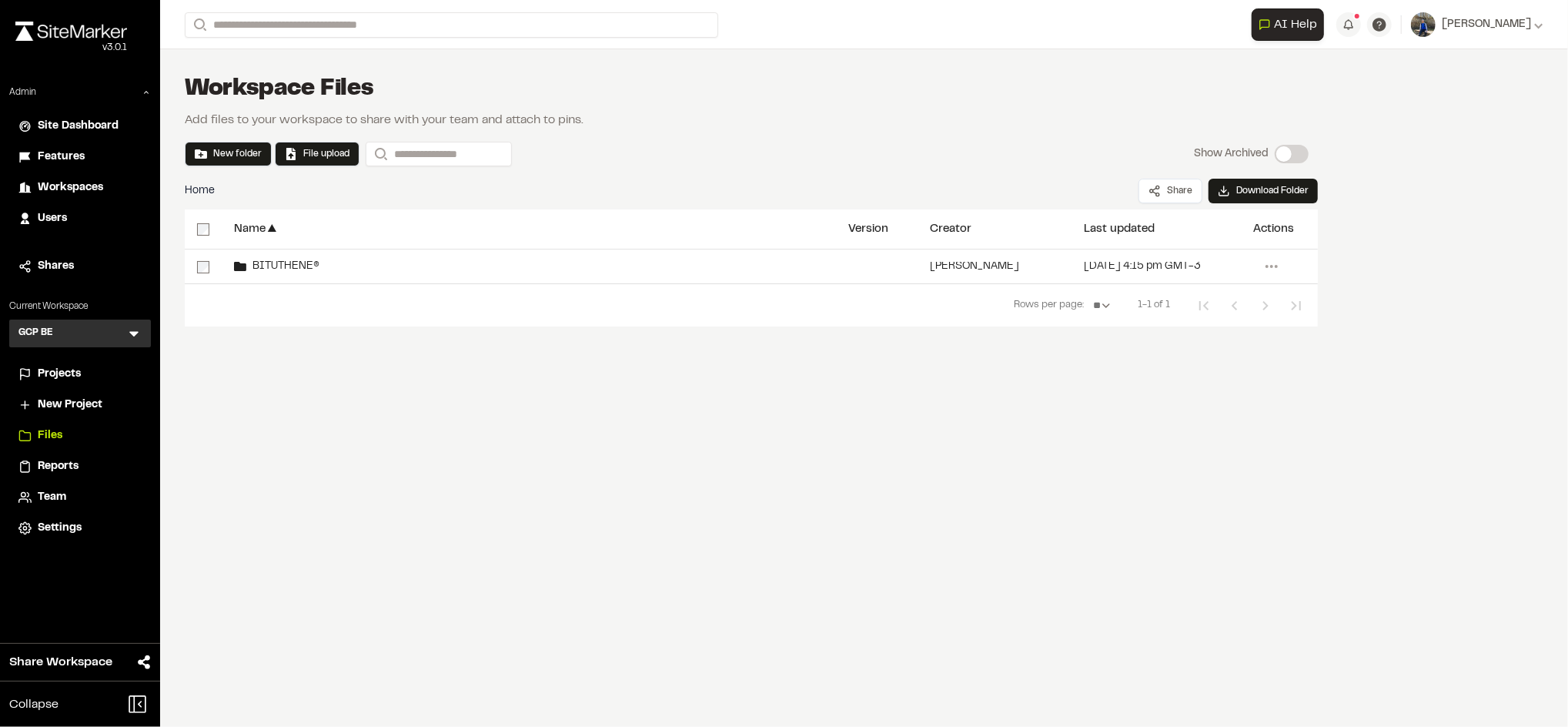
click at [309, 401] on div "Name ▲ Version Creator ▲ Last updated ▲ Actions BITUTHENE® Olivia Kesselman Aug…" at bounding box center [751, 325] width 1134 height 231
click at [326, 525] on div "**********" at bounding box center [864, 363] width 1408 height 727
click at [82, 368] on div "Projects" at bounding box center [89, 374] width 104 height 17
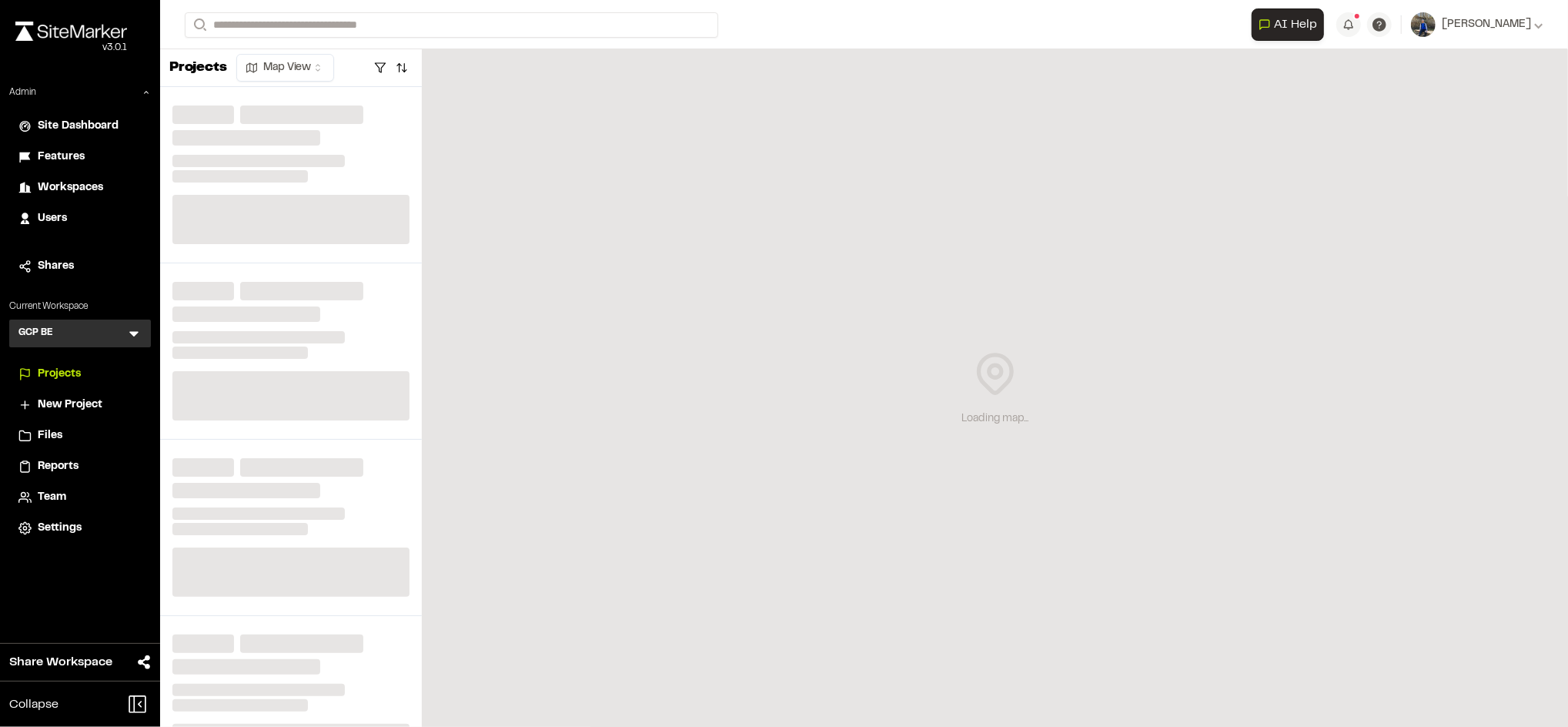
click at [60, 439] on span "Files" at bounding box center [50, 435] width 25 height 17
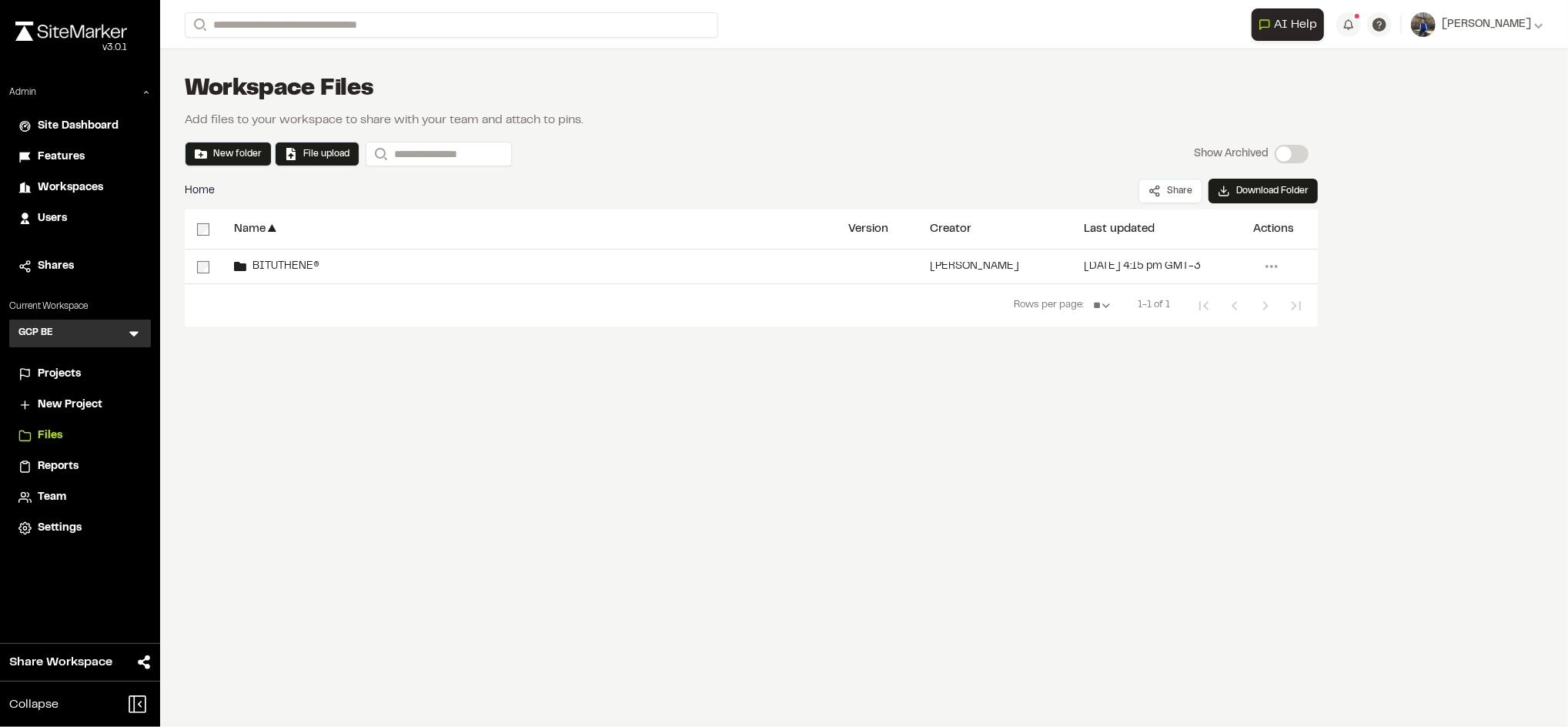
click at [532, 424] on div "Name ▲ Version Creator ▲ Last updated ▲ Actions BITUTHENE® Olivia Kesselman Aug…" at bounding box center [751, 325] width 1134 height 231
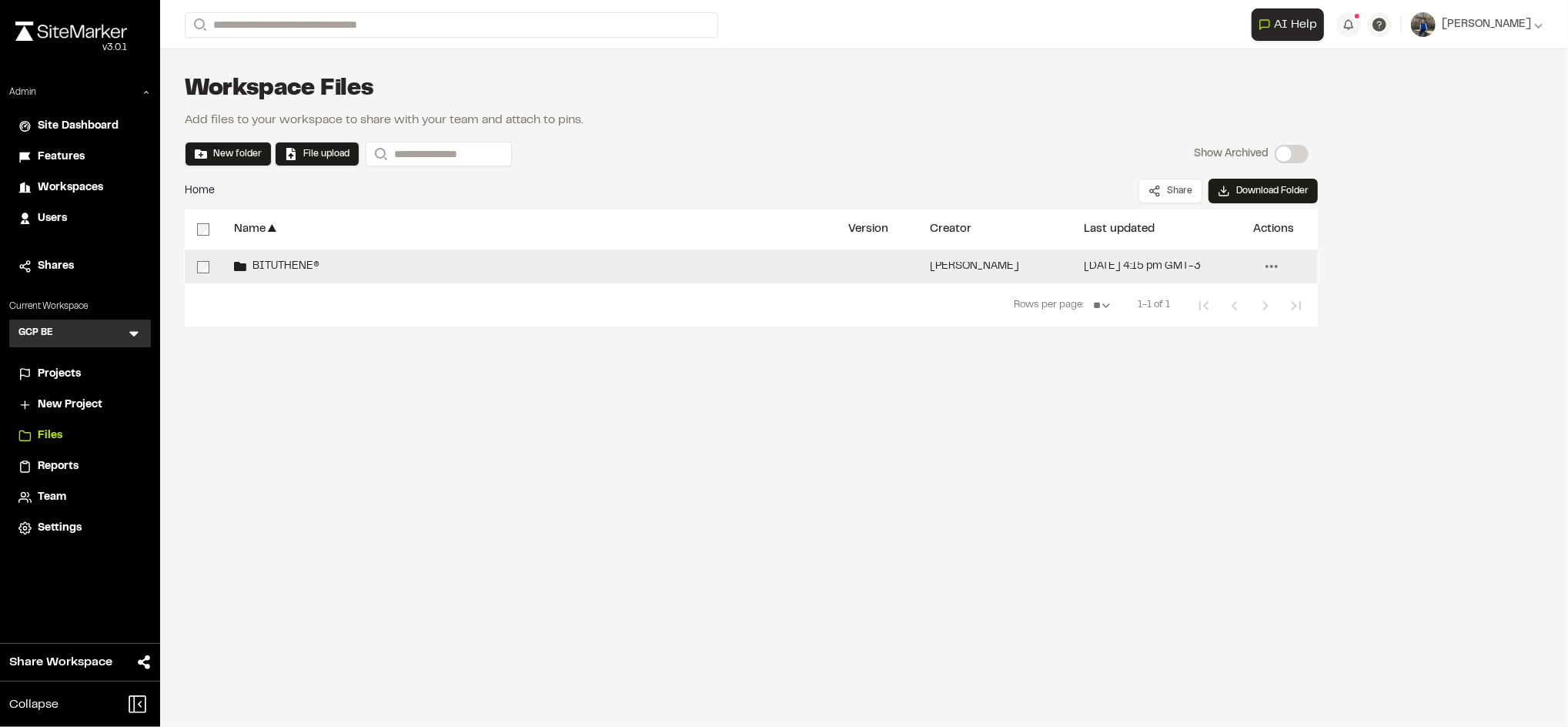
click at [1273, 259] on icon at bounding box center [1272, 266] width 25 height 25
click at [1173, 367] on span "Edit" at bounding box center [1168, 370] width 20 height 17
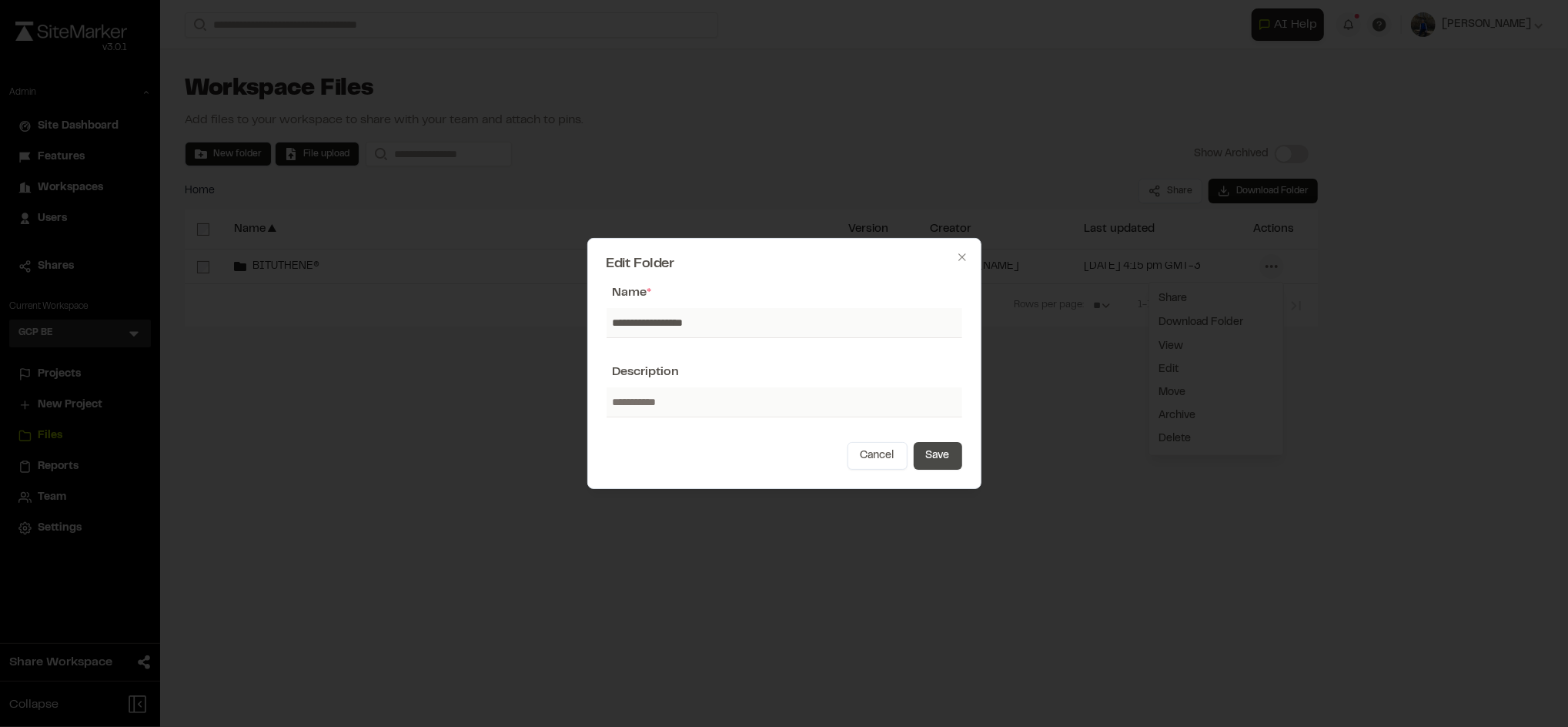
type input "**********"
click at [945, 457] on button "Save" at bounding box center [938, 455] width 48 height 28
click at [928, 457] on button "Save" at bounding box center [938, 455] width 48 height 28
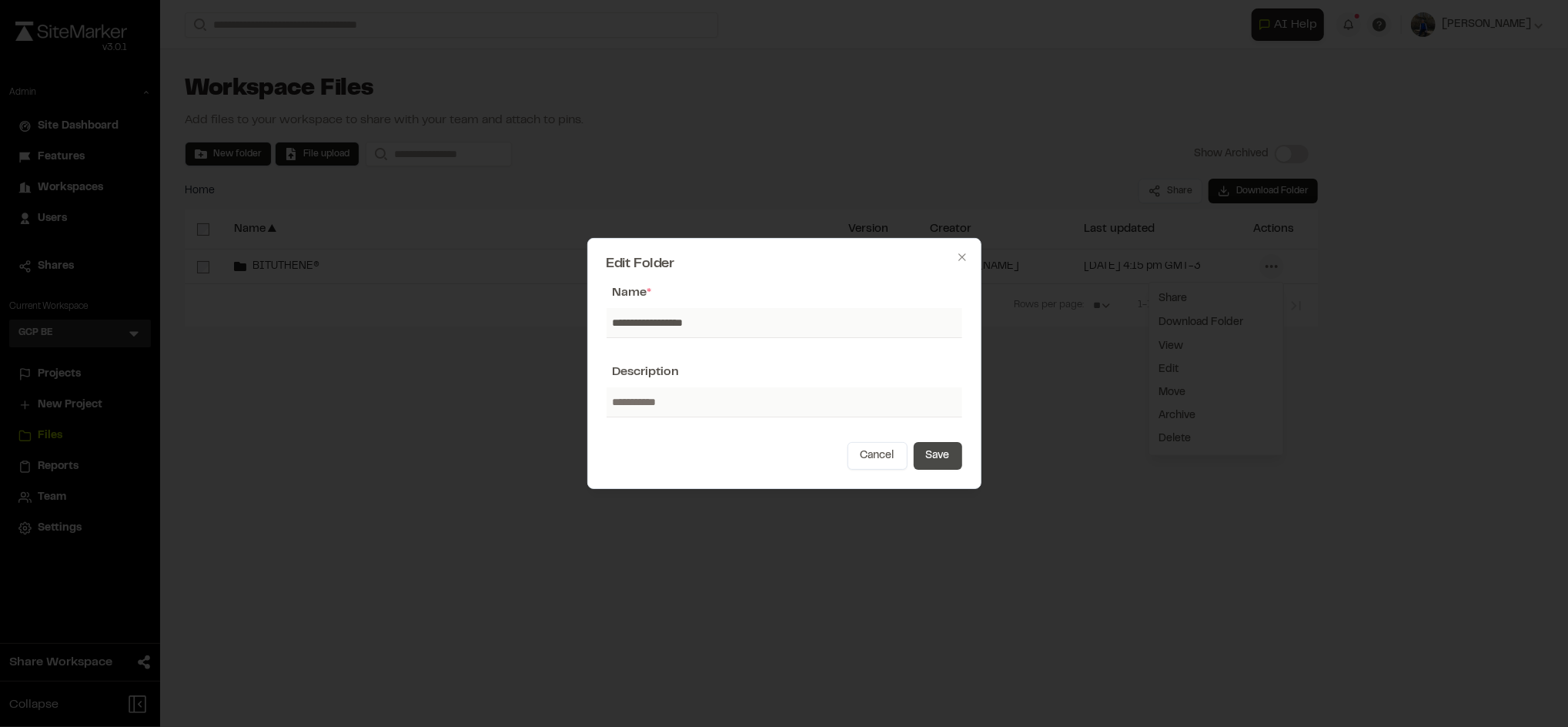
click at [928, 457] on button "Save" at bounding box center [938, 455] width 48 height 28
click at [1047, 440] on div at bounding box center [784, 363] width 1568 height 727
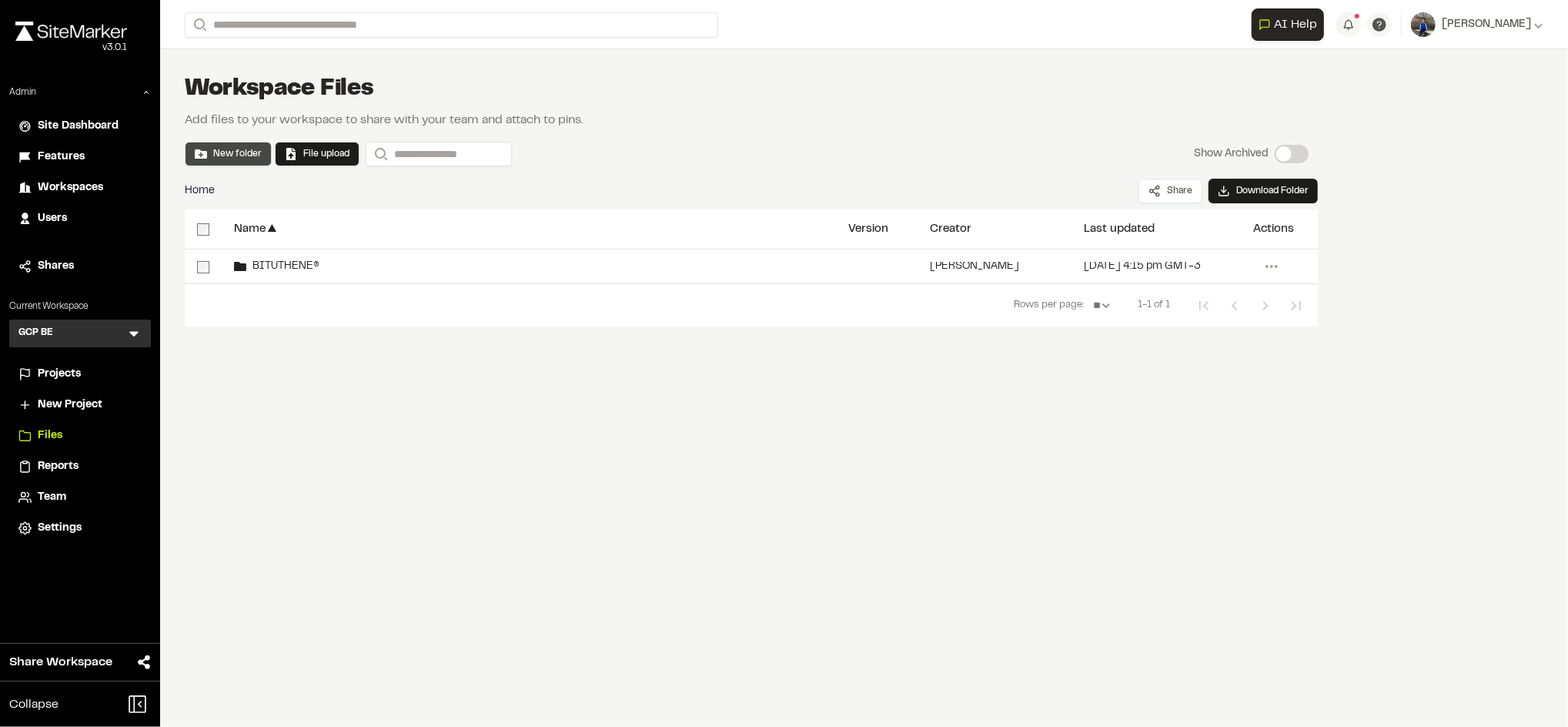
click at [240, 153] on button "New folder" at bounding box center [228, 153] width 67 height 14
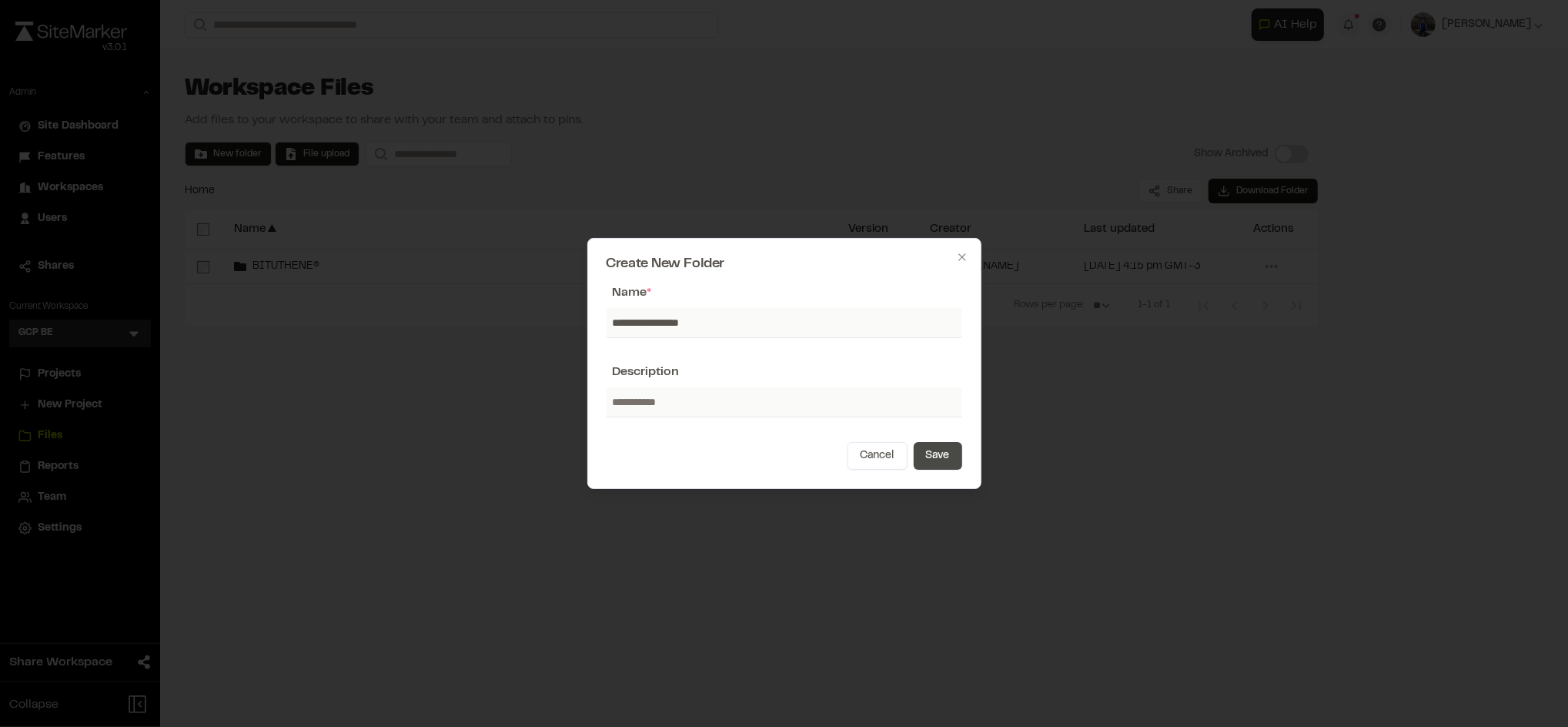
type input "**********"
click at [944, 454] on button "Save" at bounding box center [938, 455] width 48 height 28
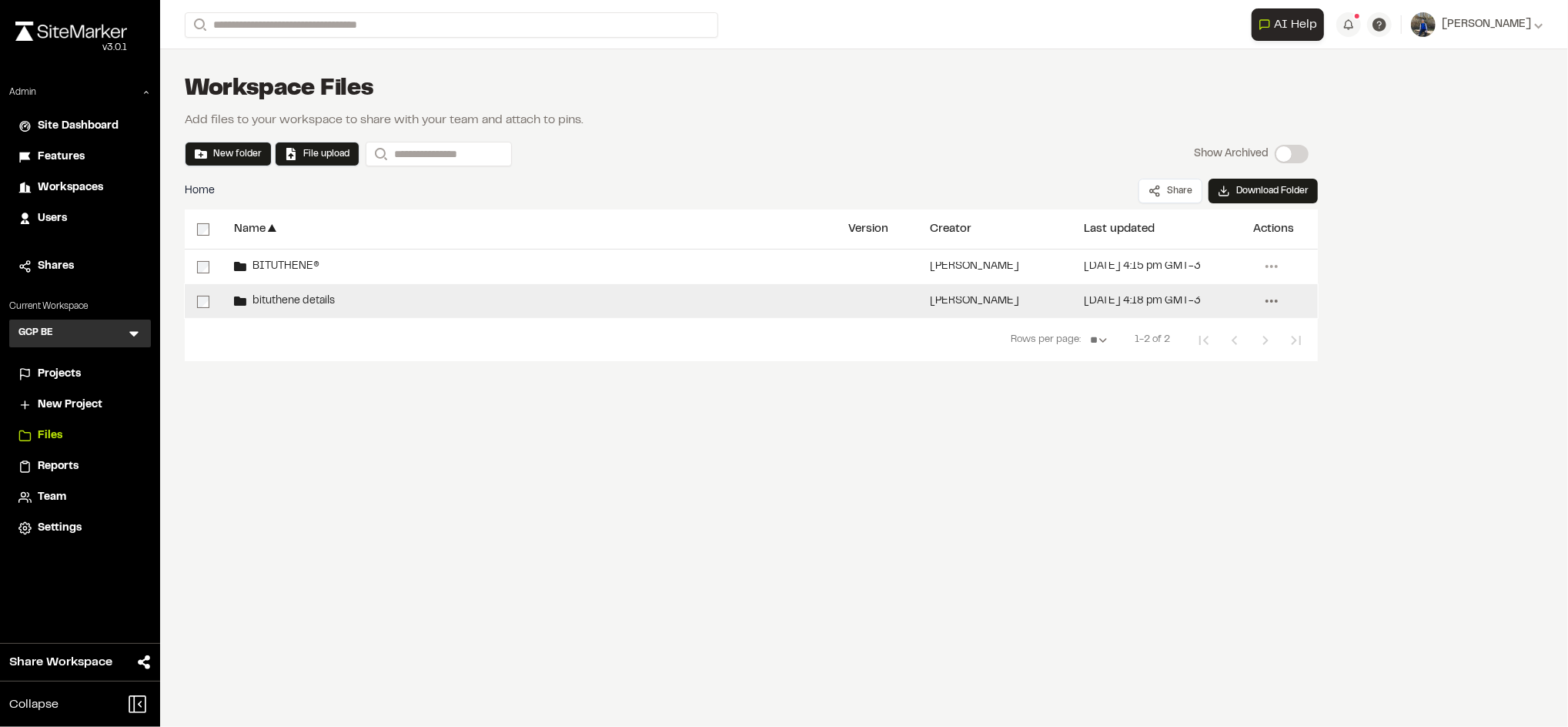
click at [1274, 301] on icon at bounding box center [1272, 301] width 25 height 25
click at [1266, 306] on icon at bounding box center [1272, 301] width 25 height 25
click at [1171, 402] on span "Edit" at bounding box center [1168, 404] width 20 height 17
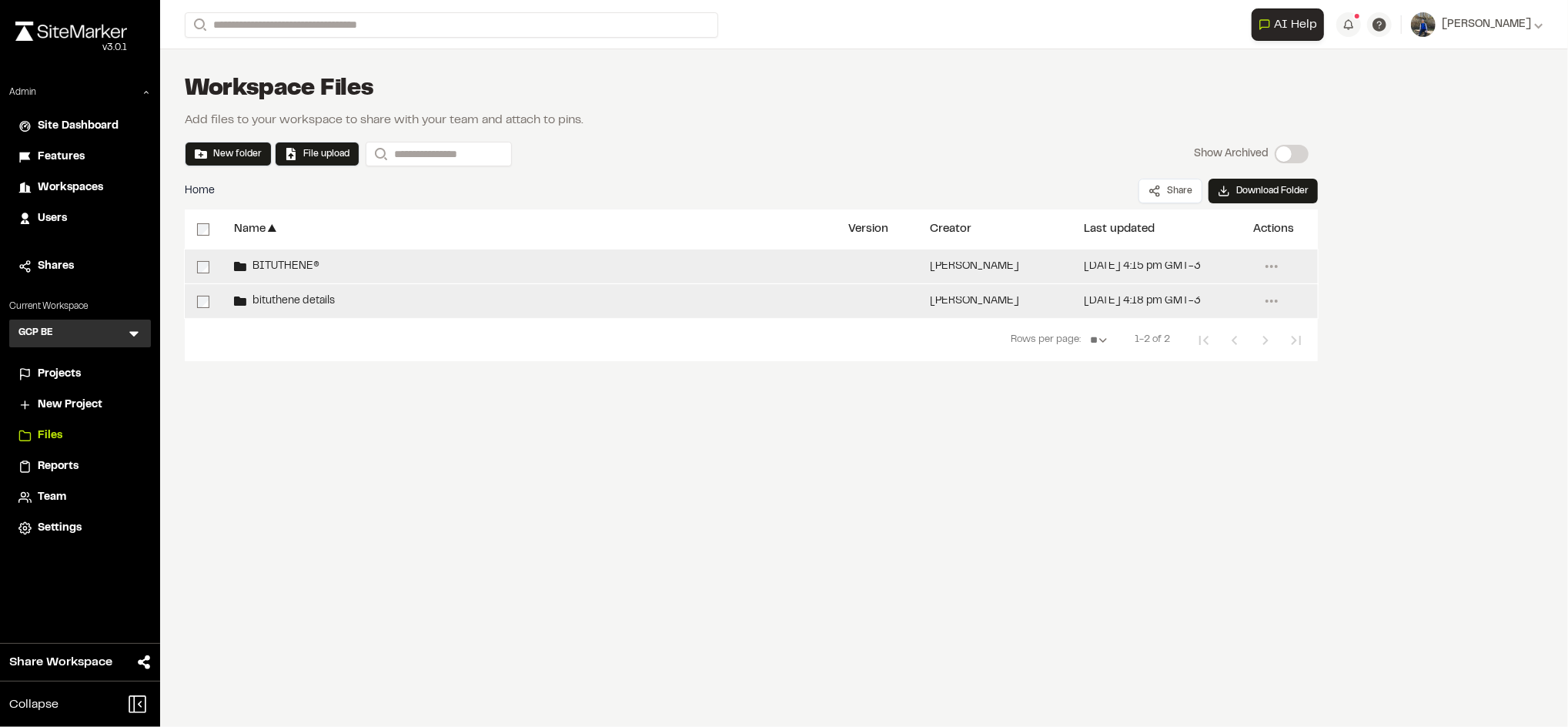
click at [742, 276] on div "BITUTHENE®" at bounding box center [528, 267] width 614 height 34
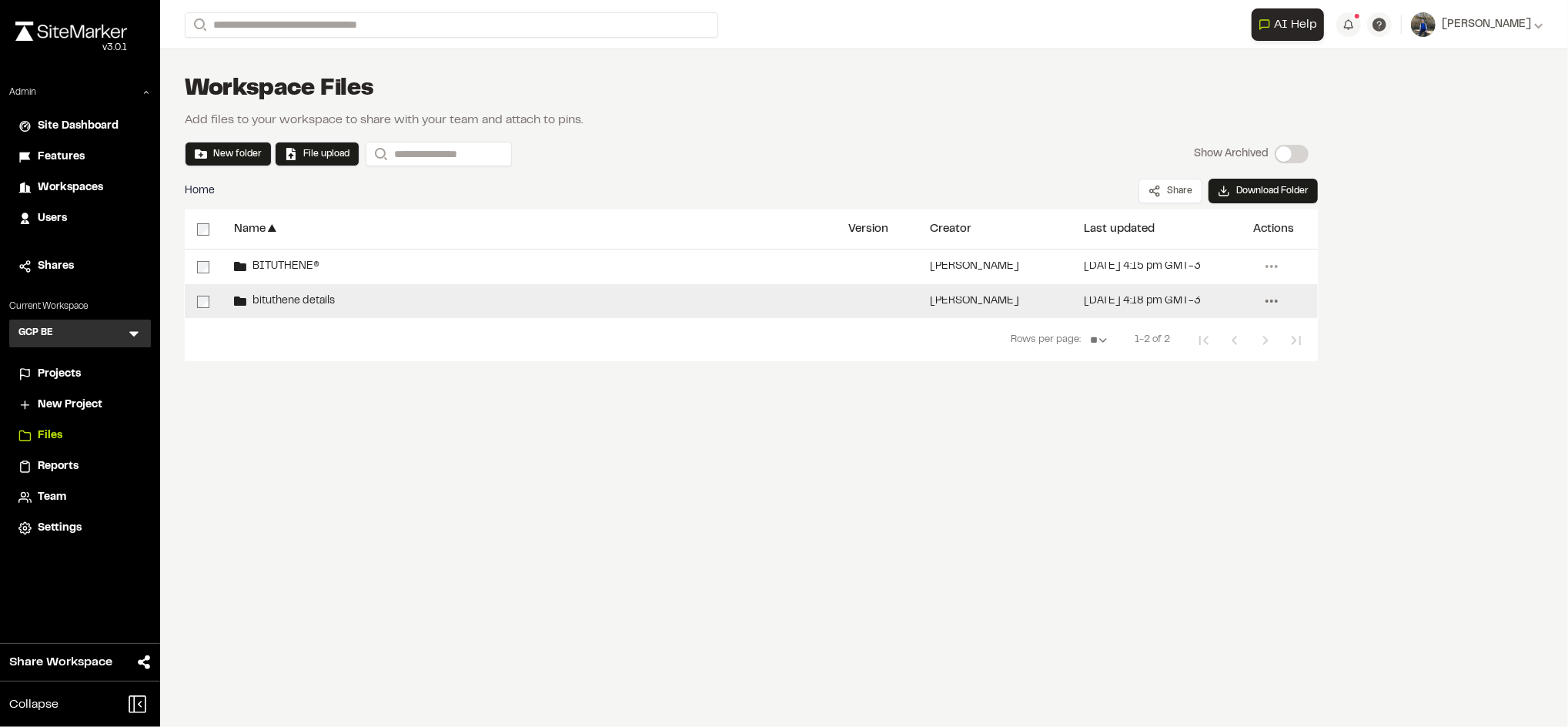
click at [1275, 292] on icon at bounding box center [1272, 301] width 25 height 25
click at [1178, 472] on span "Delete" at bounding box center [1175, 473] width 32 height 17
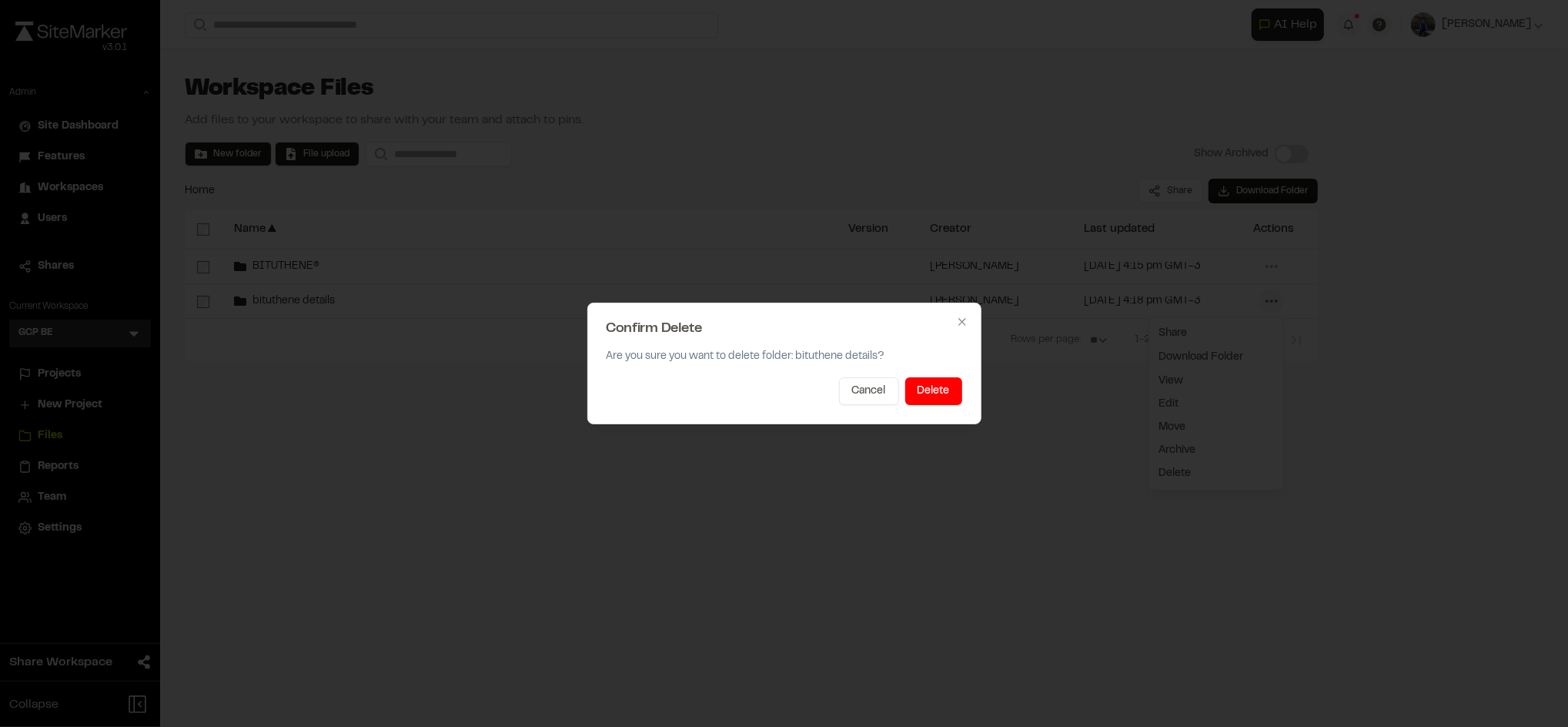
click at [939, 405] on div "Confirm Delete Are you sure you want to delete folder: bituthene details? Cance…" at bounding box center [784, 364] width 394 height 122
click at [939, 403] on button "Delete" at bounding box center [934, 391] width 57 height 28
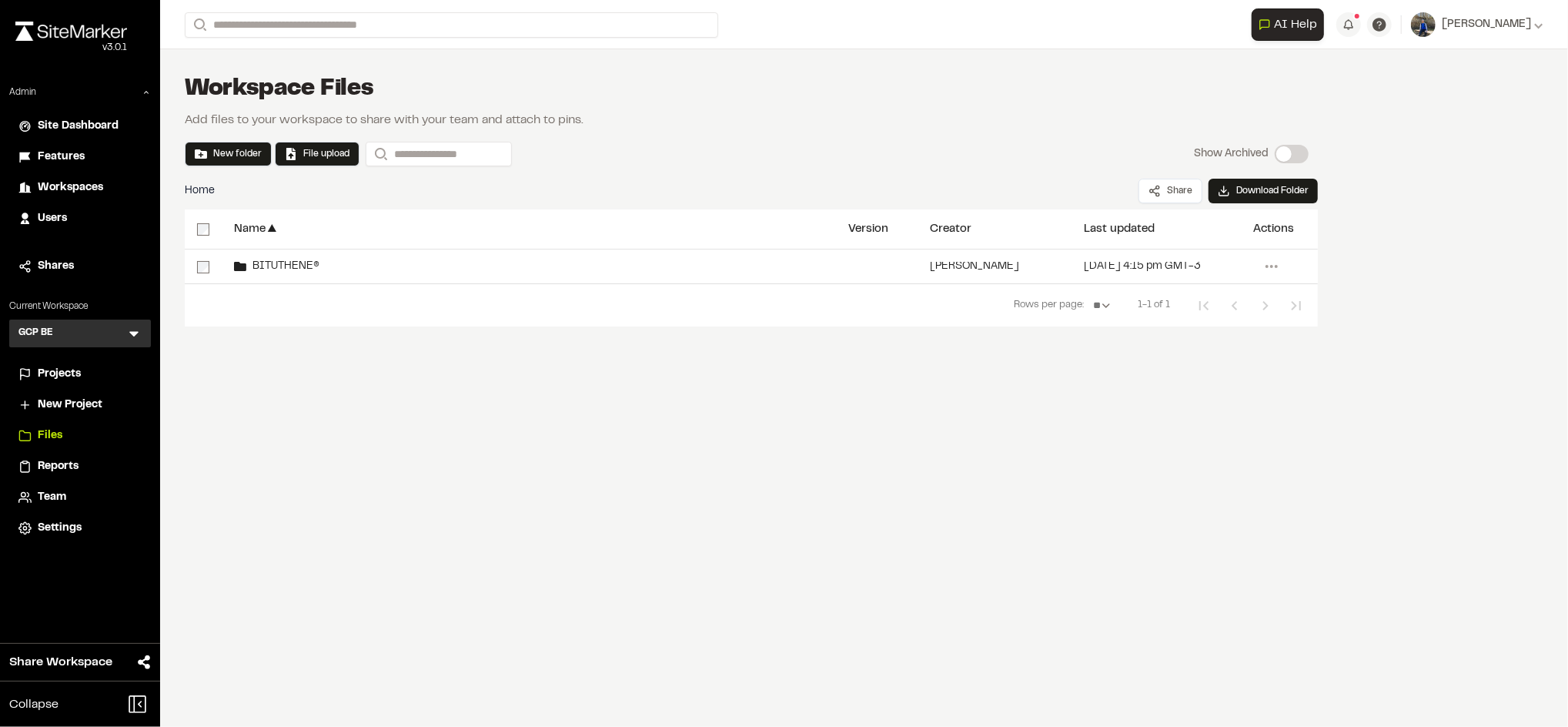
click at [613, 447] on div "Workspace Files Add files to your workspace to share with your team and attach …" at bounding box center [751, 257] width 1183 height 416
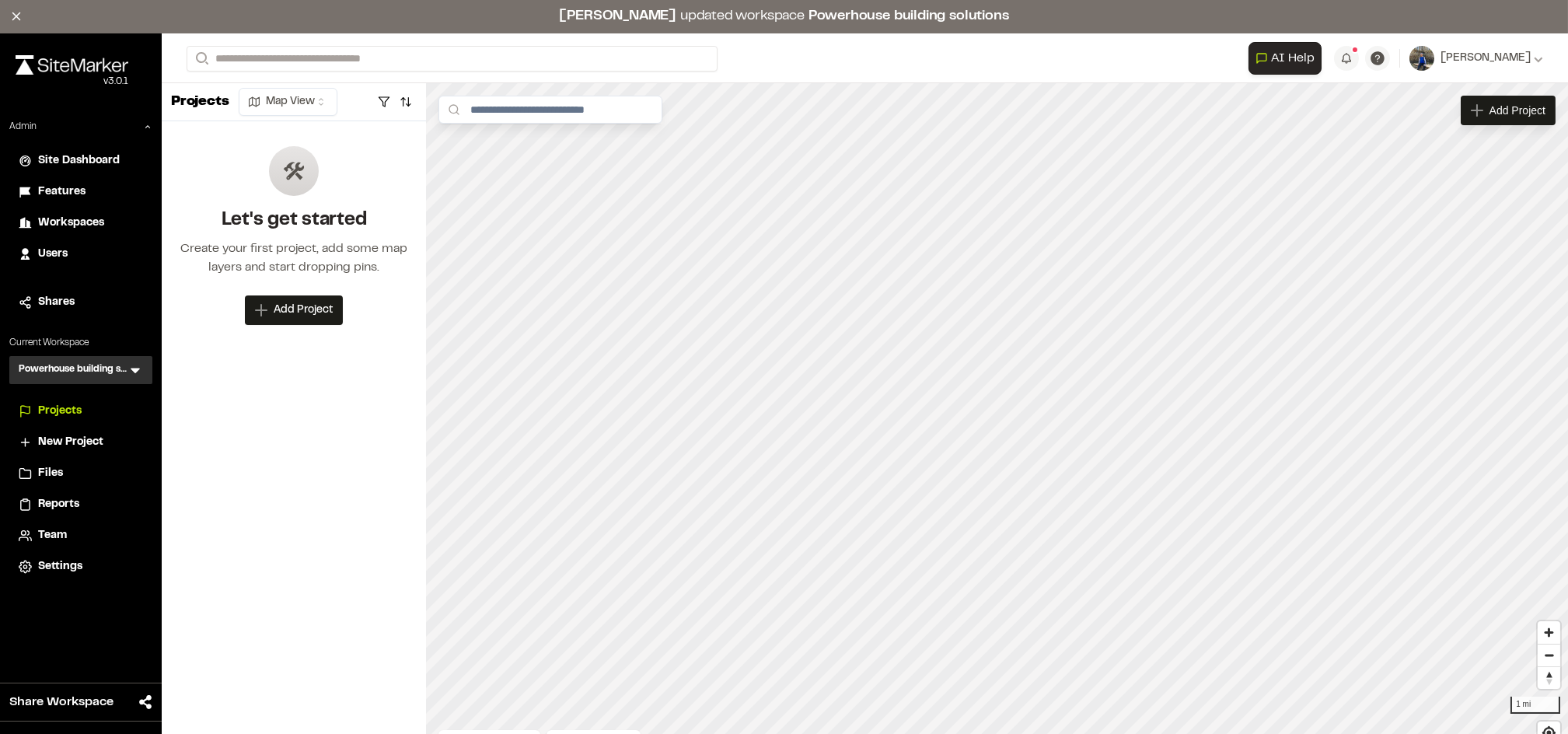
click at [73, 414] on span "Projects" at bounding box center [60, 411] width 44 height 17
